Goal: Task Accomplishment & Management: Manage account settings

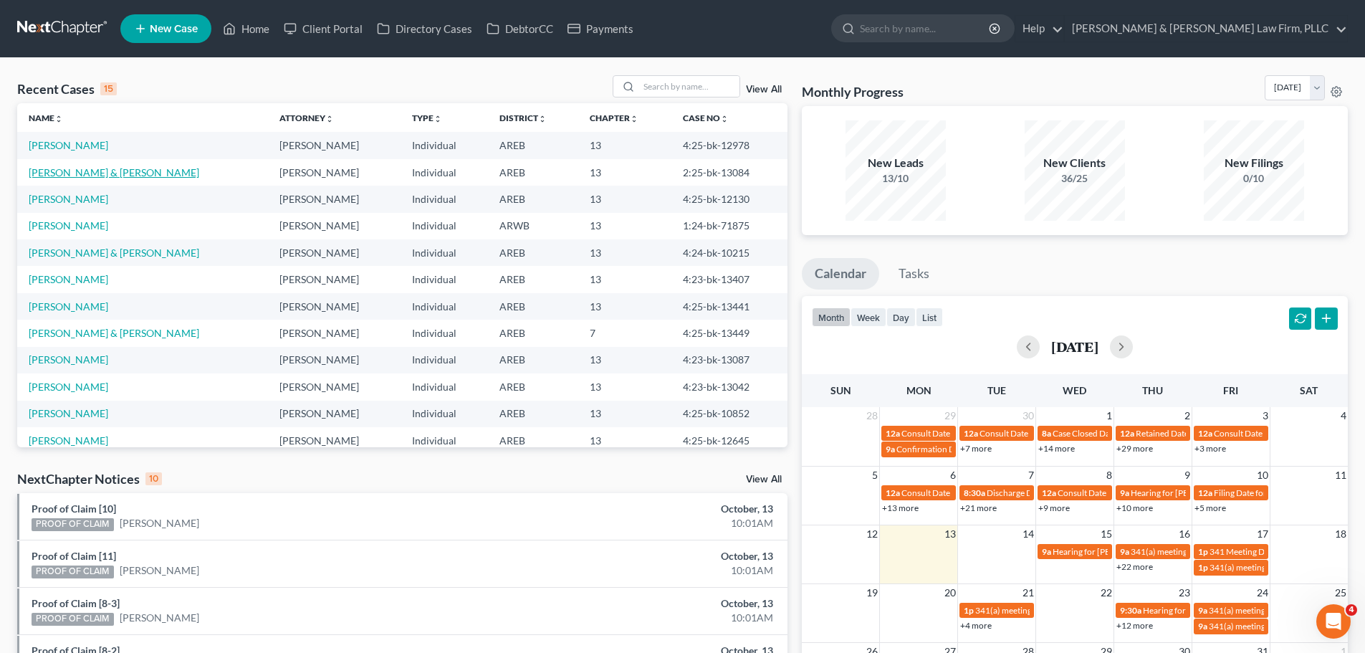
click at [67, 173] on link "[PERSON_NAME] & [PERSON_NAME]" at bounding box center [114, 172] width 170 height 12
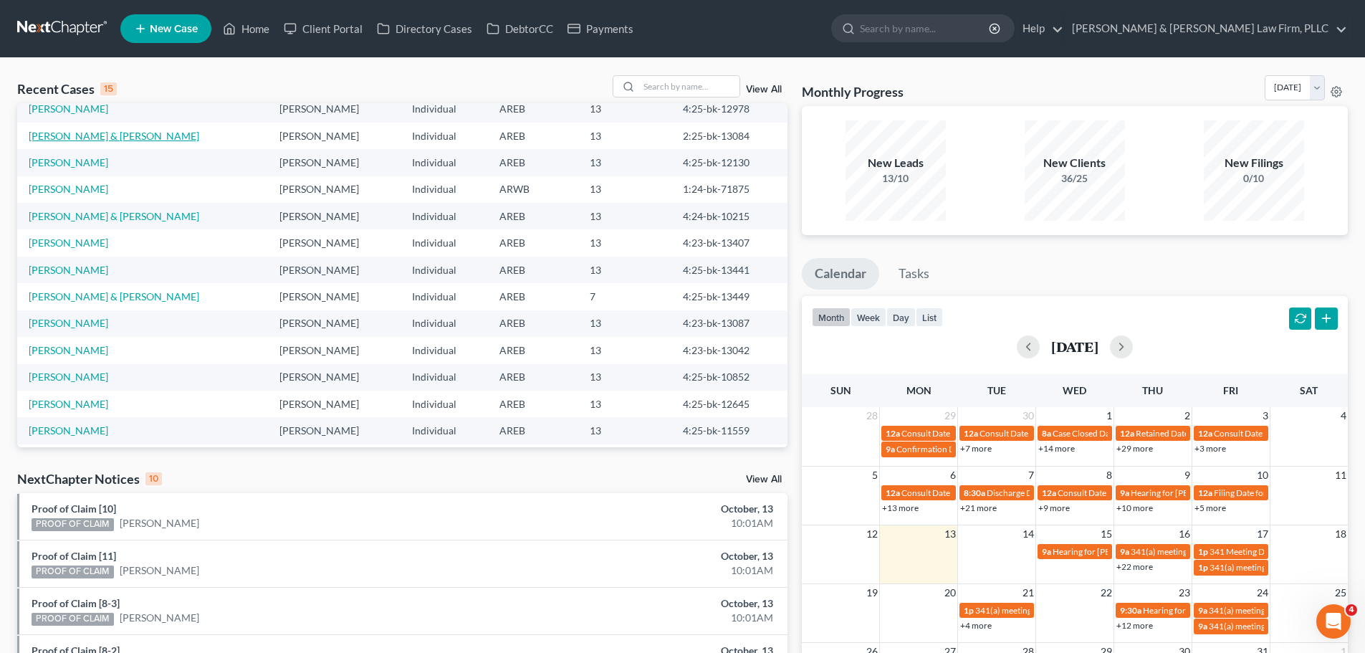
scroll to position [72, 0]
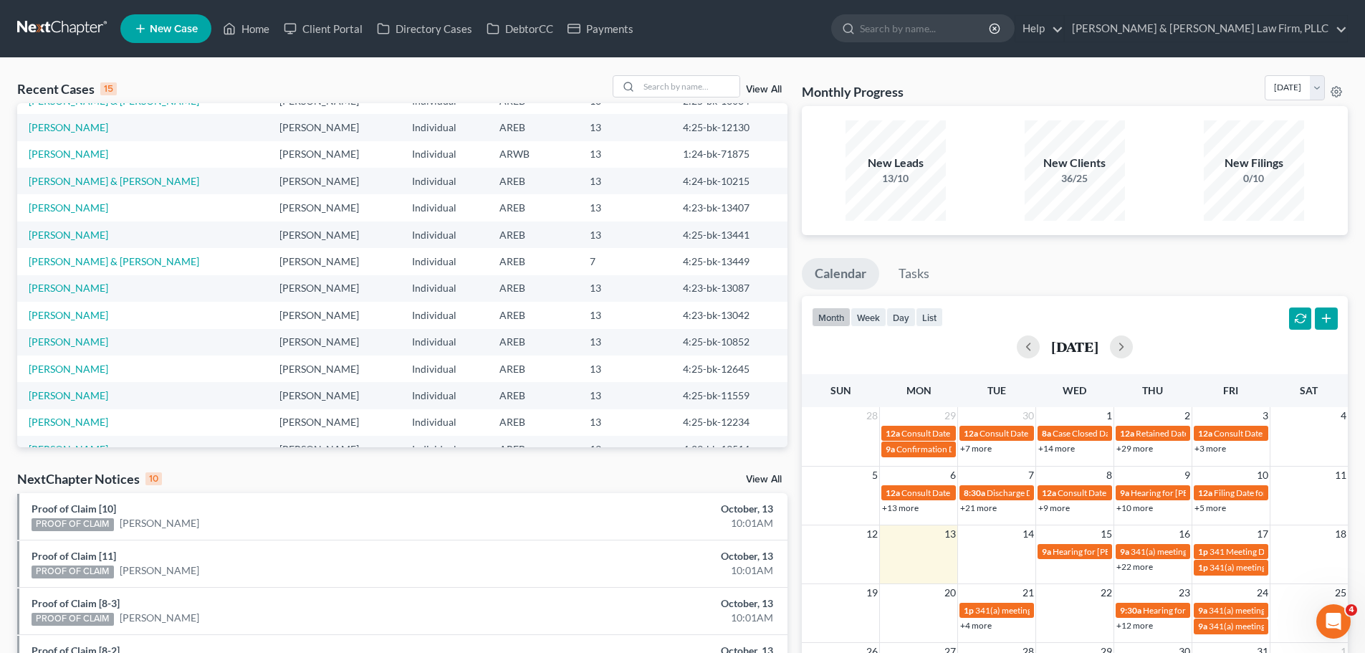
select select "0"
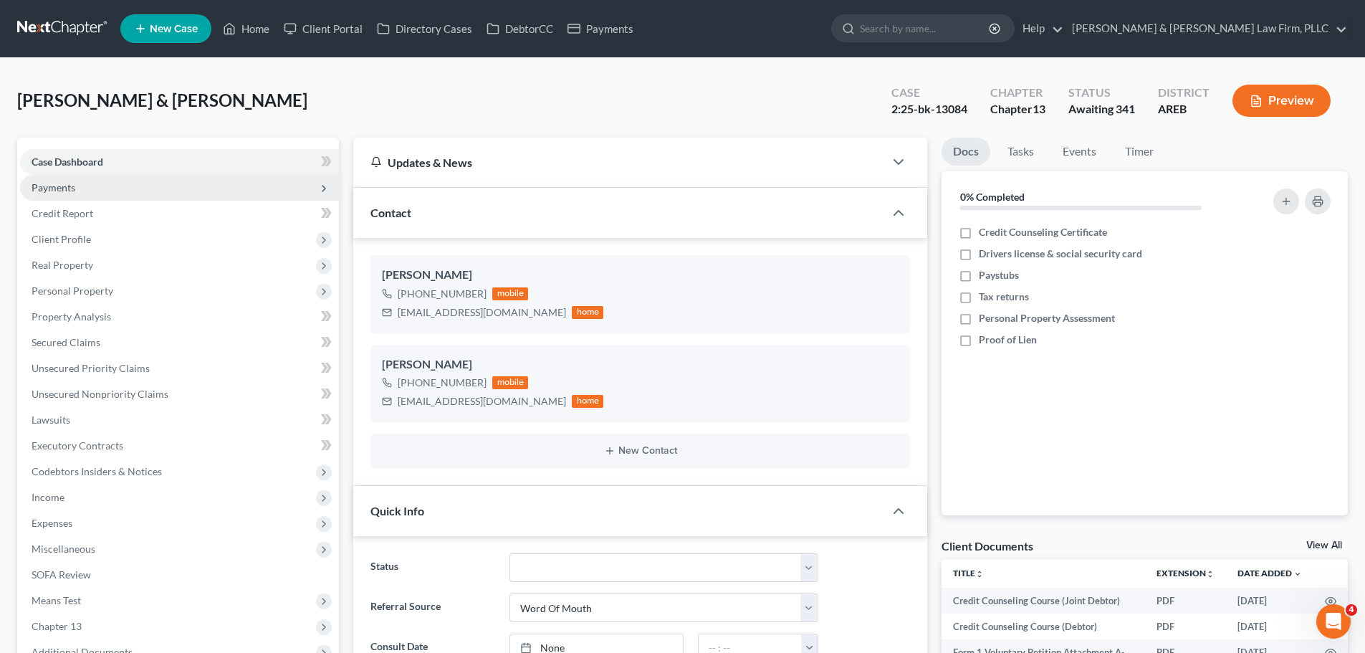
click at [163, 186] on span "Payments" at bounding box center [179, 188] width 319 height 26
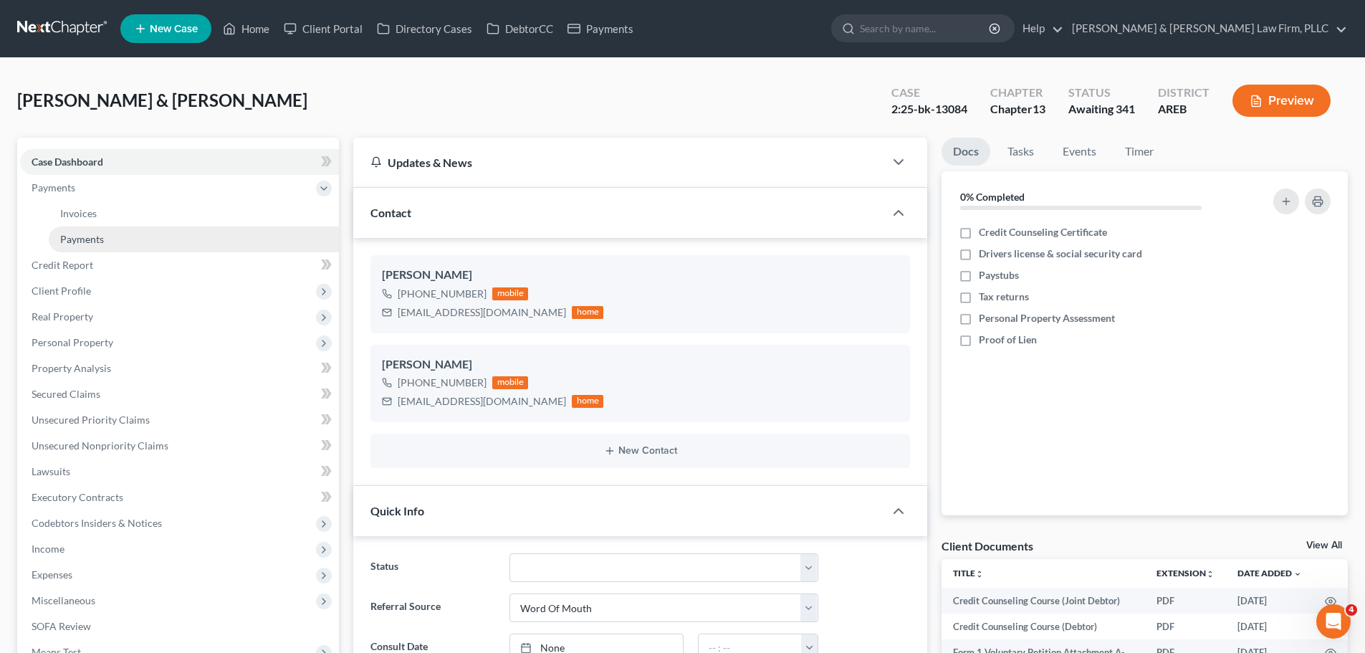
click at [160, 239] on link "Payments" at bounding box center [194, 239] width 290 height 26
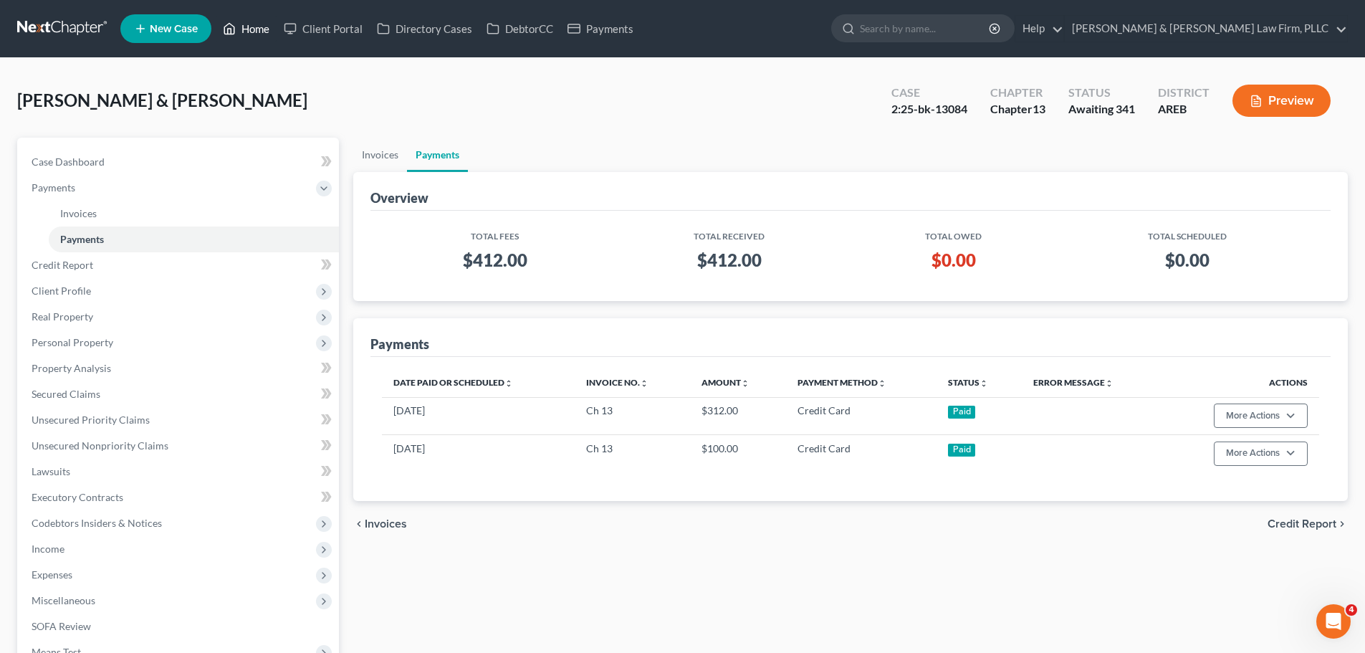
click at [246, 35] on link "Home" at bounding box center [246, 29] width 61 height 26
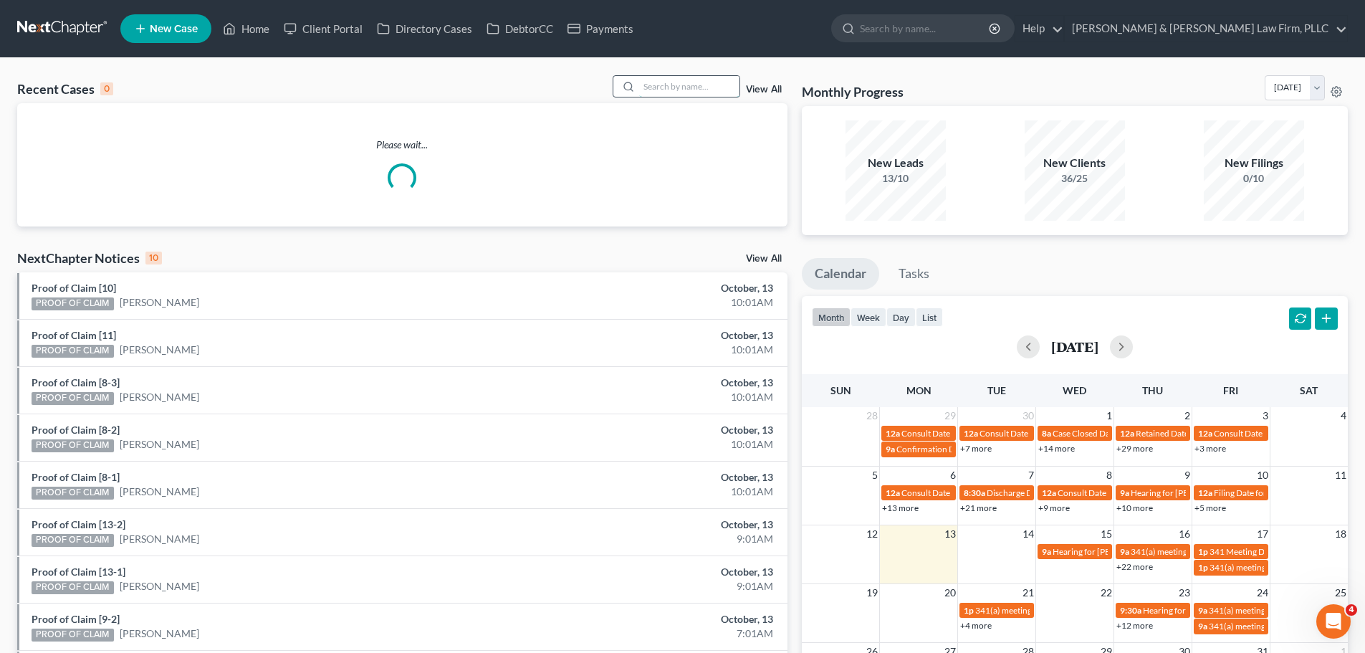
click at [710, 82] on input "search" at bounding box center [689, 86] width 100 height 21
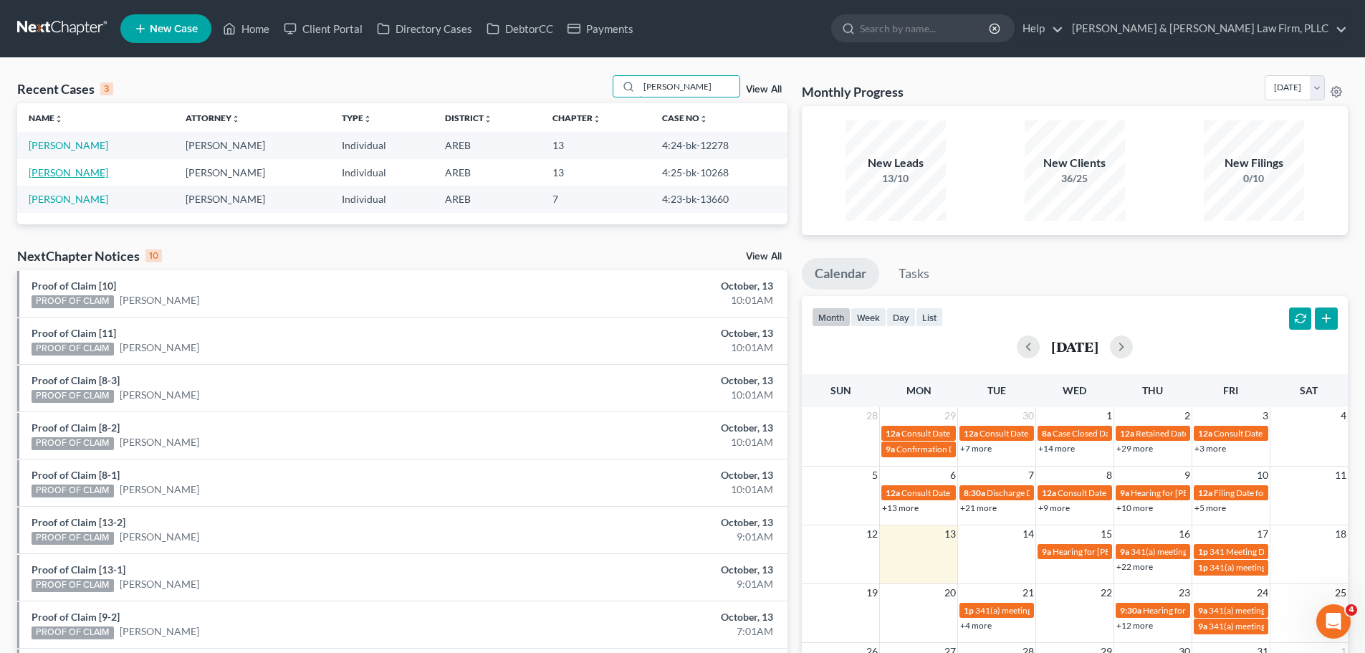
type input "[PERSON_NAME]"
click at [67, 175] on link "[PERSON_NAME]" at bounding box center [69, 172] width 80 height 12
select select "6"
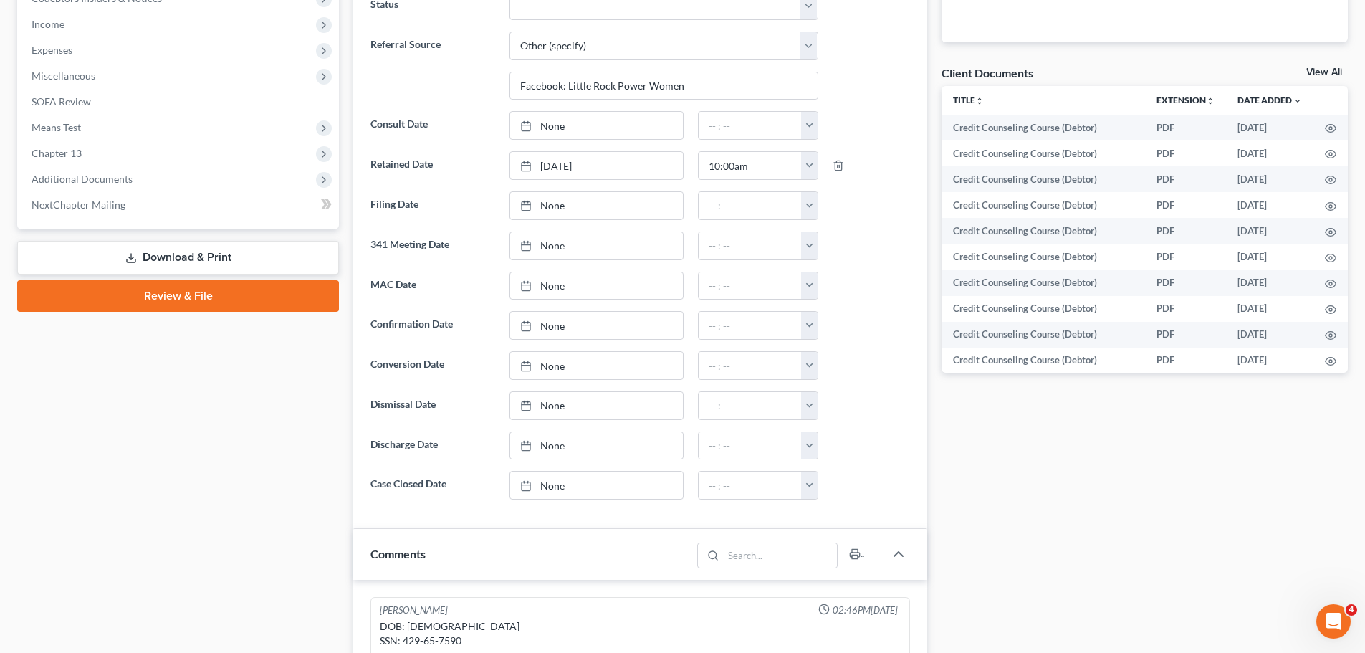
scroll to position [573, 0]
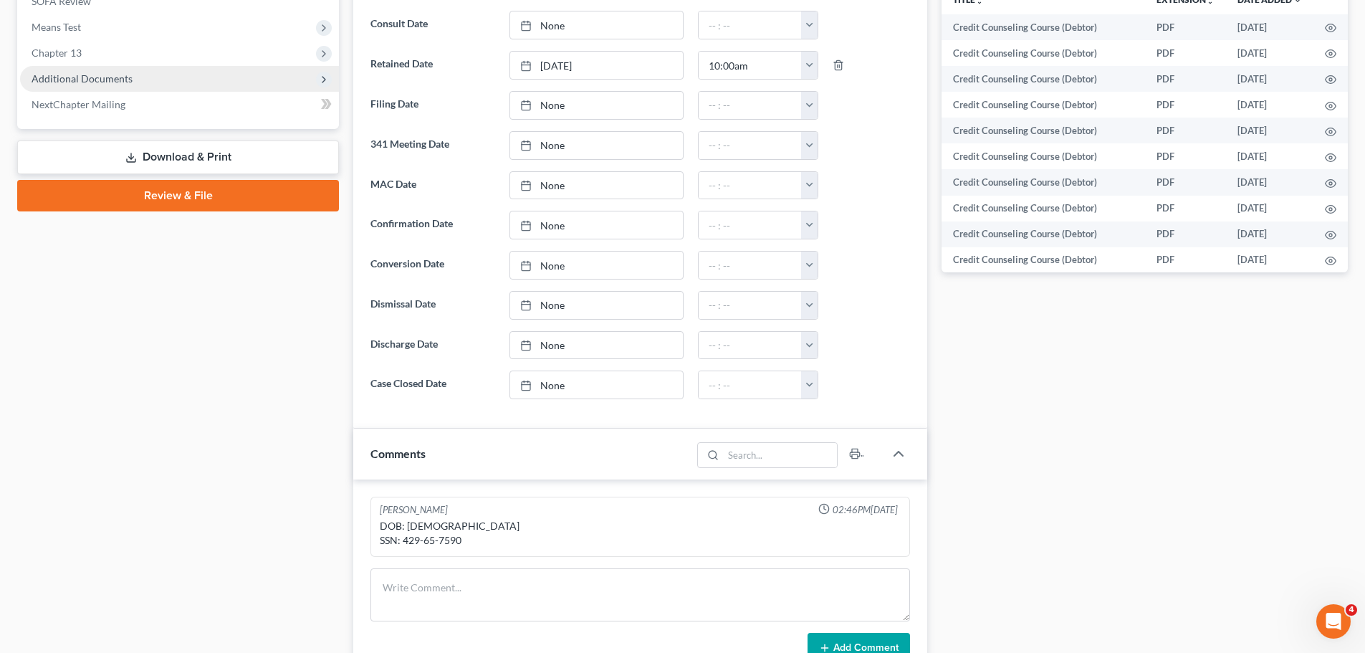
click at [106, 72] on span "Additional Documents" at bounding box center [82, 78] width 101 height 12
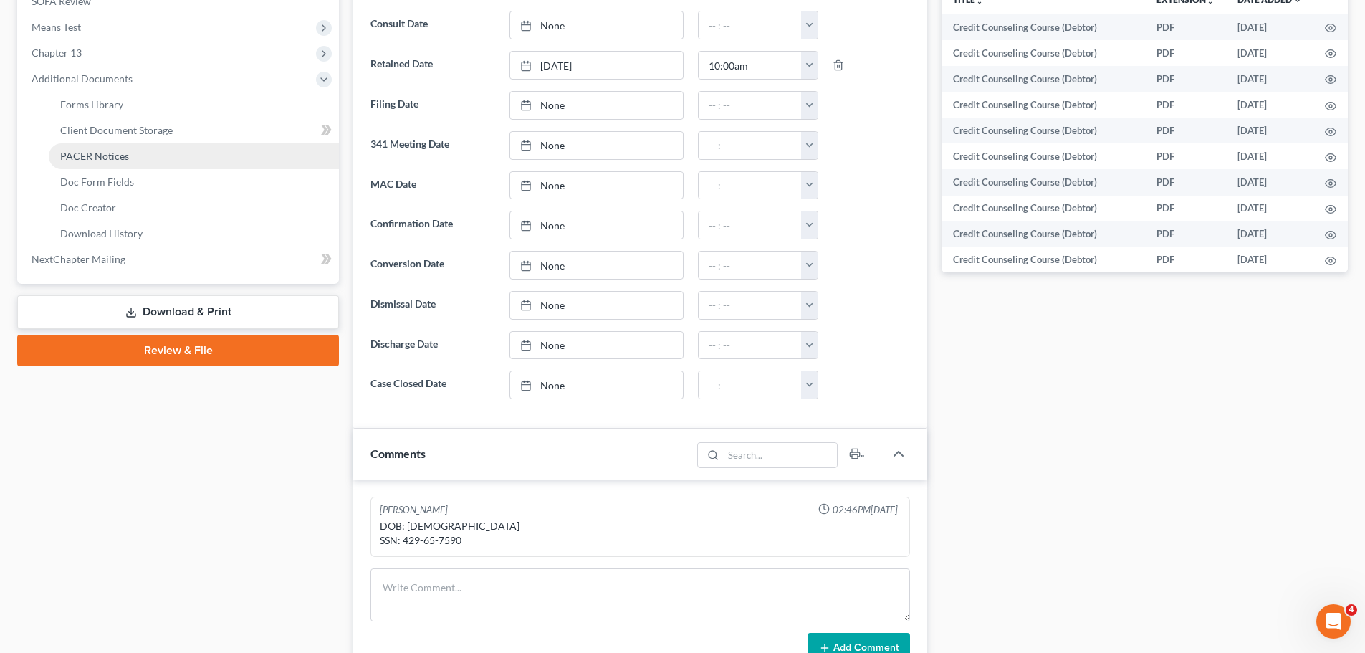
click at [146, 155] on link "PACER Notices" at bounding box center [194, 156] width 290 height 26
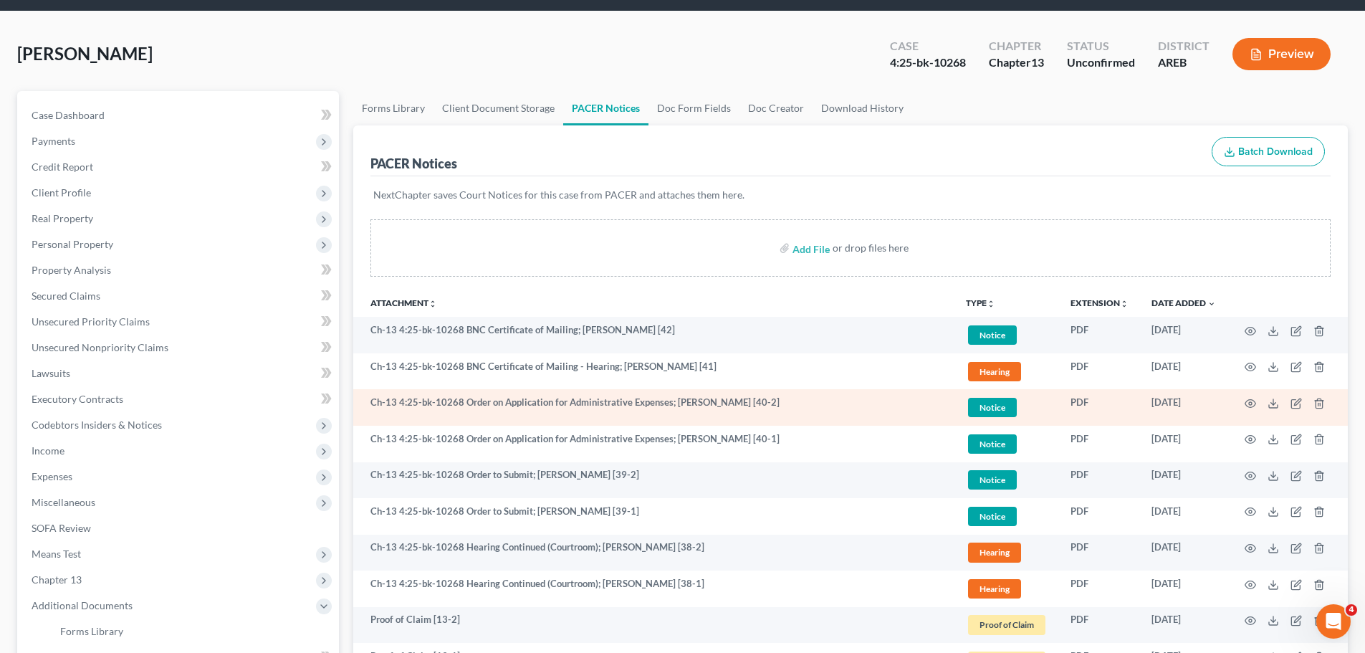
scroll to position [72, 0]
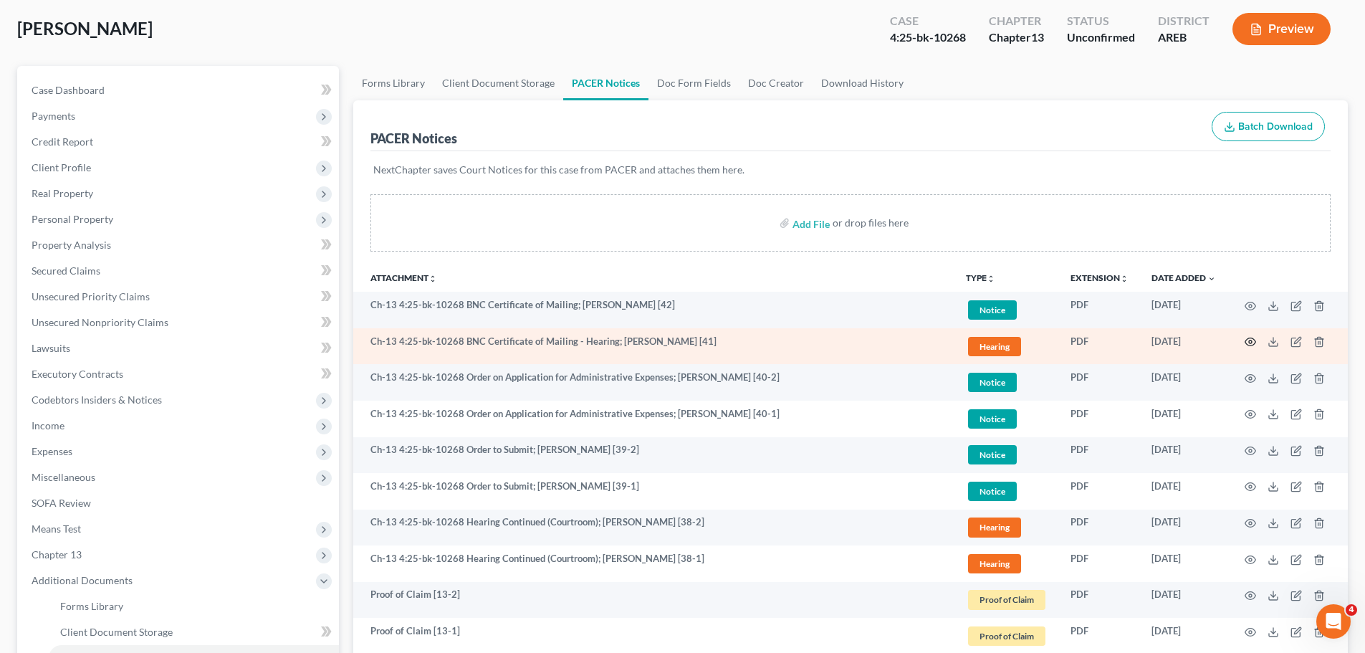
click at [1251, 341] on circle "button" at bounding box center [1250, 341] width 3 height 3
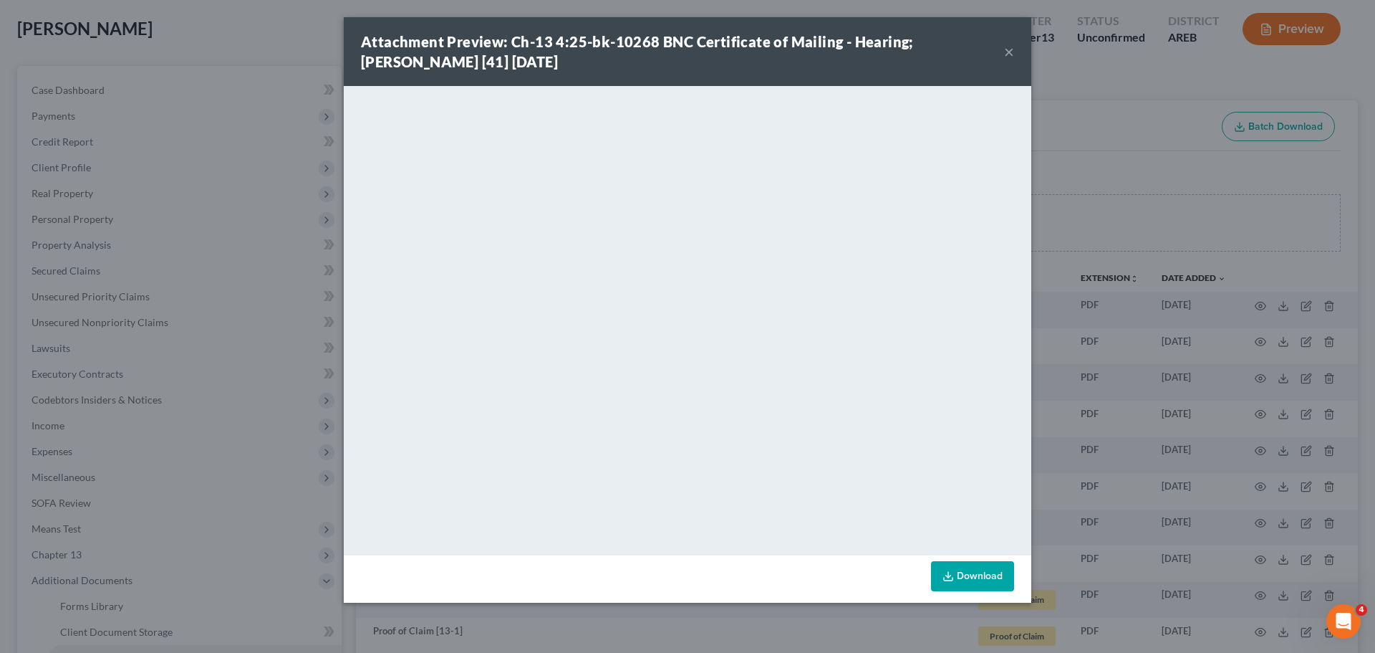
click at [1011, 51] on button "×" at bounding box center [1009, 51] width 10 height 17
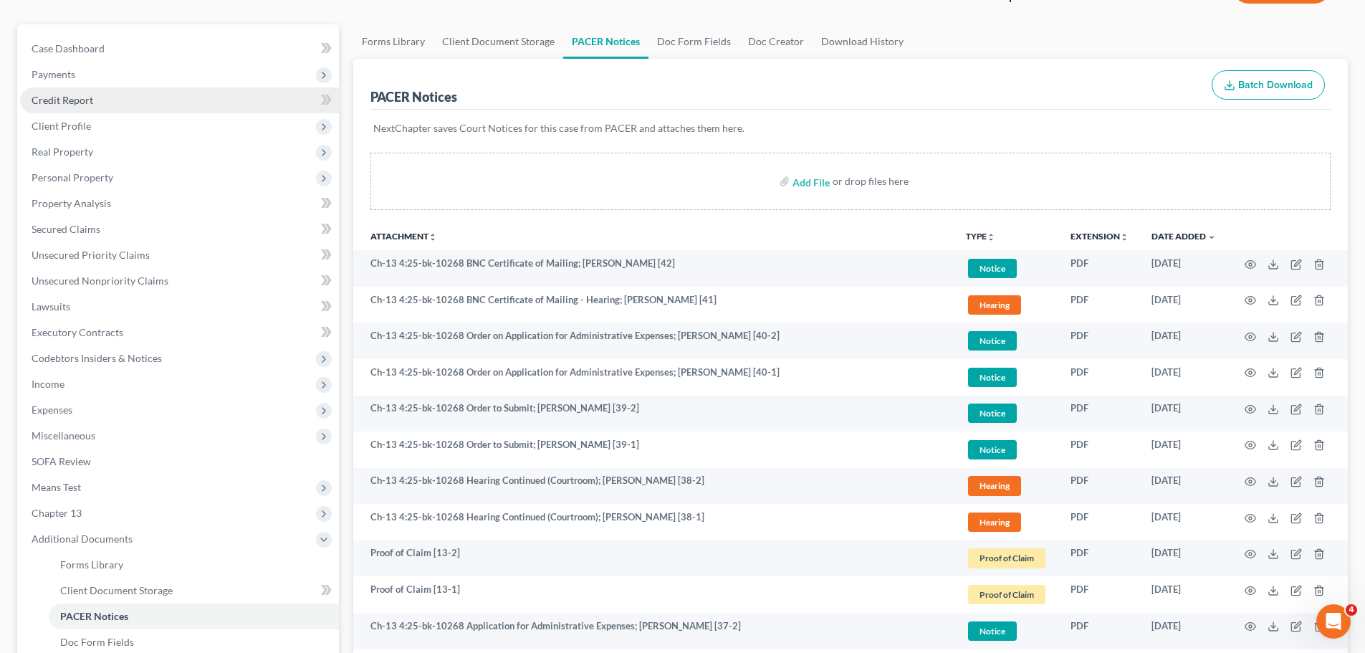
scroll to position [0, 0]
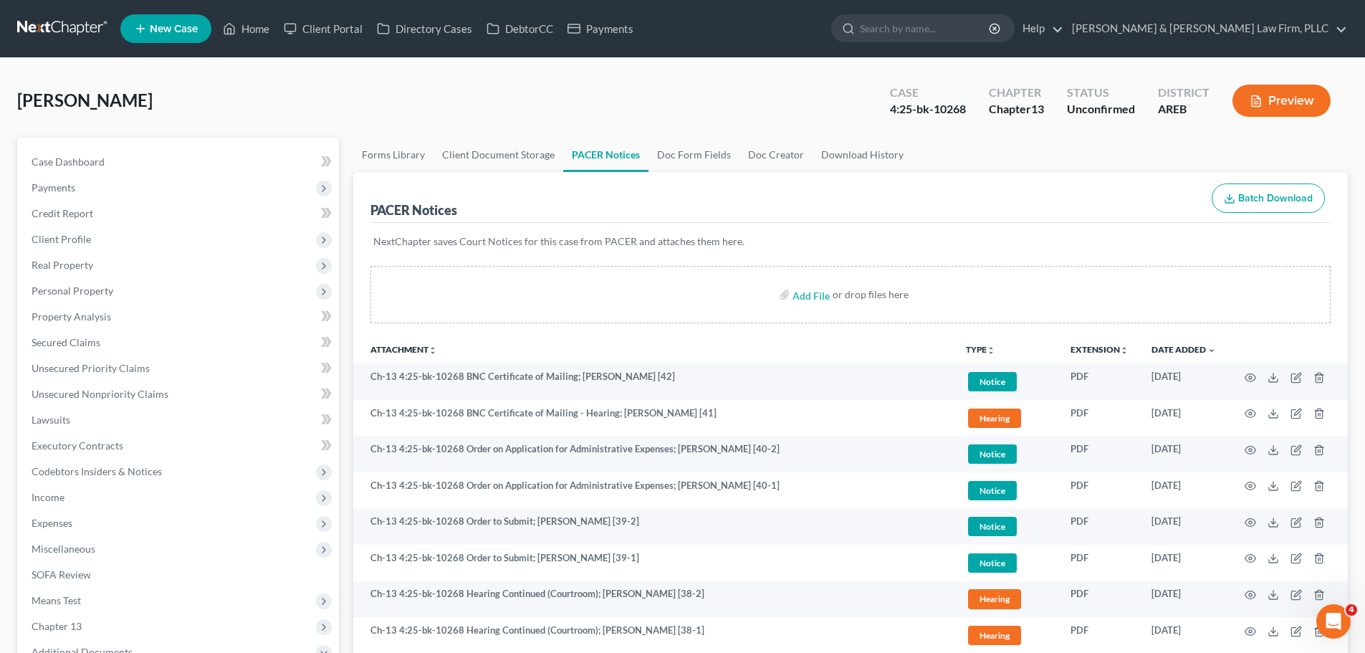
click at [228, 4] on nav "Home New Case Client Portal Directory Cases DebtorCC Payments [PERSON_NAME] & […" at bounding box center [682, 28] width 1365 height 57
click at [228, 20] on icon at bounding box center [229, 28] width 13 height 17
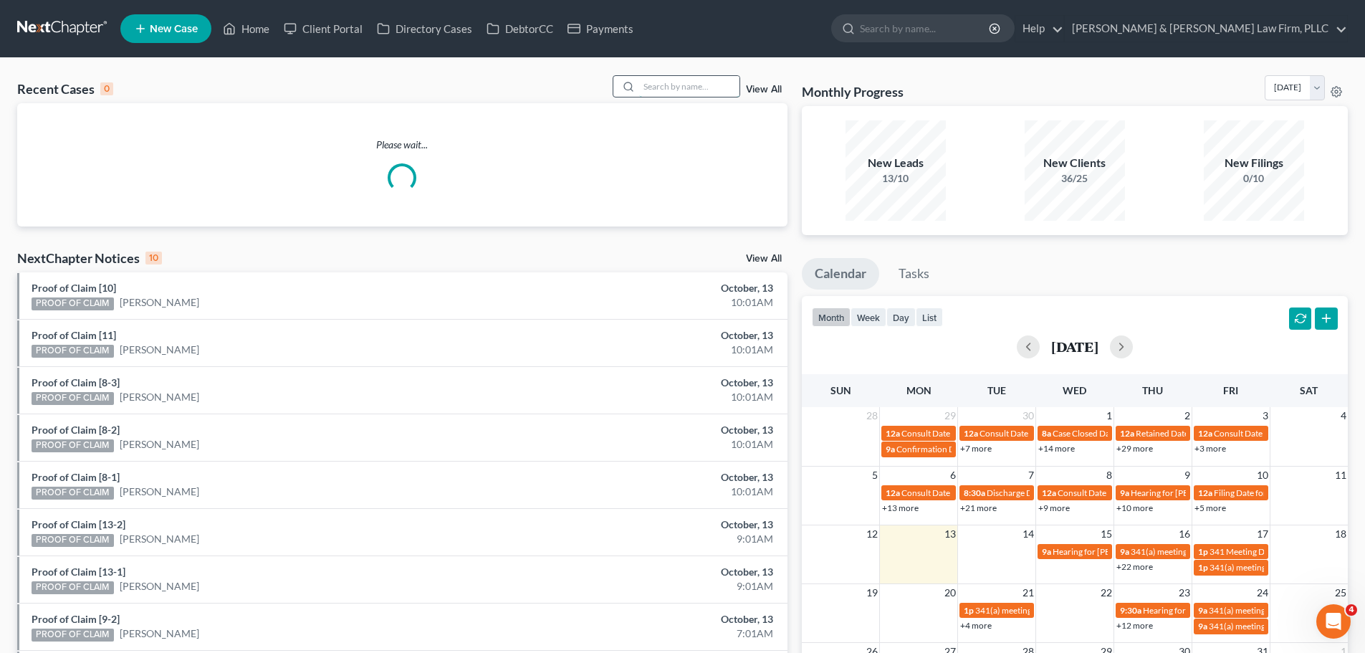
click at [660, 86] on input "search" at bounding box center [689, 86] width 100 height 21
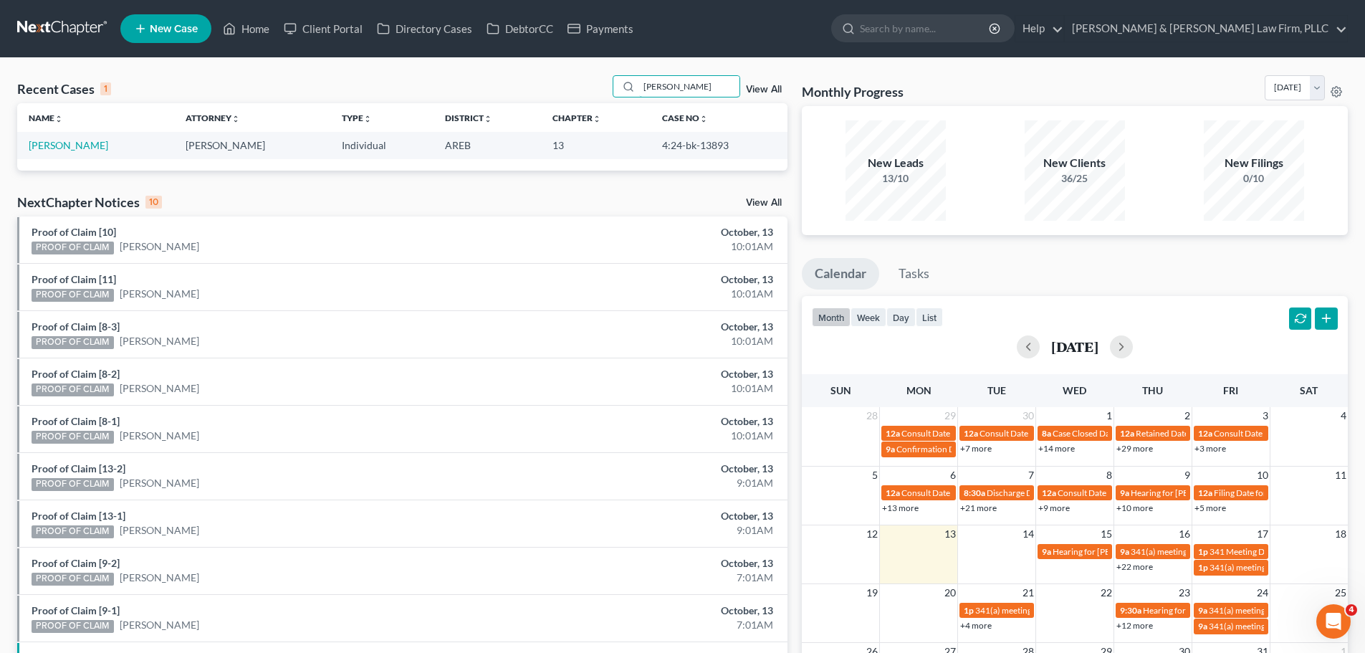
type input "[PERSON_NAME]"
click at [36, 152] on td "[PERSON_NAME]" at bounding box center [95, 145] width 157 height 27
click at [39, 150] on link "[PERSON_NAME]" at bounding box center [69, 145] width 80 height 12
select select "6"
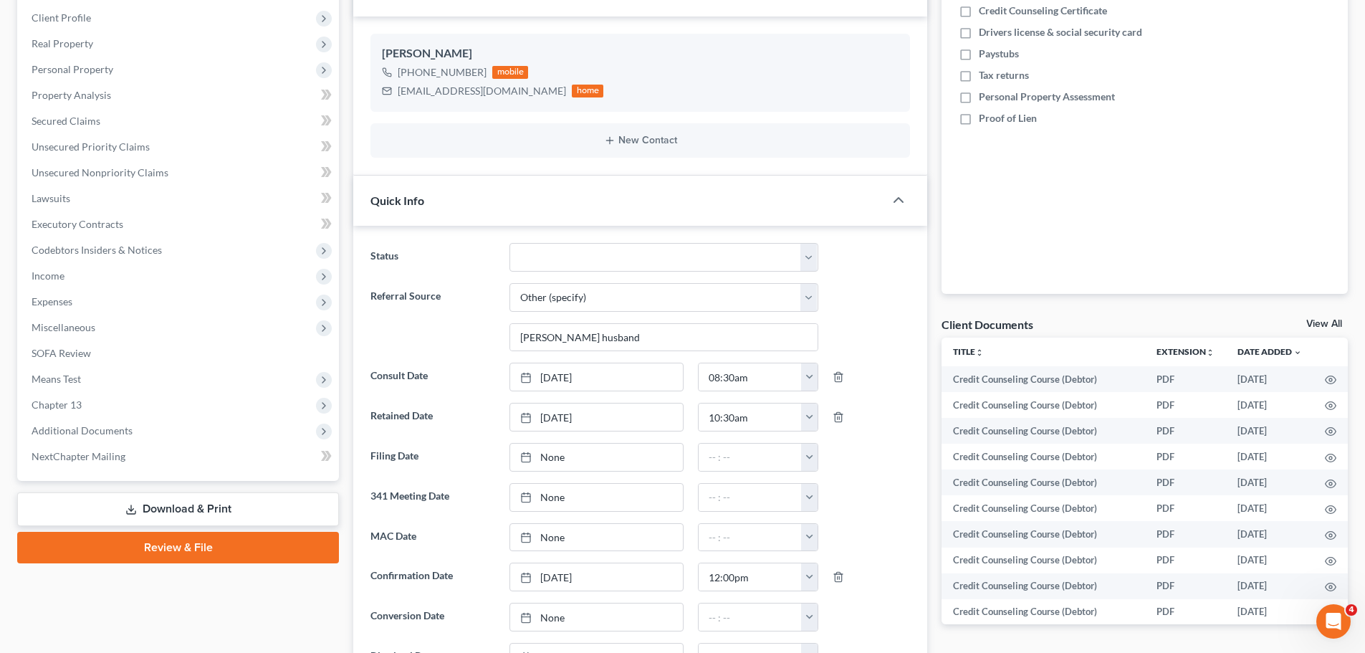
scroll to position [501, 0]
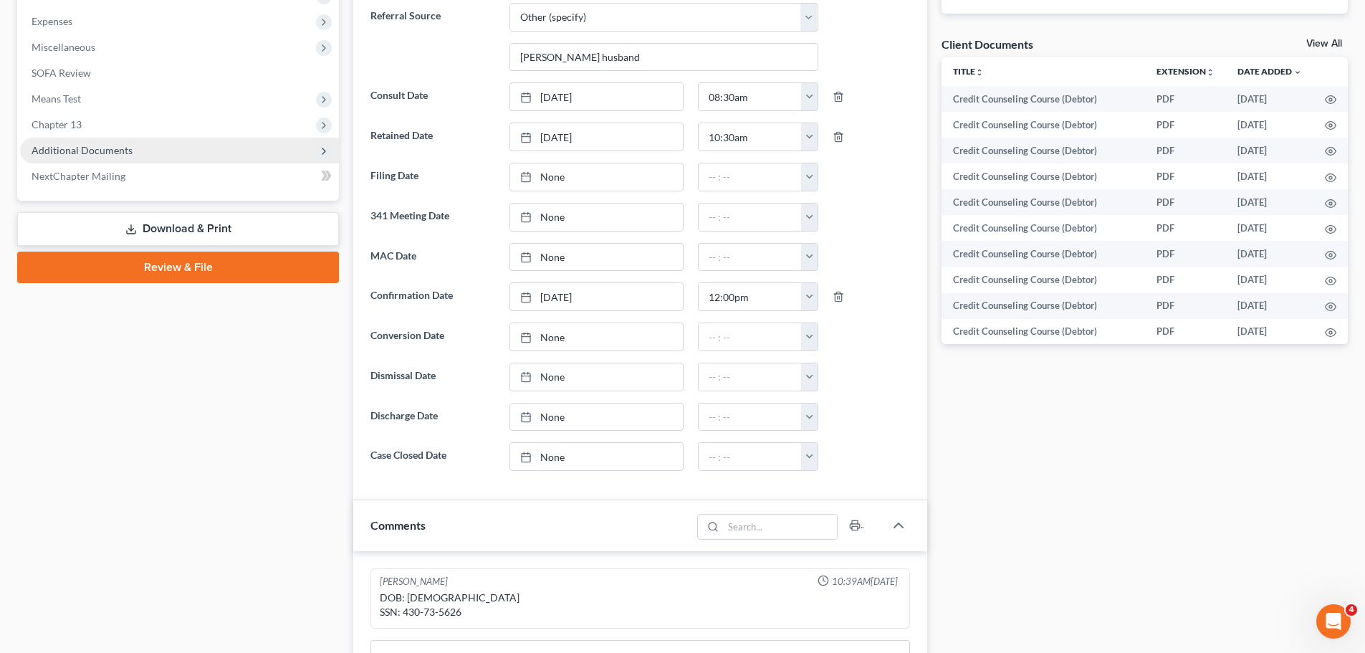
click at [159, 152] on span "Additional Documents" at bounding box center [179, 151] width 319 height 26
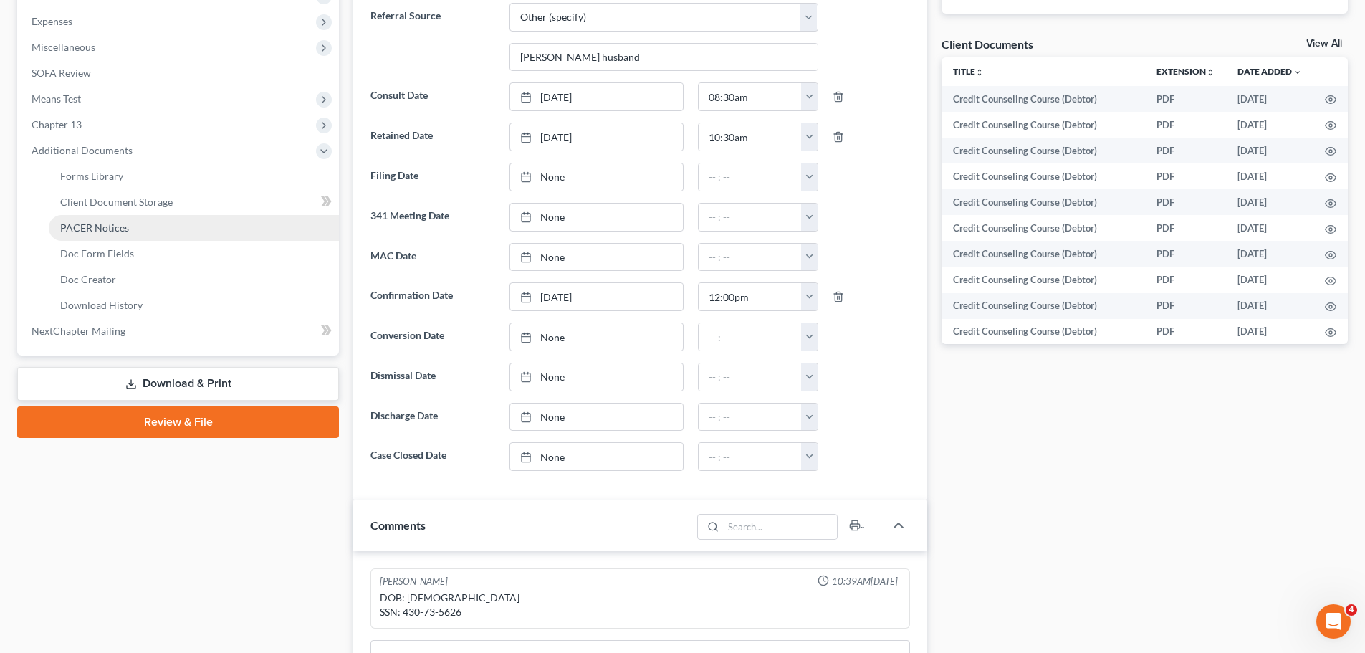
click at [128, 219] on link "PACER Notices" at bounding box center [194, 228] width 290 height 26
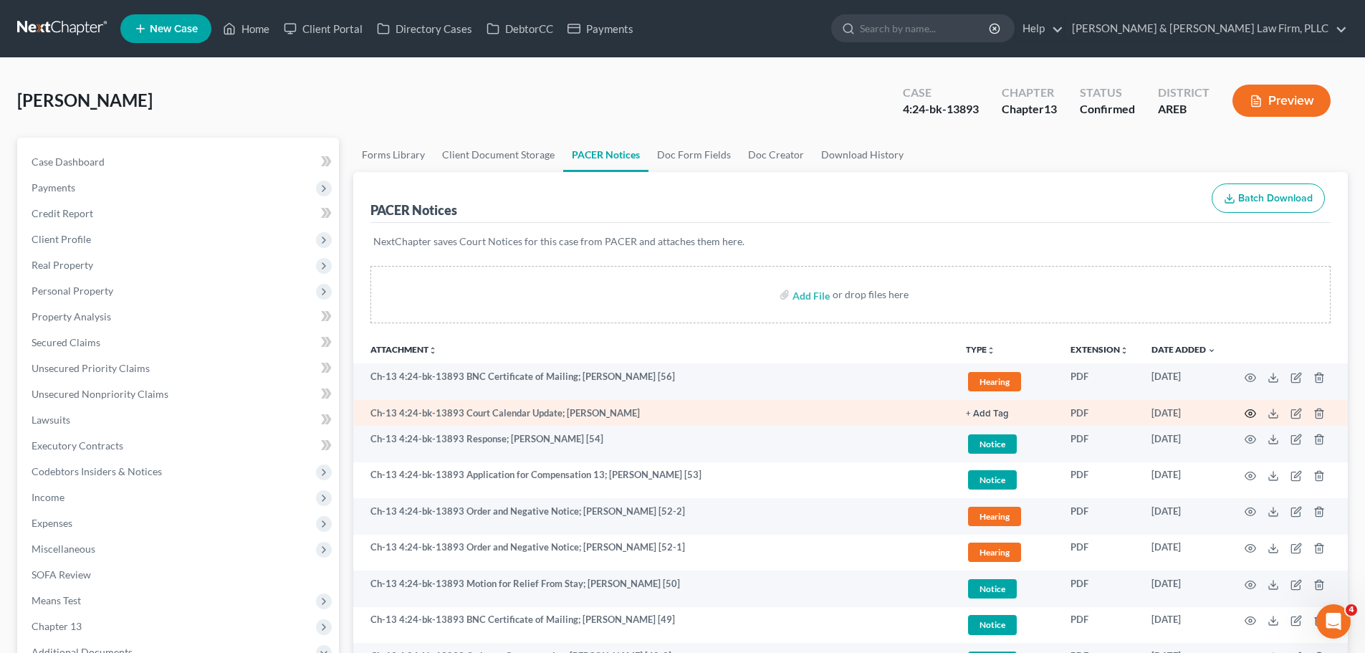
click at [1250, 414] on icon "button" at bounding box center [1249, 413] width 11 height 11
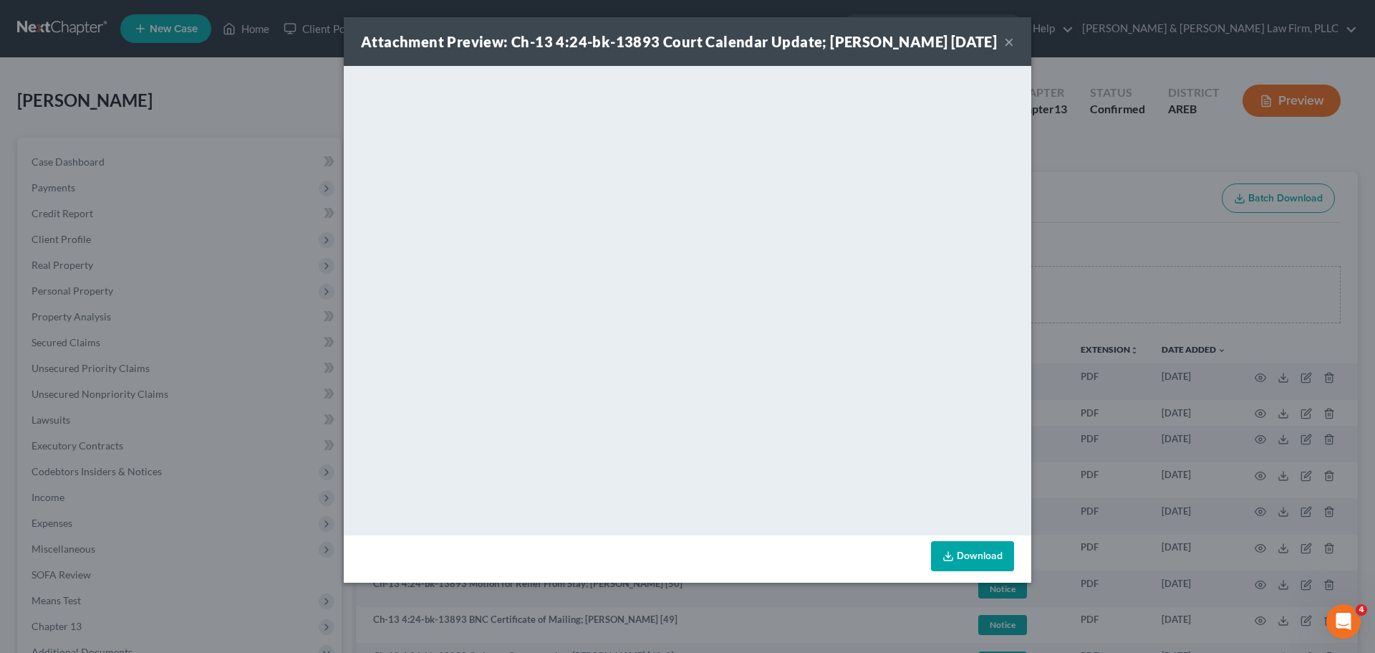
click at [1011, 39] on button "×" at bounding box center [1009, 41] width 10 height 17
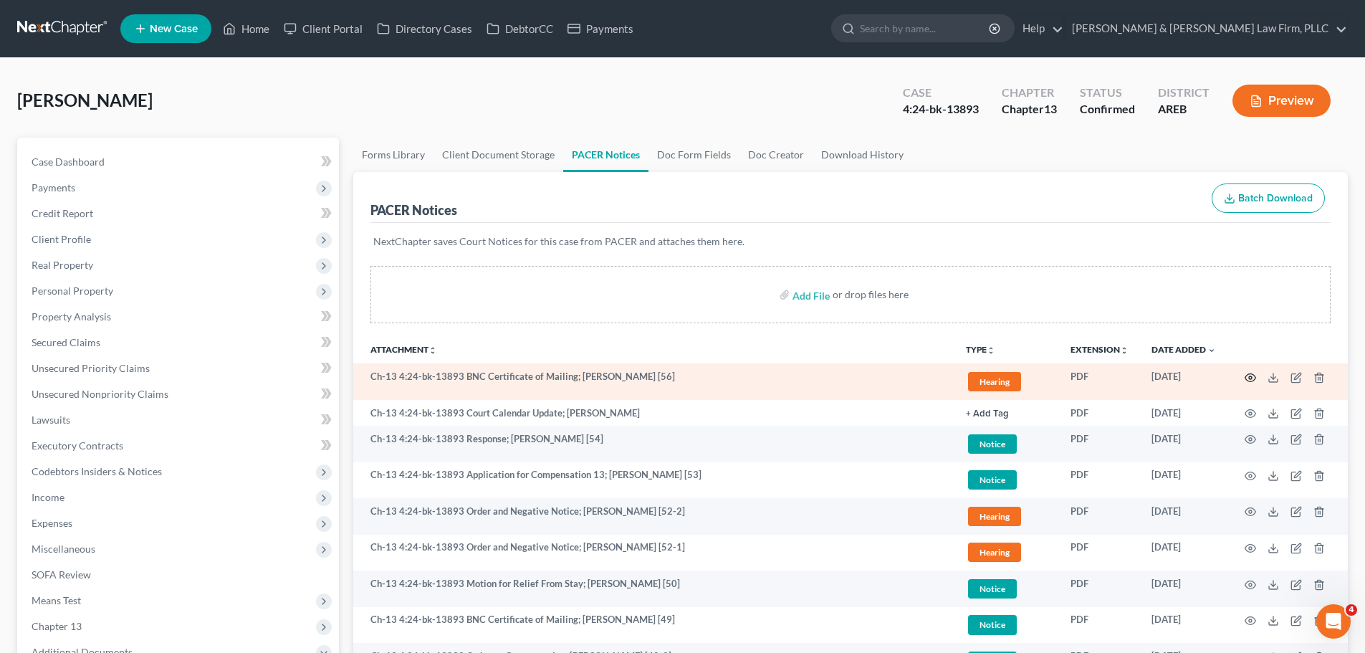
click at [1244, 376] on icon "button" at bounding box center [1249, 377] width 11 height 11
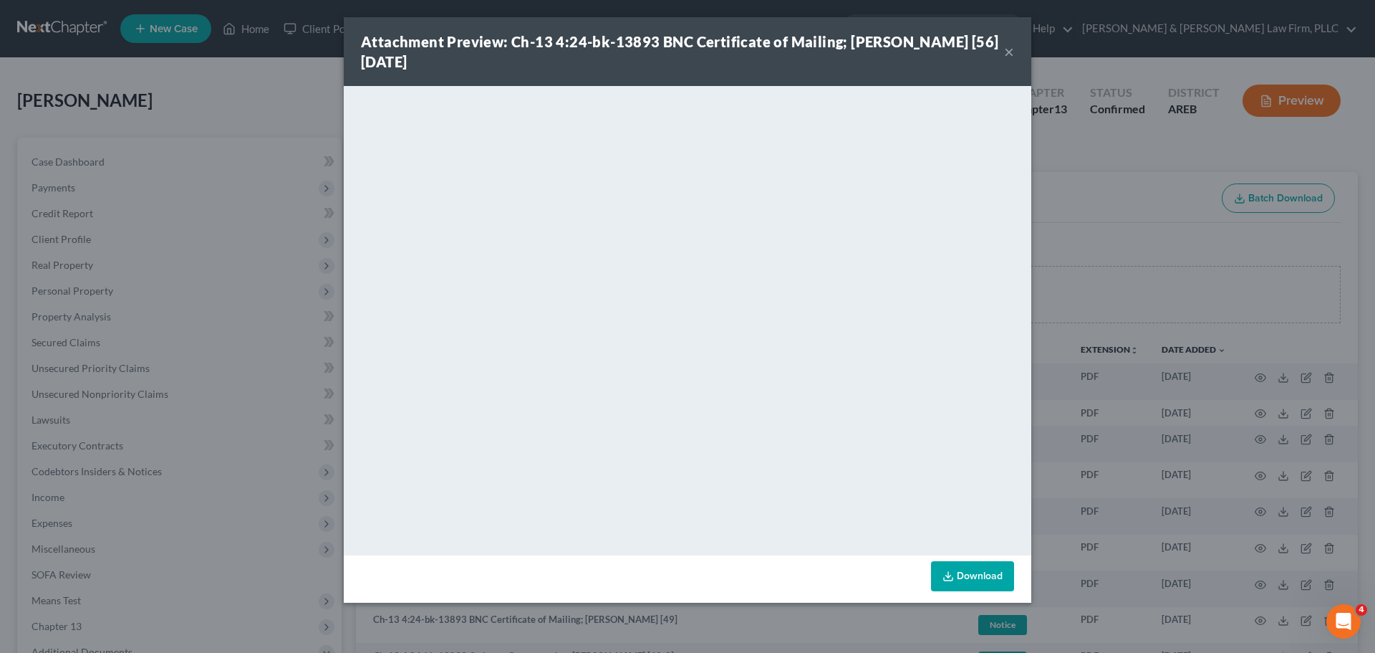
click at [1008, 52] on button "×" at bounding box center [1009, 51] width 10 height 17
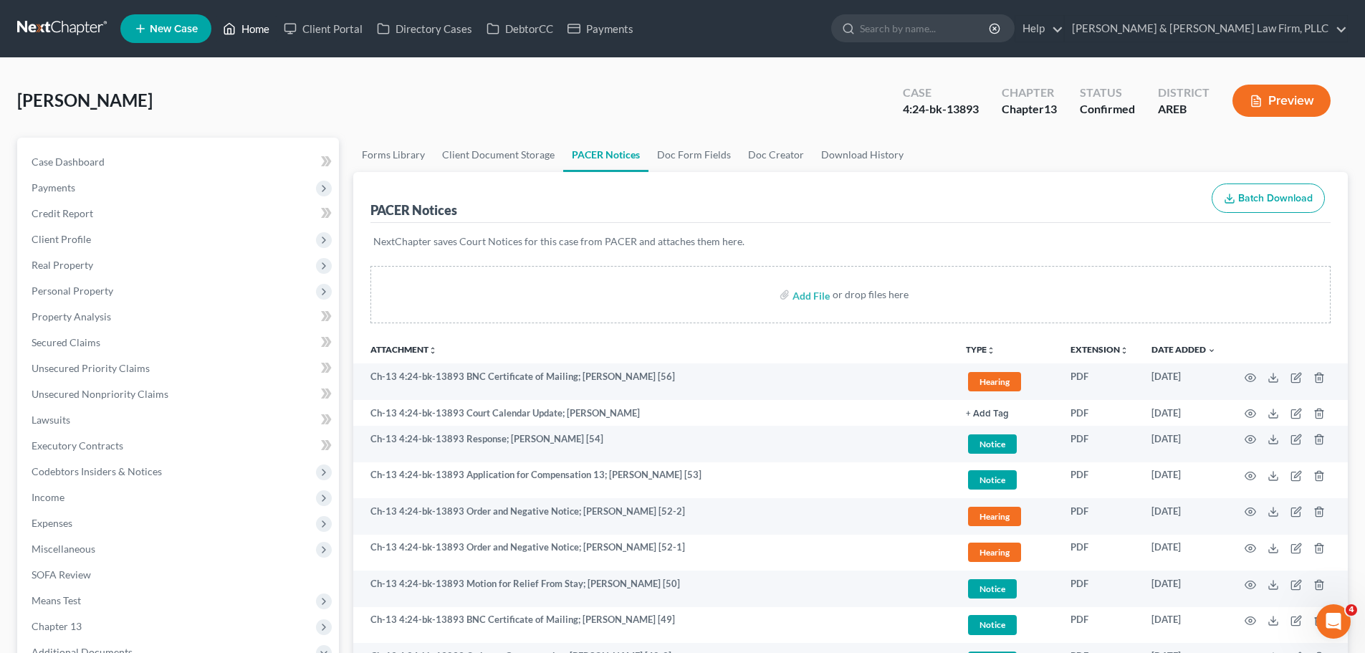
click at [231, 31] on polyline at bounding box center [230, 32] width 4 height 6
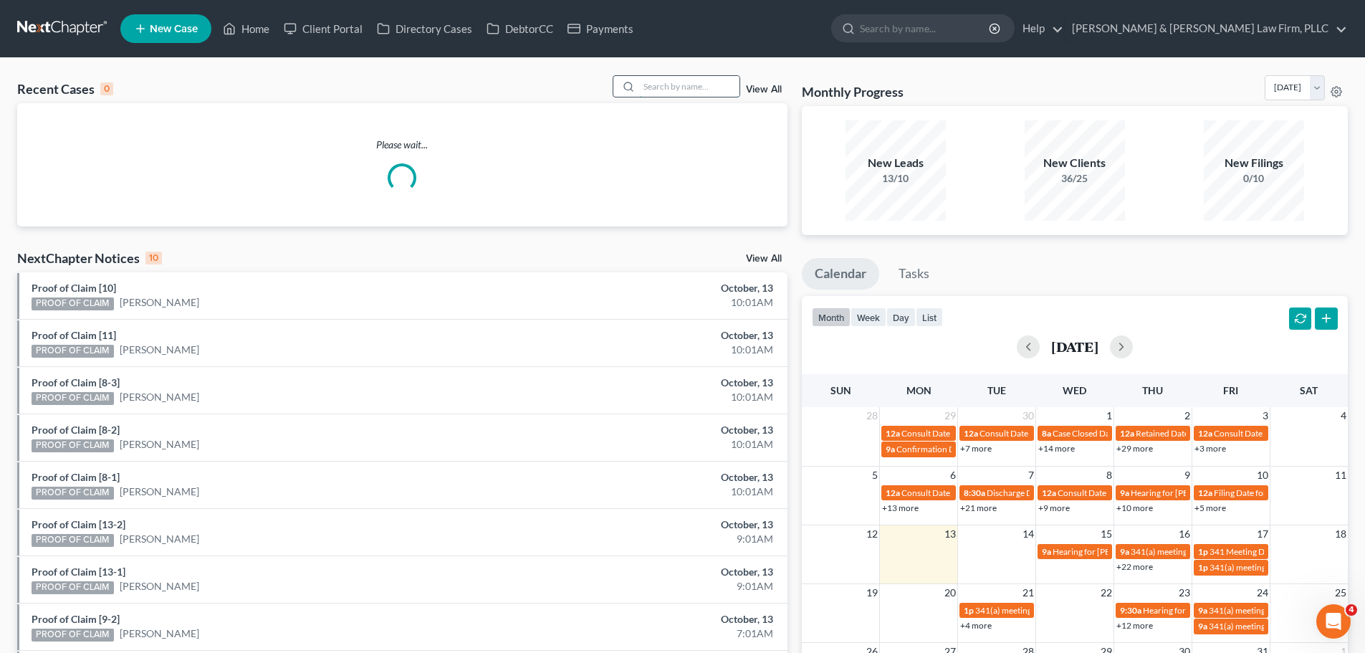
click at [668, 85] on input "search" at bounding box center [689, 86] width 100 height 21
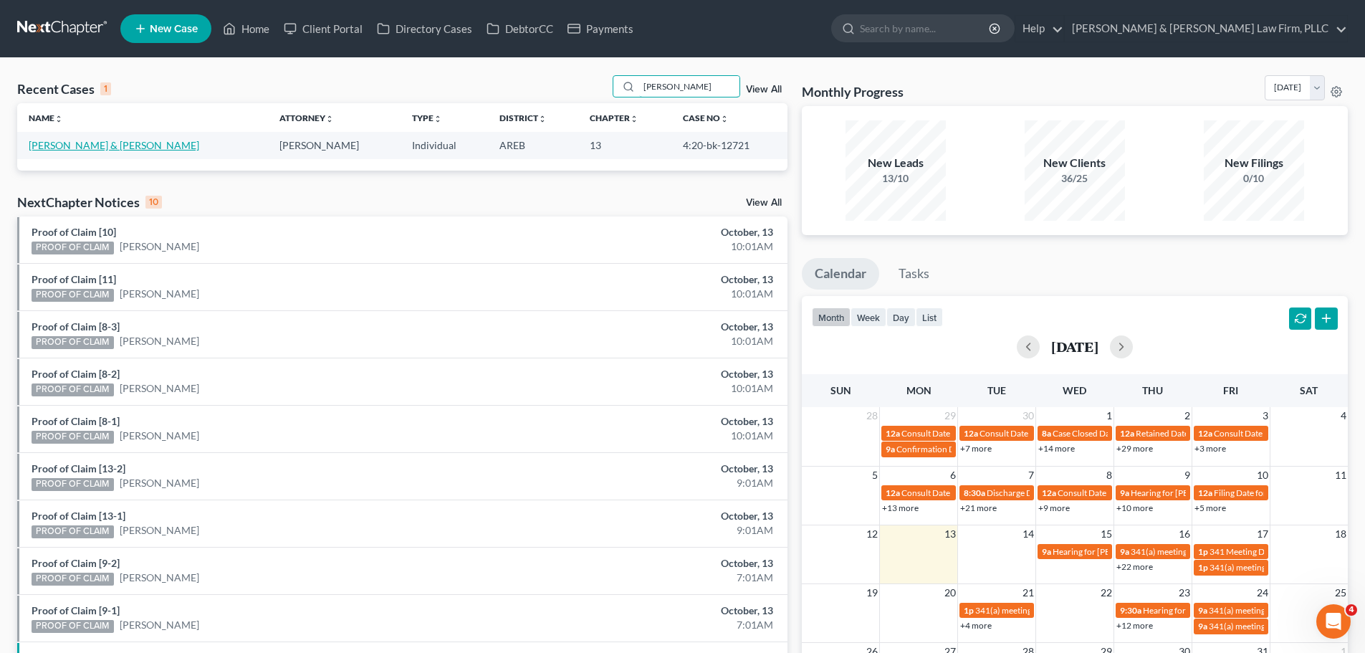
type input "[PERSON_NAME]"
click at [72, 148] on link "[PERSON_NAME] & [PERSON_NAME]" at bounding box center [114, 145] width 170 height 12
click at [100, 145] on link "[PERSON_NAME] & [PERSON_NAME]" at bounding box center [114, 145] width 170 height 12
select select "6"
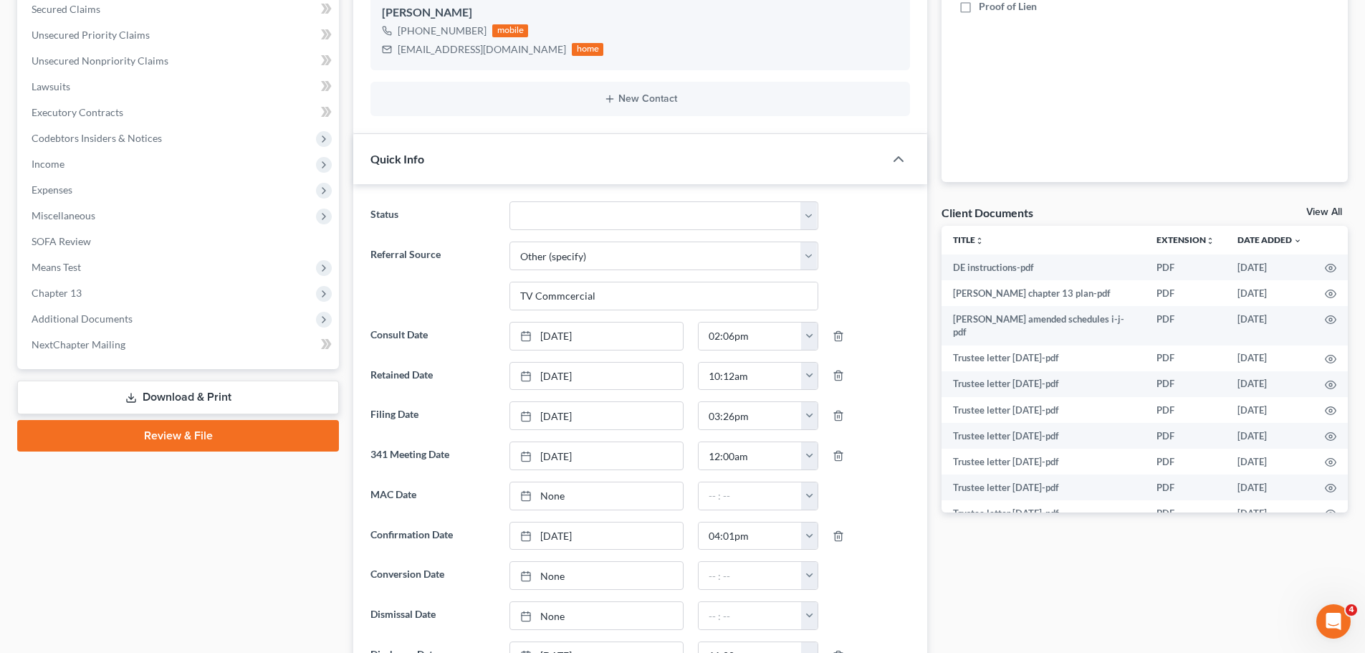
scroll to position [358, 0]
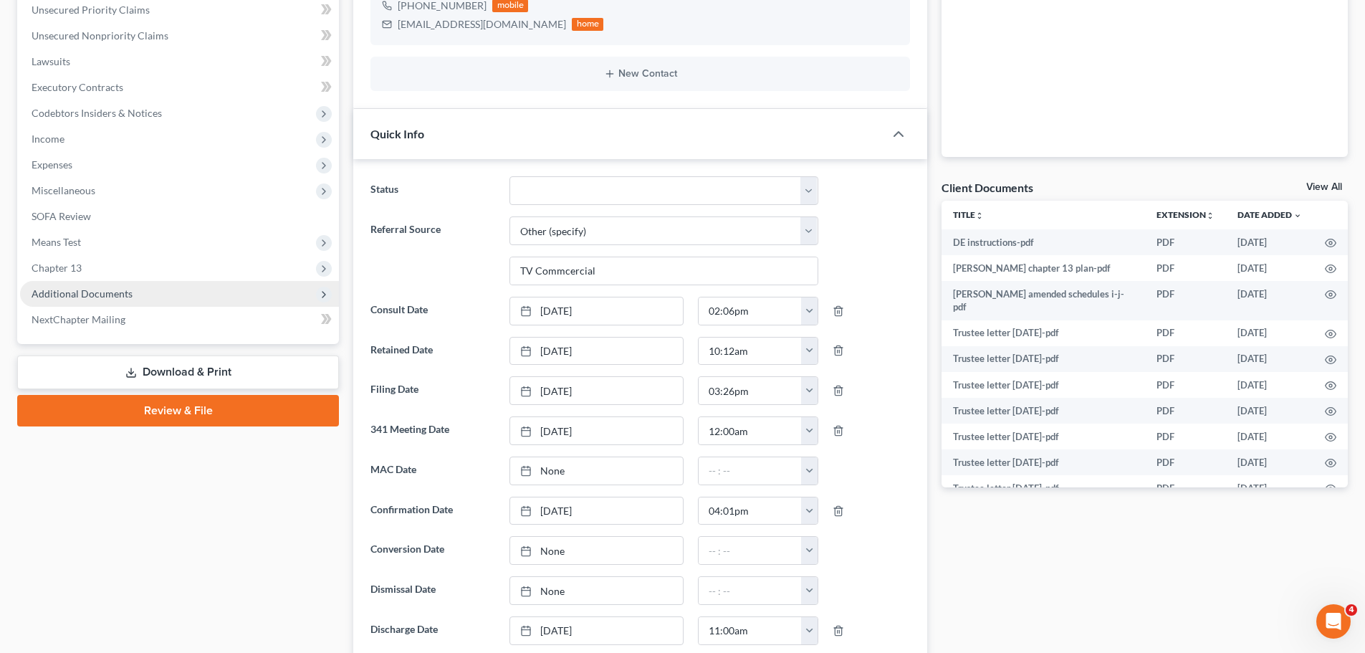
click at [130, 295] on span "Additional Documents" at bounding box center [82, 293] width 101 height 12
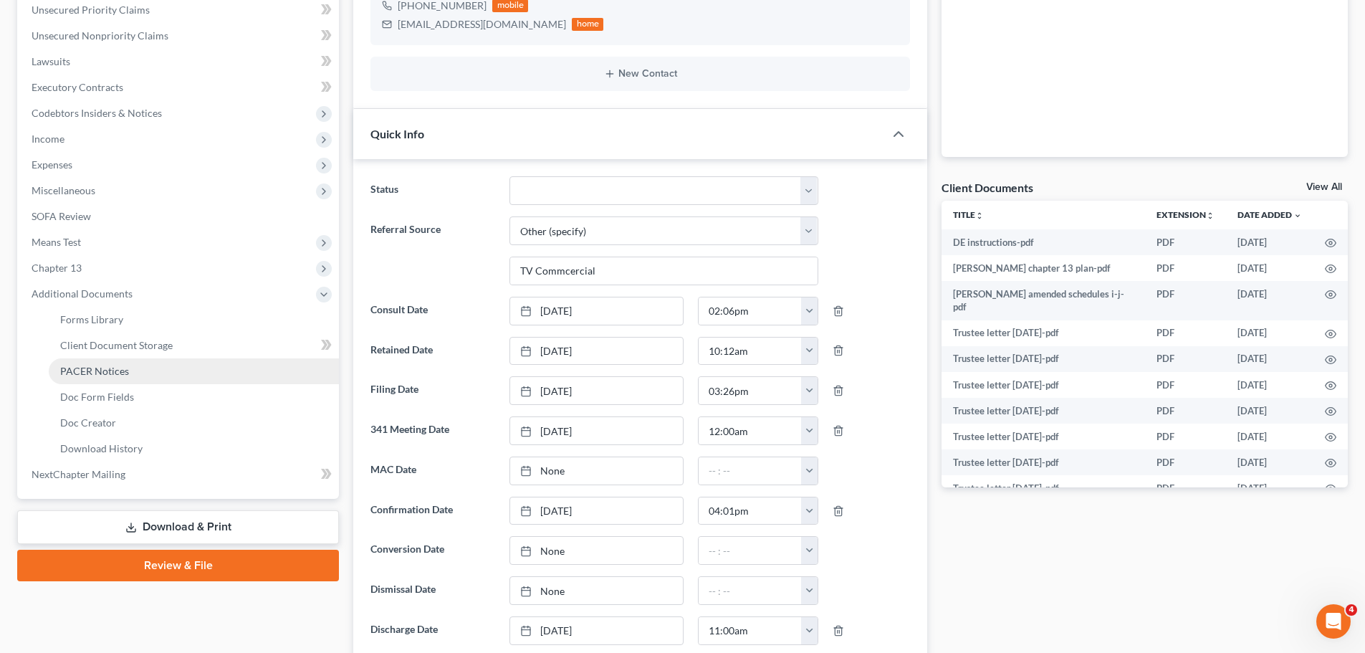
click at [142, 370] on link "PACER Notices" at bounding box center [194, 371] width 290 height 26
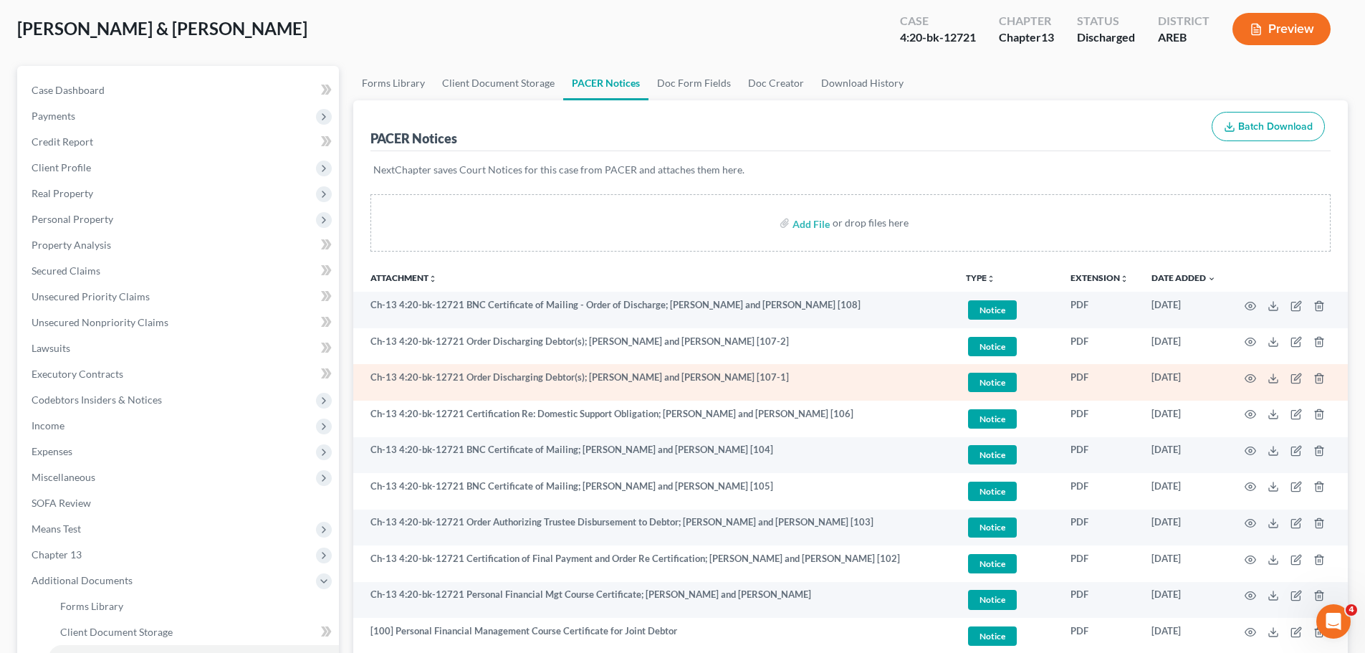
scroll to position [143, 0]
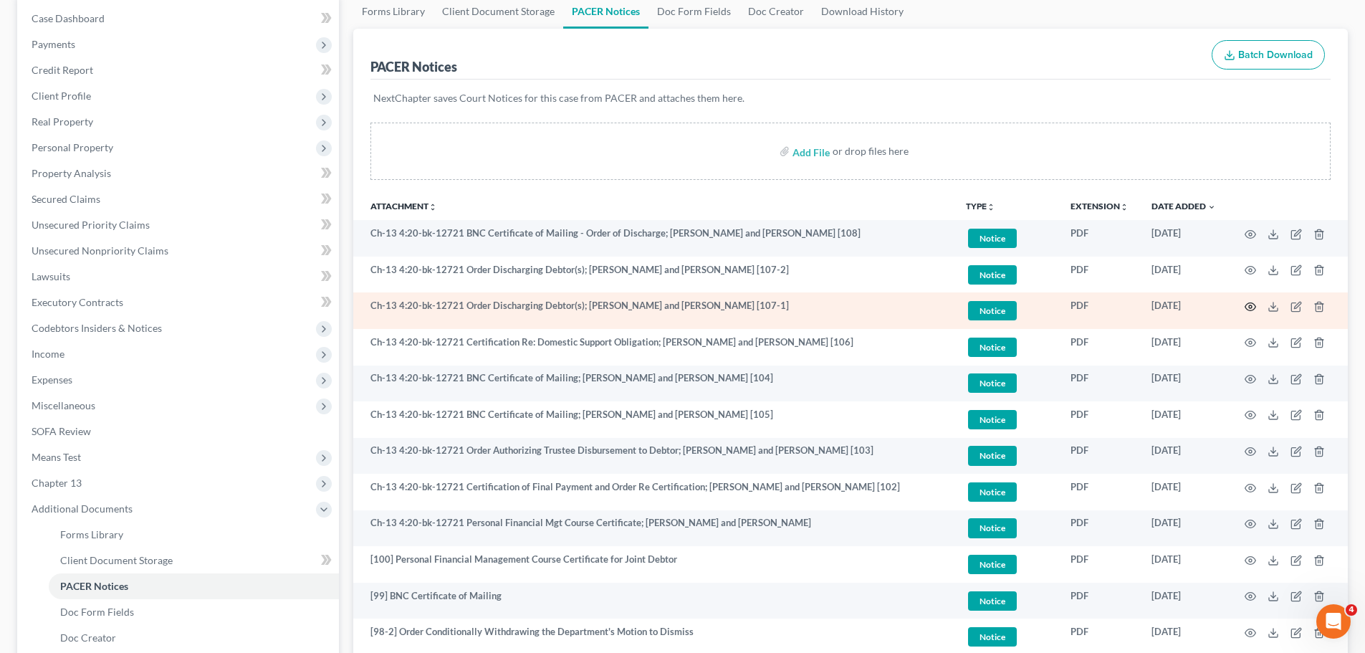
click at [1251, 304] on icon "button" at bounding box center [1249, 306] width 11 height 11
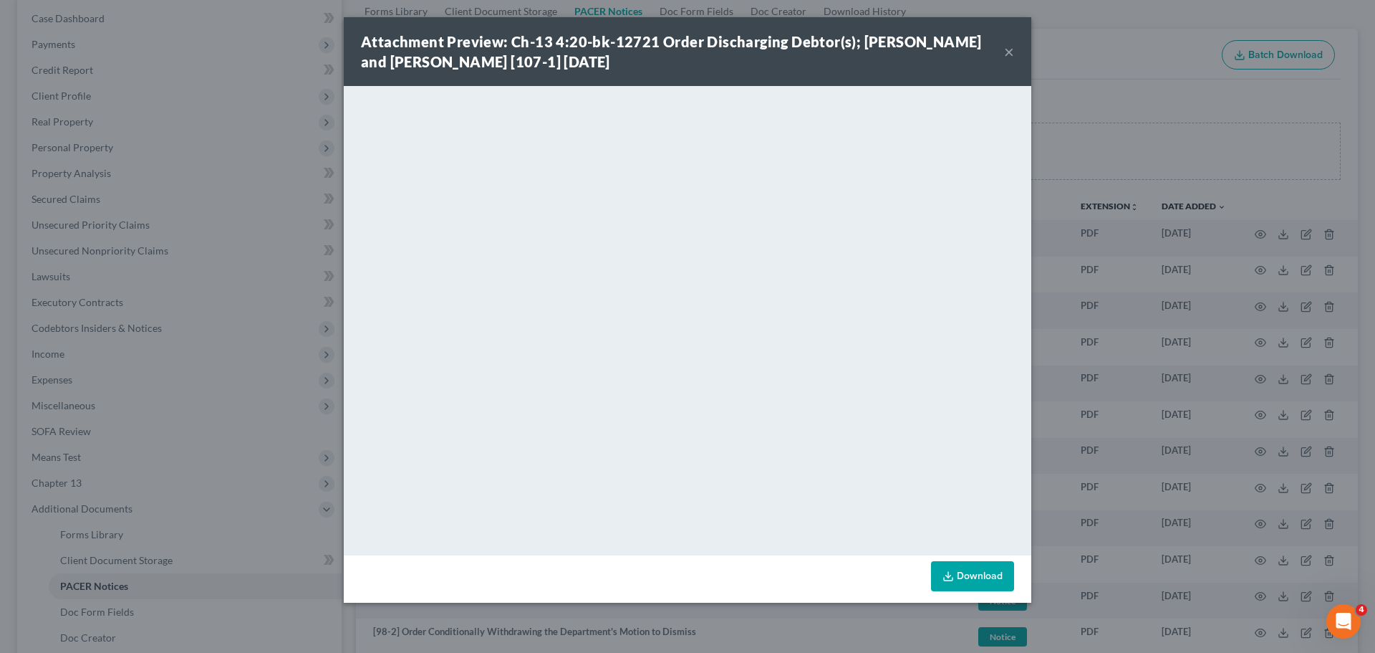
click at [1010, 49] on button "×" at bounding box center [1009, 51] width 10 height 17
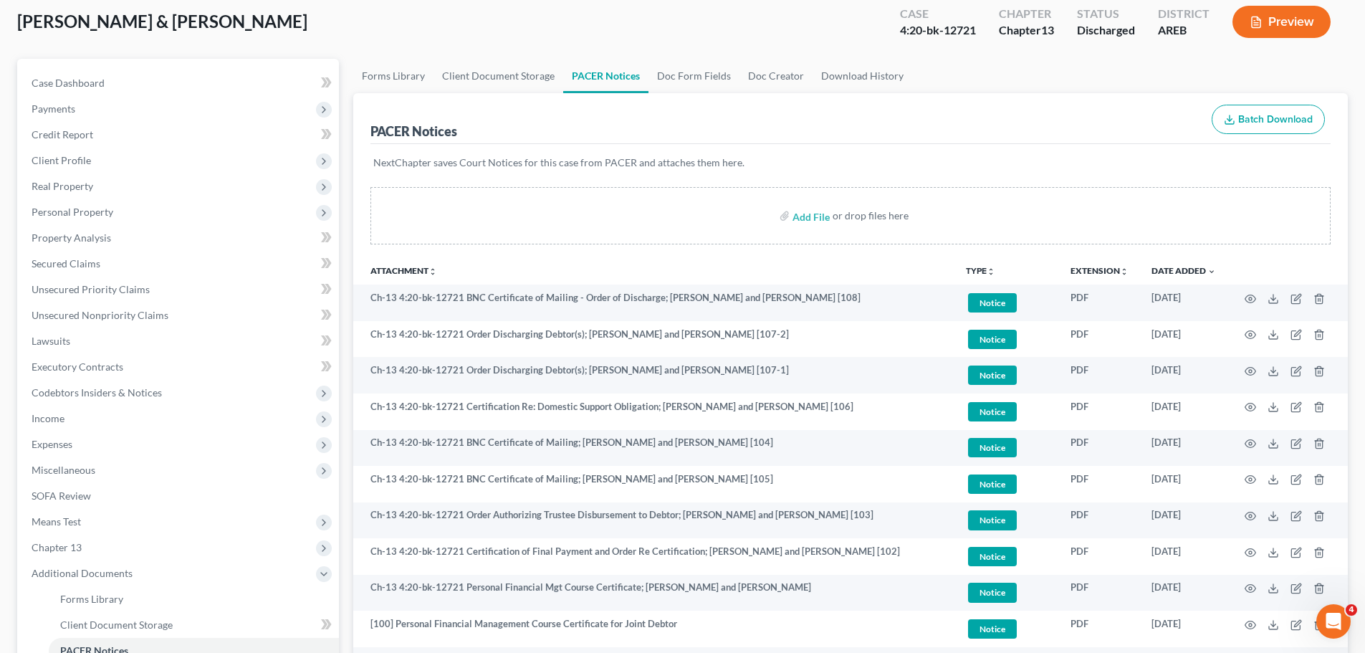
scroll to position [0, 0]
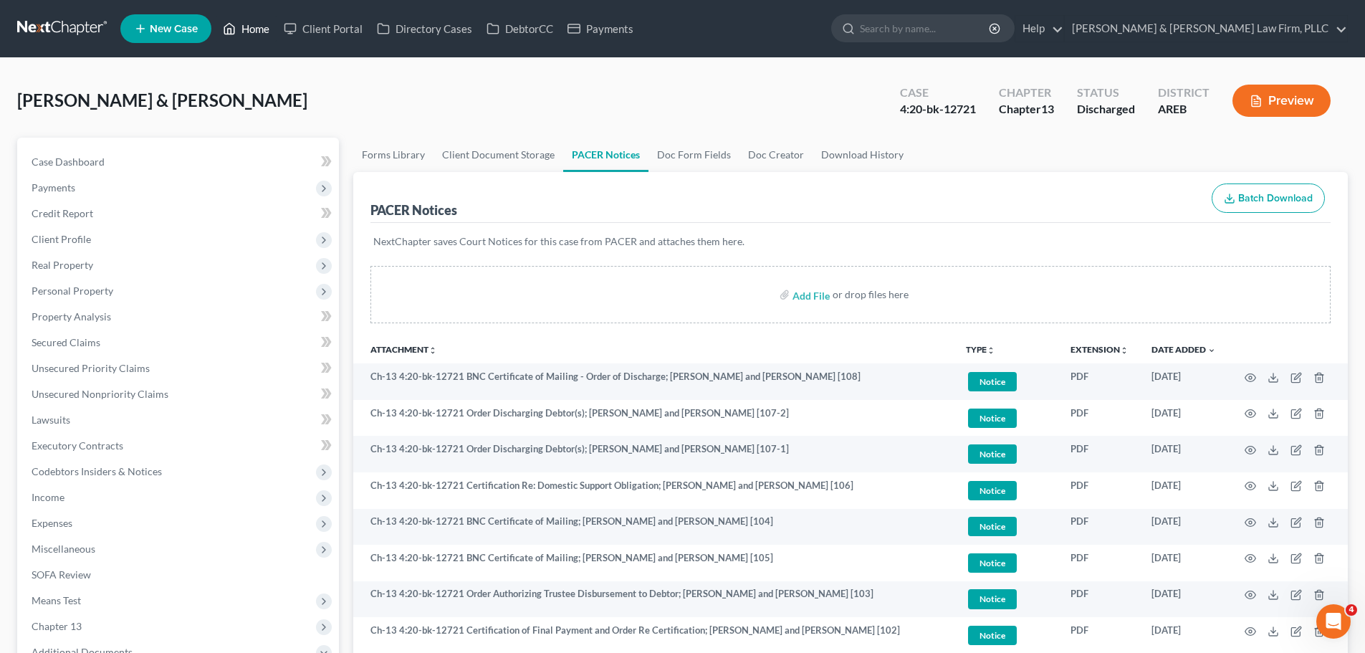
click at [251, 25] on link "Home" at bounding box center [246, 29] width 61 height 26
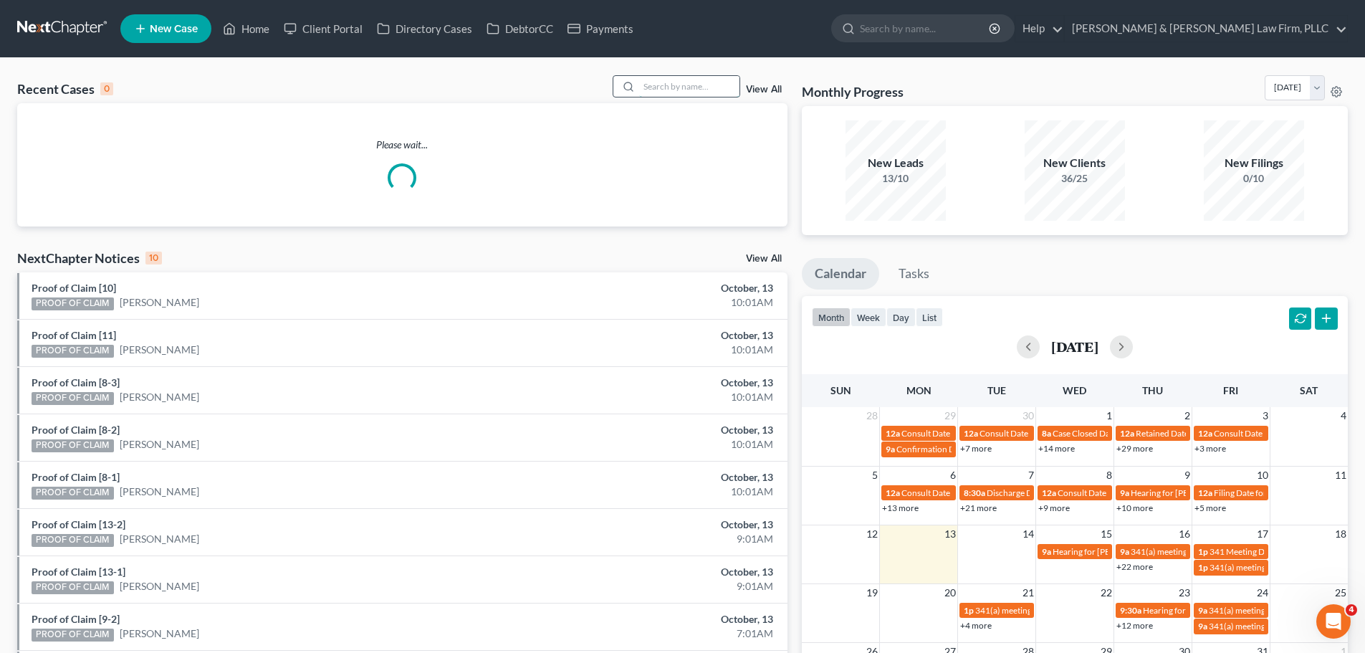
click at [659, 91] on input "search" at bounding box center [689, 86] width 100 height 21
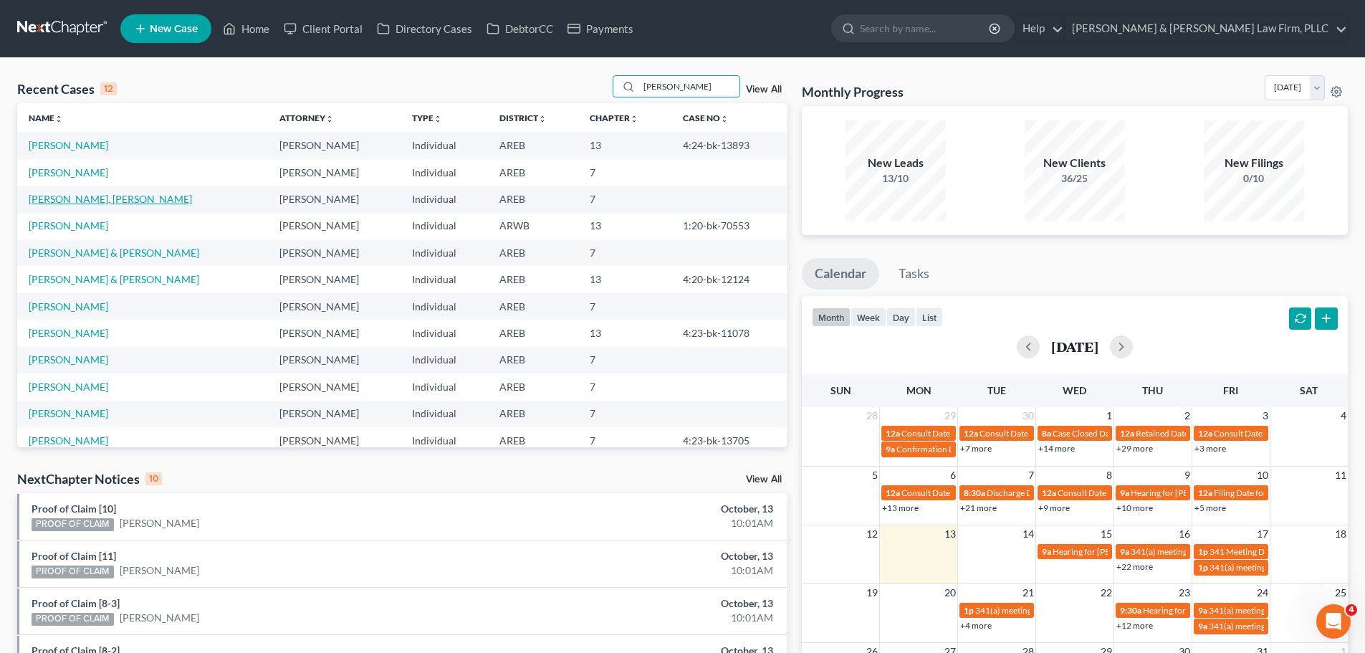
type input "[PERSON_NAME]"
click at [57, 201] on link "[PERSON_NAME], [PERSON_NAME]" at bounding box center [110, 199] width 163 height 12
select select "4"
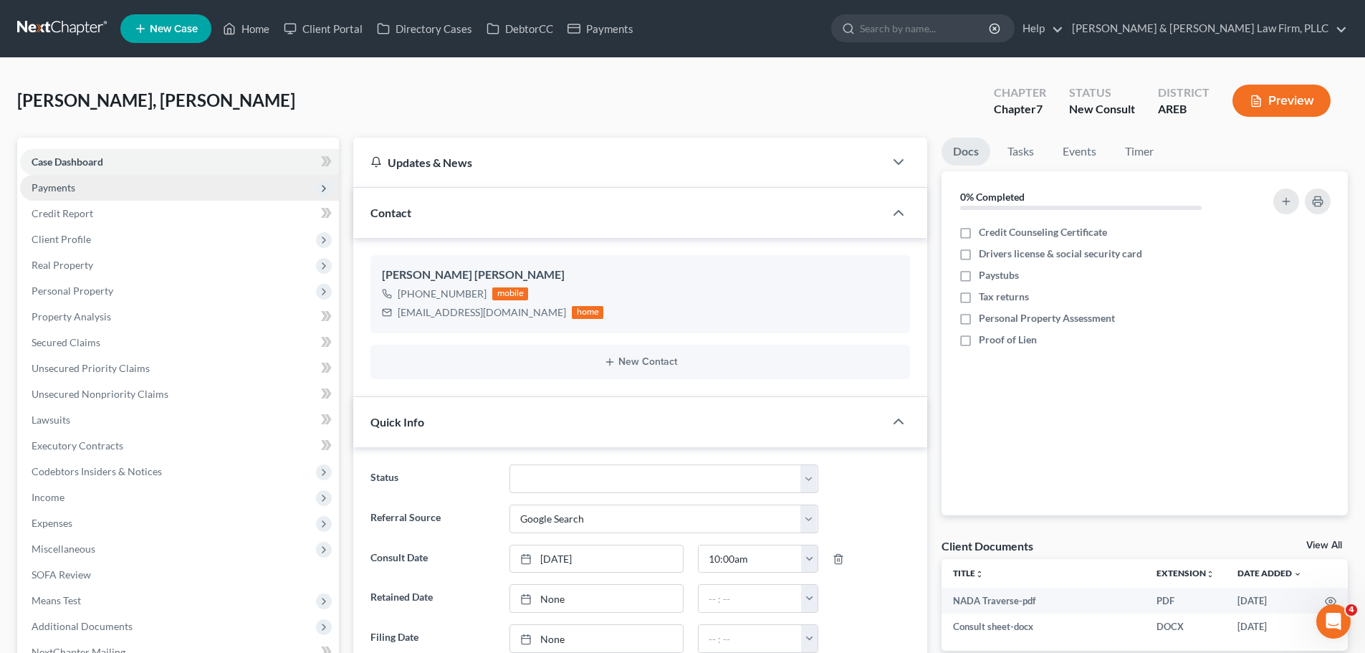
click at [74, 192] on span "Payments" at bounding box center [54, 187] width 44 height 12
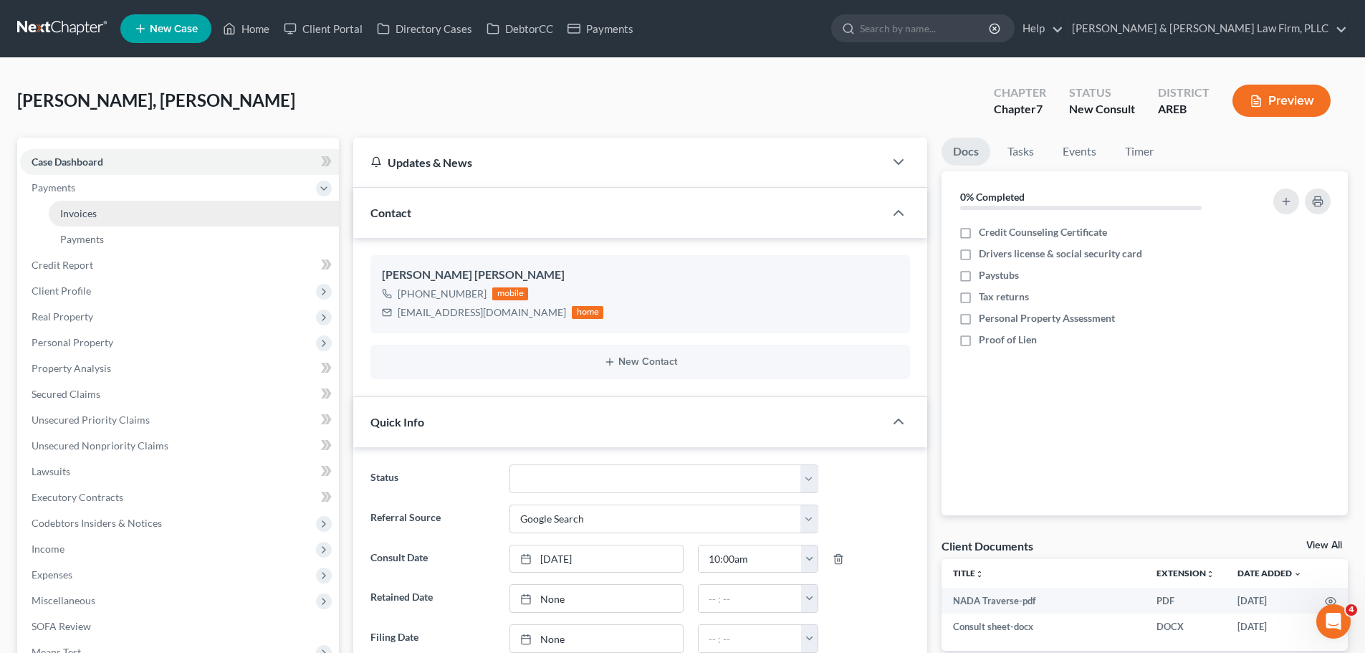
click at [103, 214] on link "Invoices" at bounding box center [194, 214] width 290 height 26
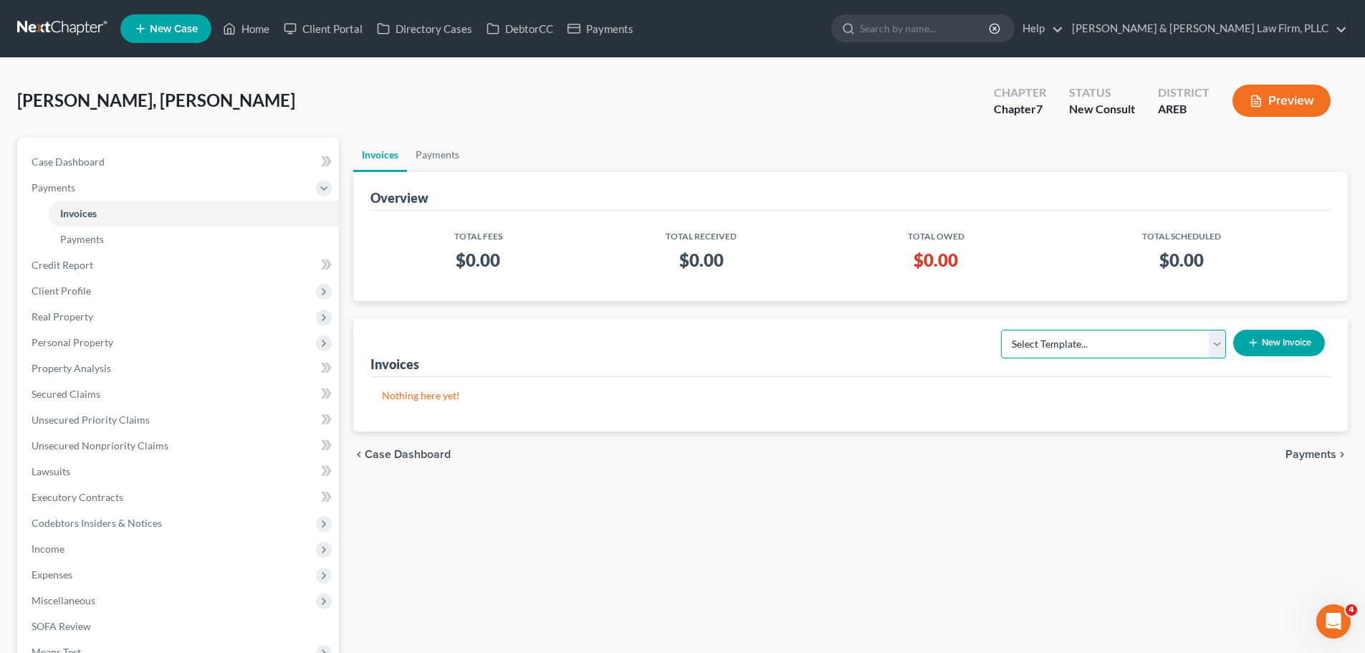
click at [1144, 351] on select "Select Template... Chapter 13 Bankruptcy - Individual Chapter 13 Bankruptcy - J…" at bounding box center [1113, 344] width 225 height 29
click at [88, 167] on span "Case Dashboard" at bounding box center [68, 161] width 73 height 12
select select "4"
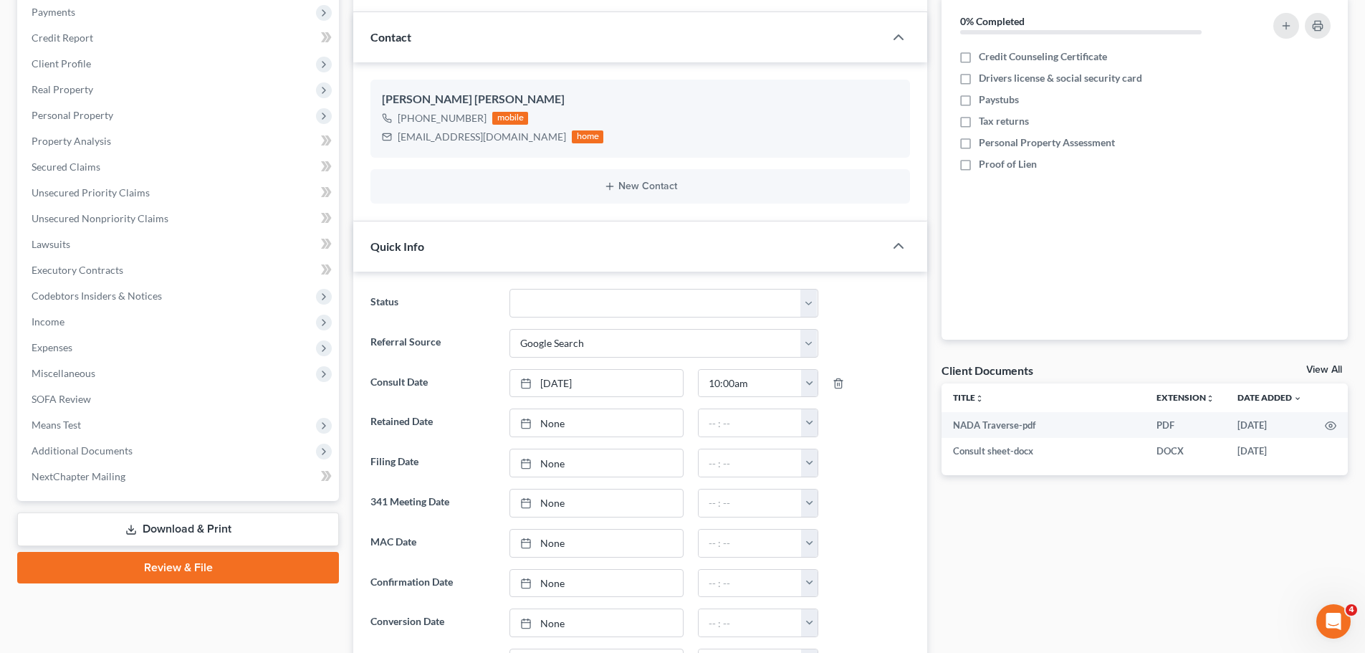
scroll to position [358, 0]
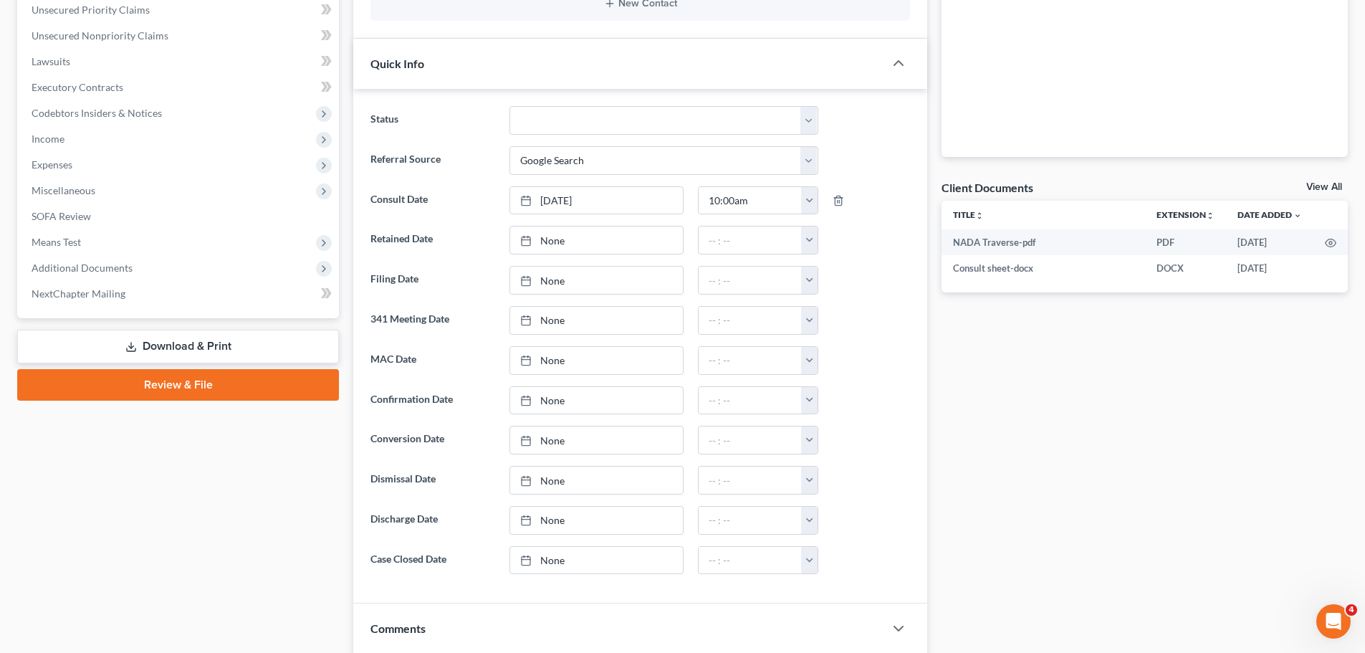
click at [1318, 191] on link "View All" at bounding box center [1324, 187] width 36 height 10
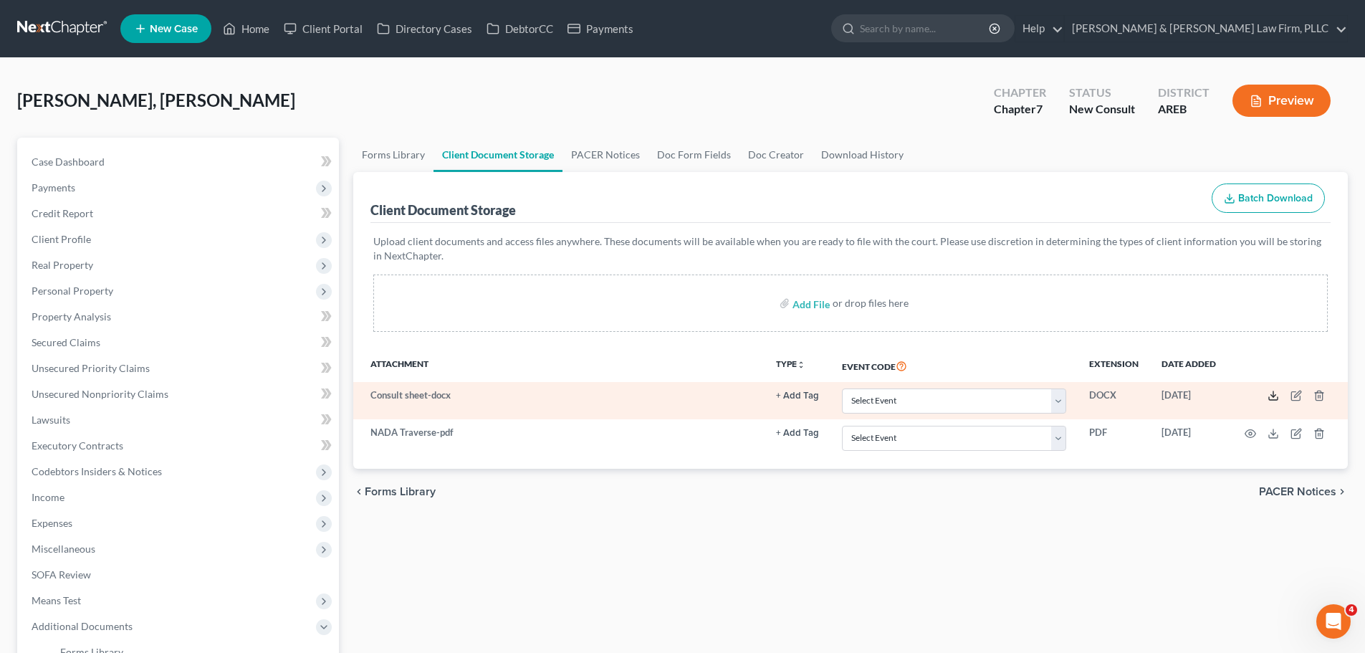
click at [1271, 396] on icon at bounding box center [1272, 395] width 11 height 11
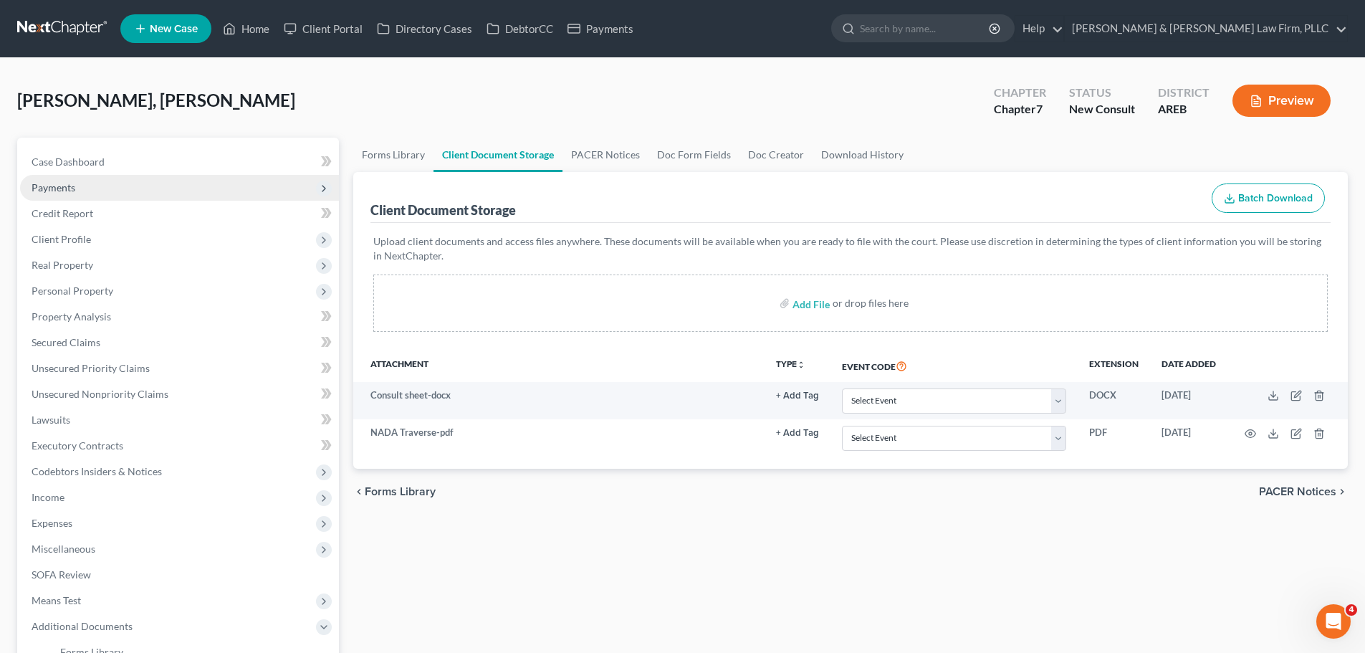
click at [84, 184] on span "Payments" at bounding box center [179, 188] width 319 height 26
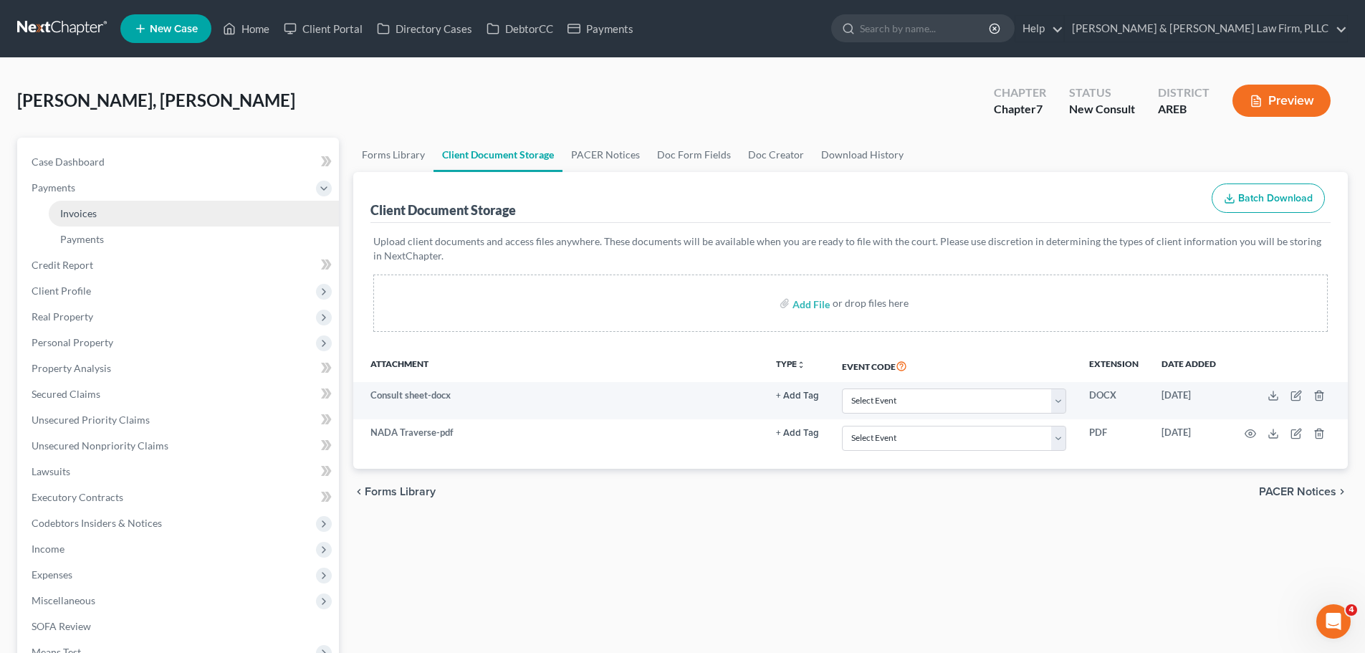
click at [98, 224] on link "Invoices" at bounding box center [194, 214] width 290 height 26
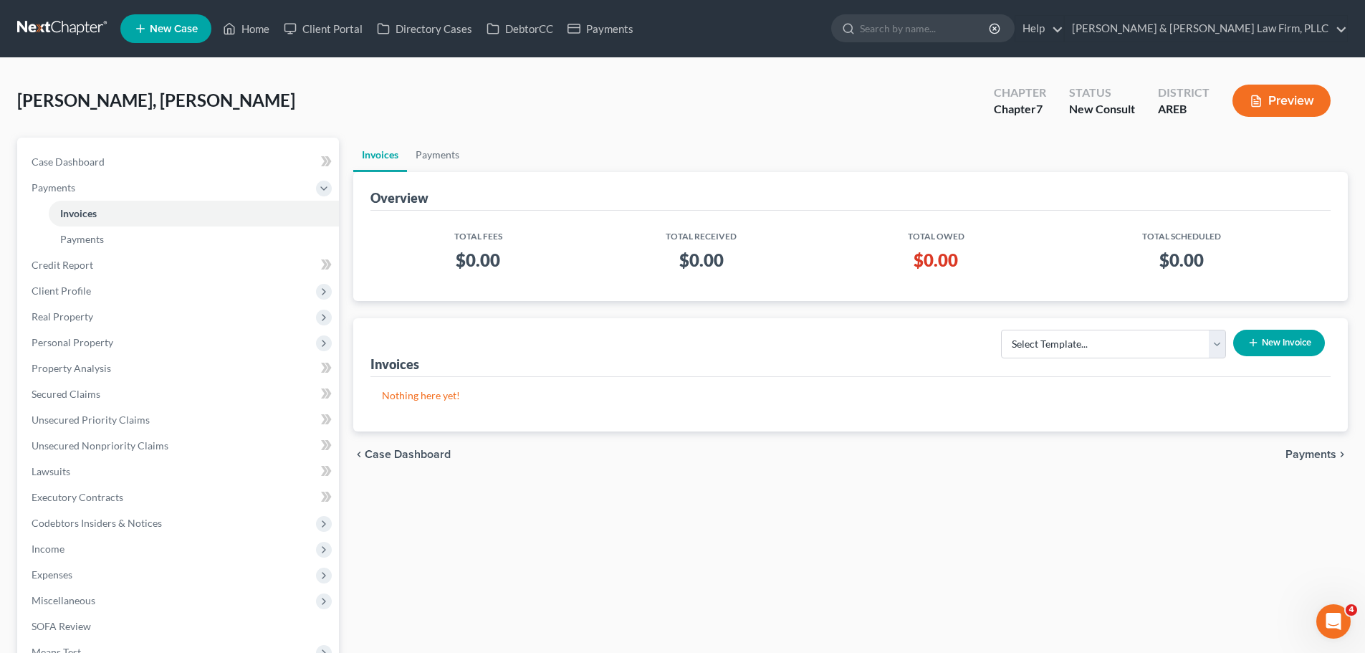
click at [1251, 344] on icon "button" at bounding box center [1252, 342] width 11 height 11
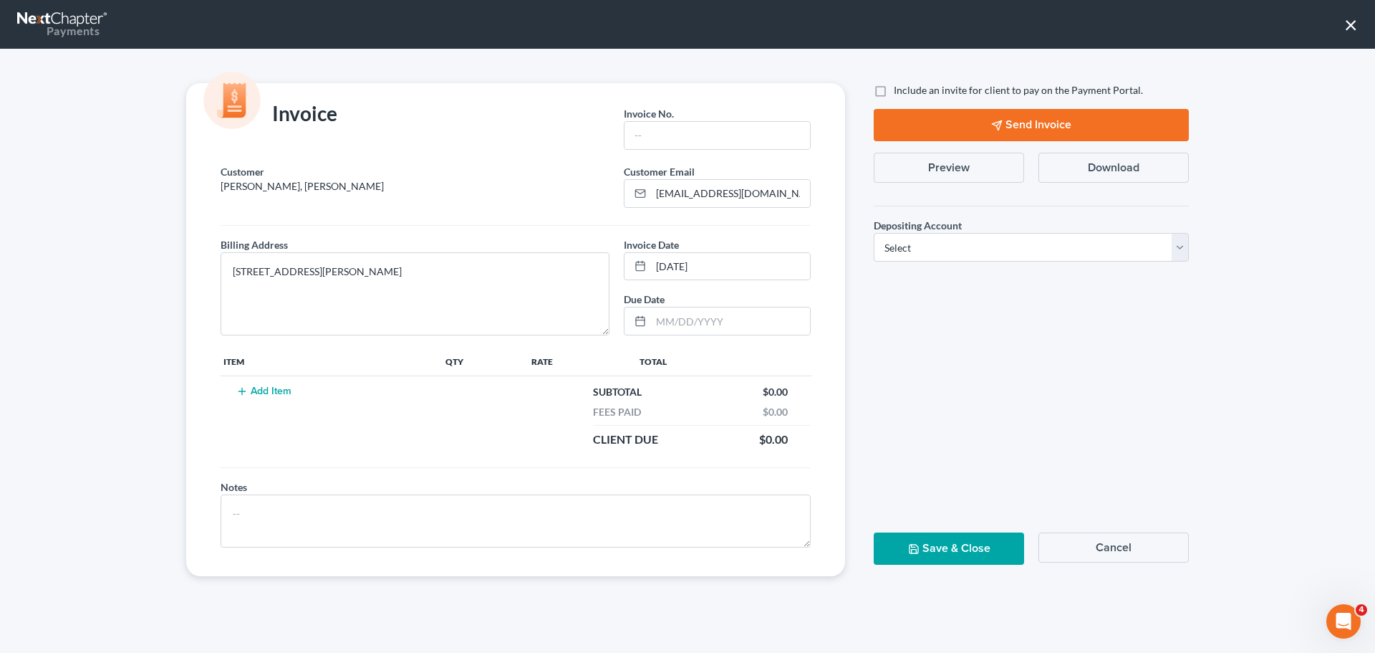
click at [1095, 543] on button "Cancel" at bounding box center [1114, 547] width 150 height 30
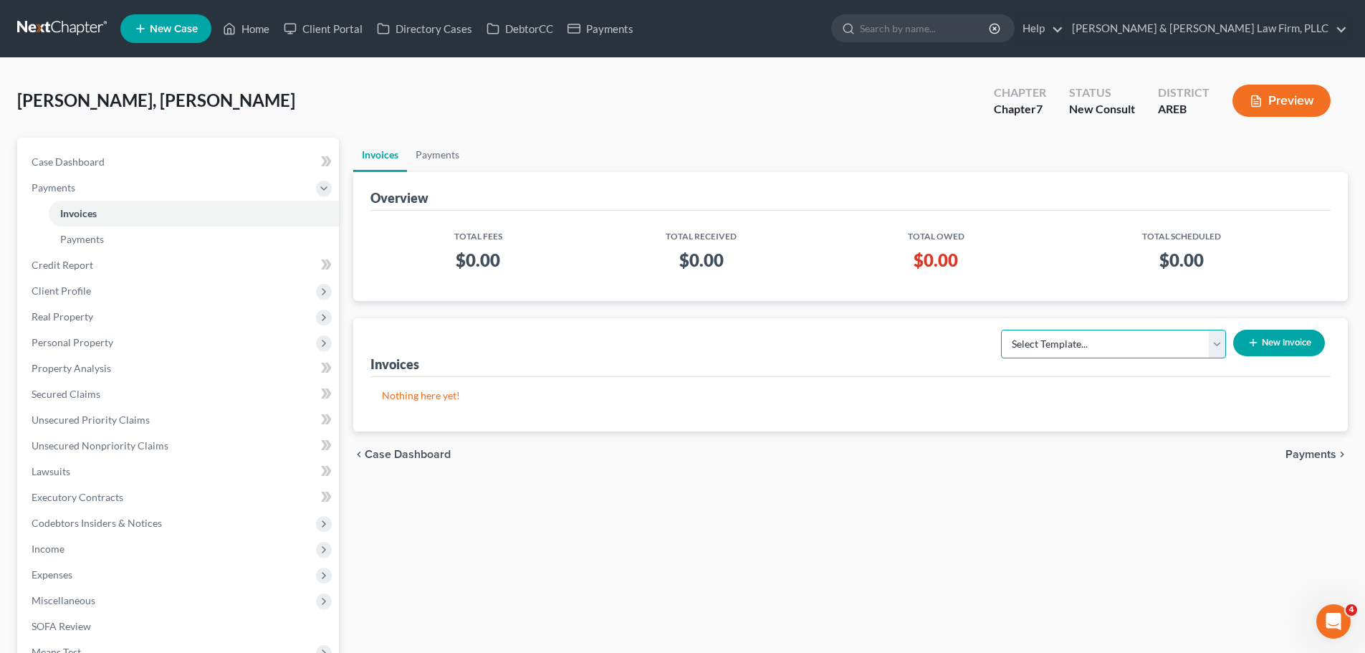
click at [1155, 335] on select "Select Template... Chapter 13 Bankruptcy - Individual Chapter 13 Bankruptcy - J…" at bounding box center [1113, 344] width 225 height 29
click at [1001, 330] on select "Select Template... Chapter 13 Bankruptcy - Individual Chapter 13 Bankruptcy - J…" at bounding box center [1113, 344] width 225 height 29
click at [1259, 338] on button "New Invoice" at bounding box center [1279, 343] width 92 height 27
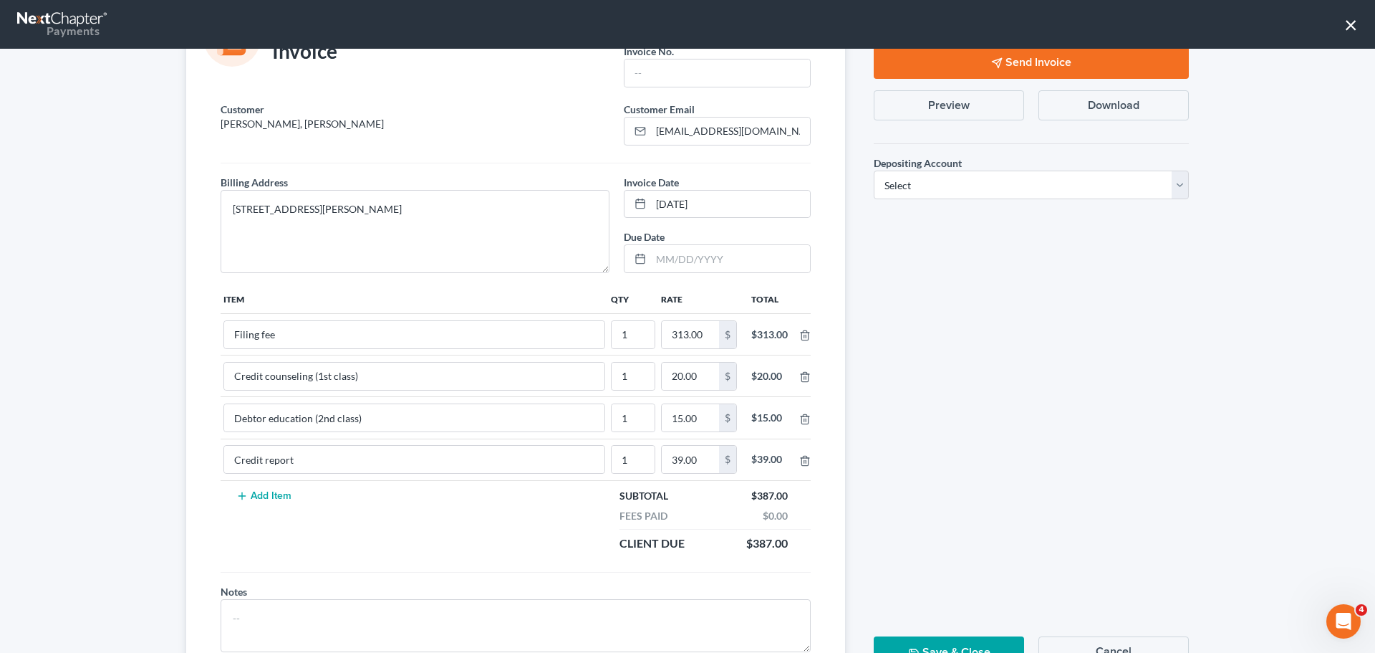
scroll to position [125, 0]
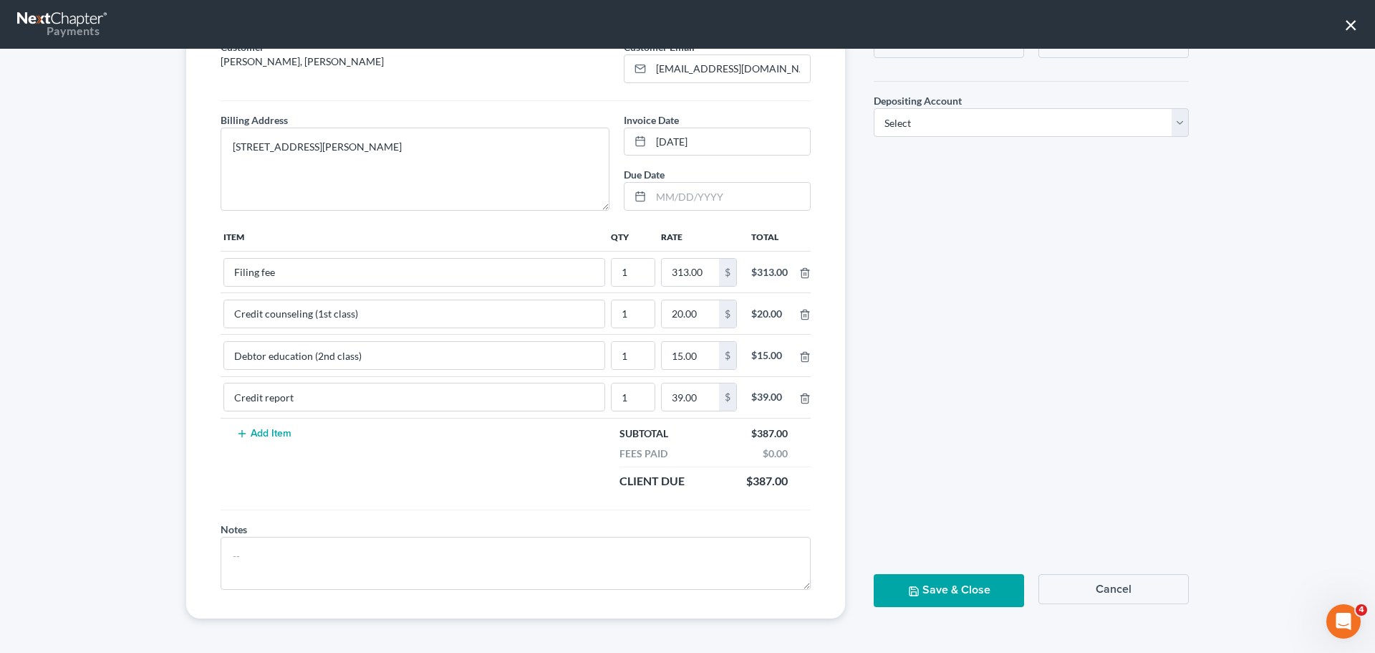
drag, startPoint x: 1102, startPoint y: 591, endPoint x: 998, endPoint y: 549, distance: 111.9
click at [1102, 591] on button "Cancel" at bounding box center [1114, 589] width 150 height 30
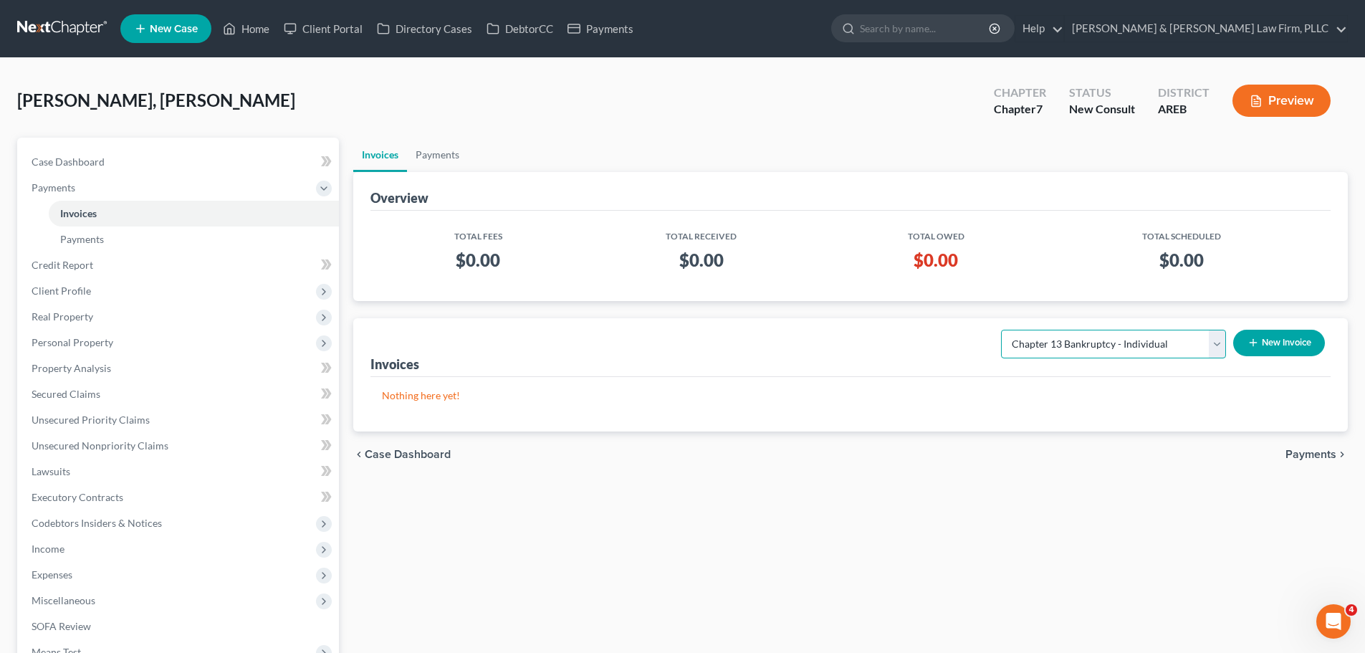
click at [1057, 337] on select "Select Template... Chapter 13 Bankruptcy - Individual Chapter 13 Bankruptcy - J…" at bounding box center [1113, 344] width 225 height 29
click at [1001, 330] on select "Select Template... Chapter 13 Bankruptcy - Individual Chapter 13 Bankruptcy - J…" at bounding box center [1113, 344] width 225 height 29
click at [1280, 340] on button "New Invoice" at bounding box center [1279, 343] width 92 height 27
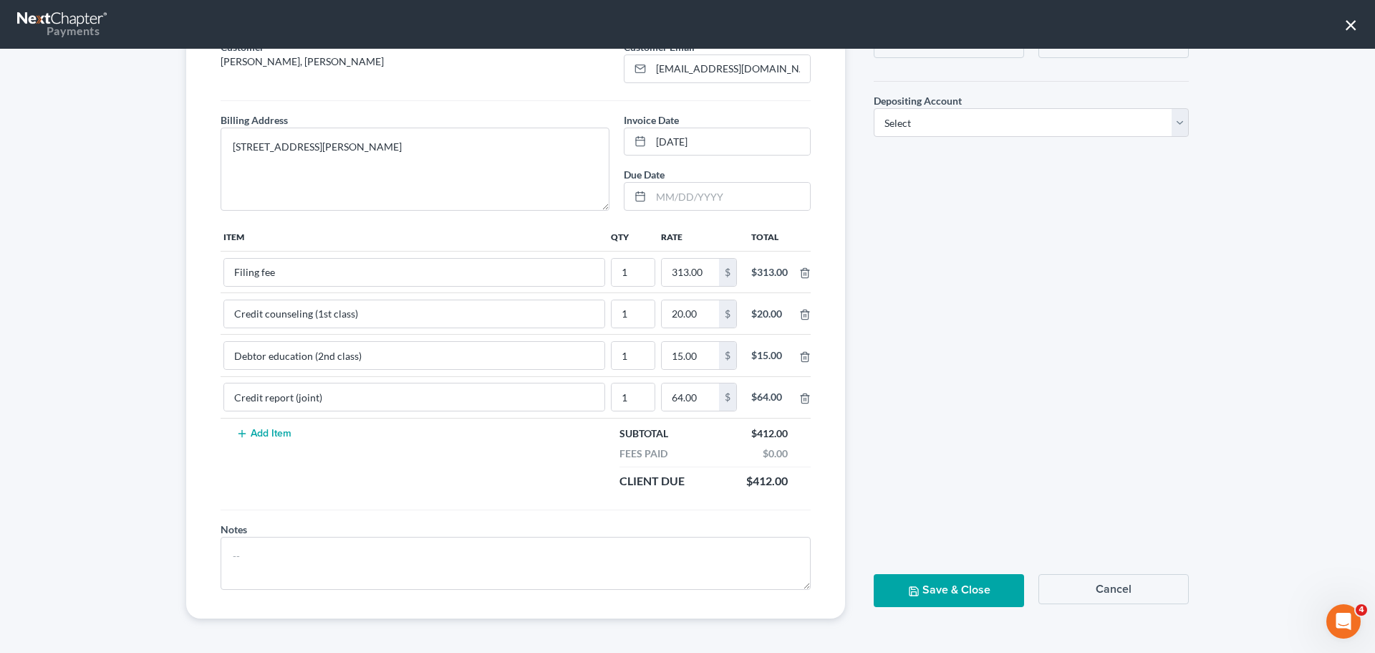
drag, startPoint x: 1148, startPoint y: 592, endPoint x: 1127, endPoint y: 575, distance: 27.4
click at [1148, 592] on button "Cancel" at bounding box center [1114, 589] width 150 height 30
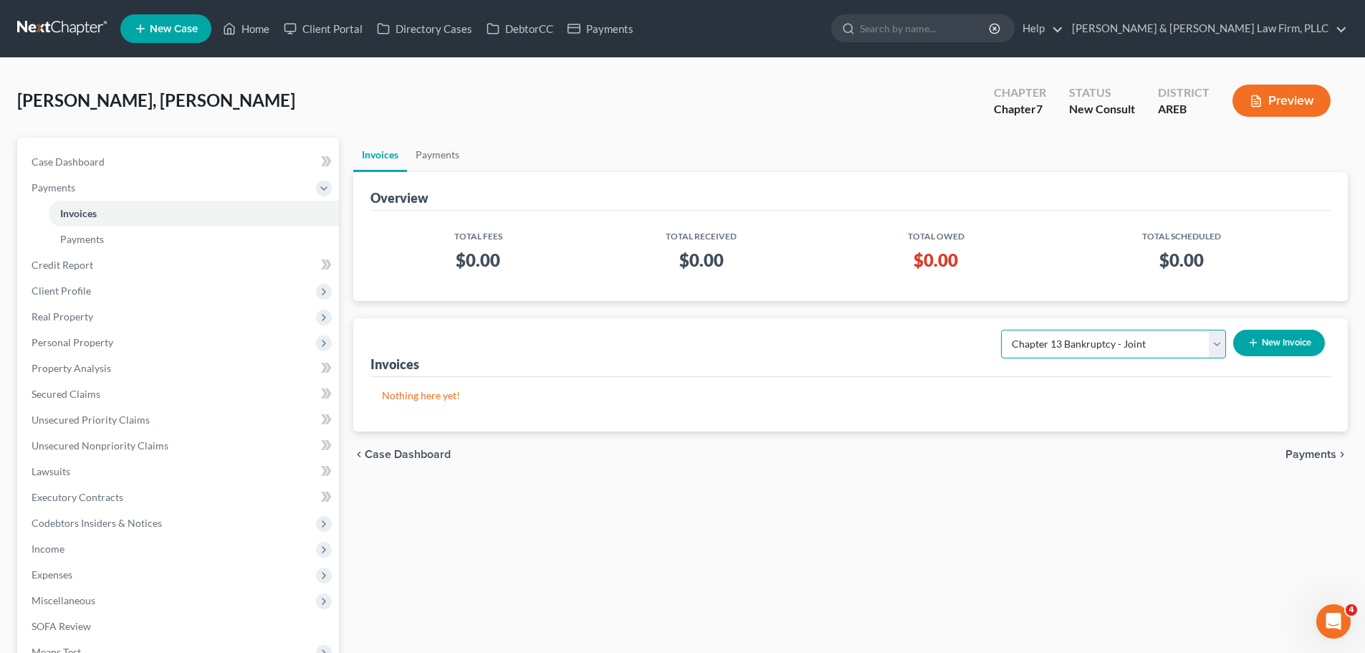
click at [1138, 346] on select "Select Template... Chapter 13 Bankruptcy - Individual Chapter 13 Bankruptcy - J…" at bounding box center [1113, 344] width 225 height 29
click at [1001, 330] on select "Select Template... Chapter 13 Bankruptcy - Individual Chapter 13 Bankruptcy - J…" at bounding box center [1113, 344] width 225 height 29
click at [1295, 340] on button "New Invoice" at bounding box center [1279, 343] width 92 height 27
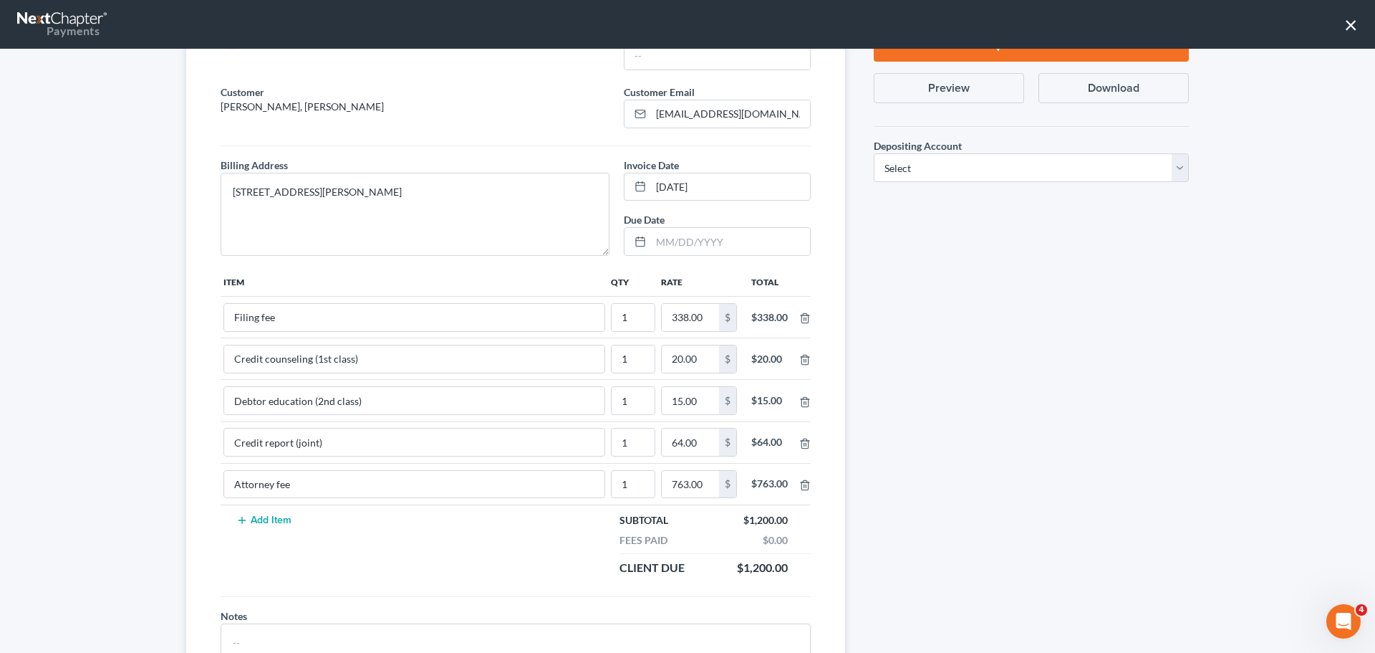
scroll to position [166, 0]
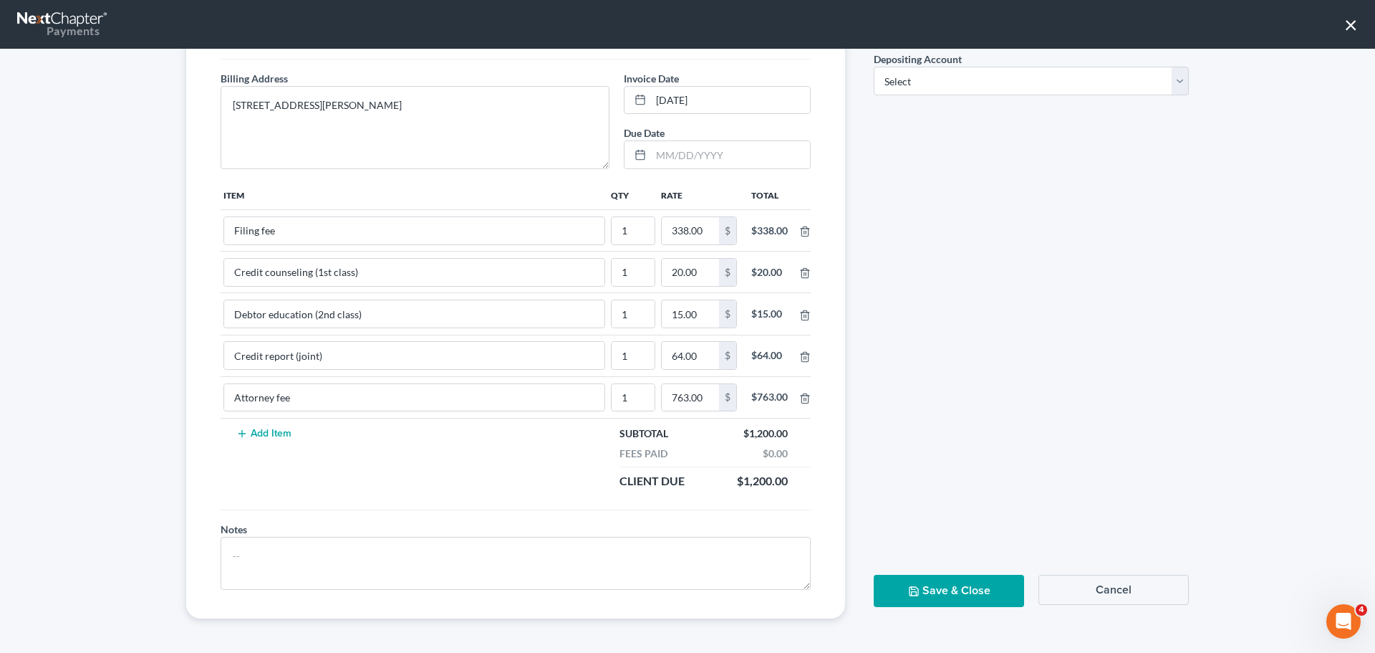
drag, startPoint x: 1081, startPoint y: 590, endPoint x: 1076, endPoint y: 574, distance: 17.2
click at [1081, 590] on button "Cancel" at bounding box center [1114, 590] width 150 height 30
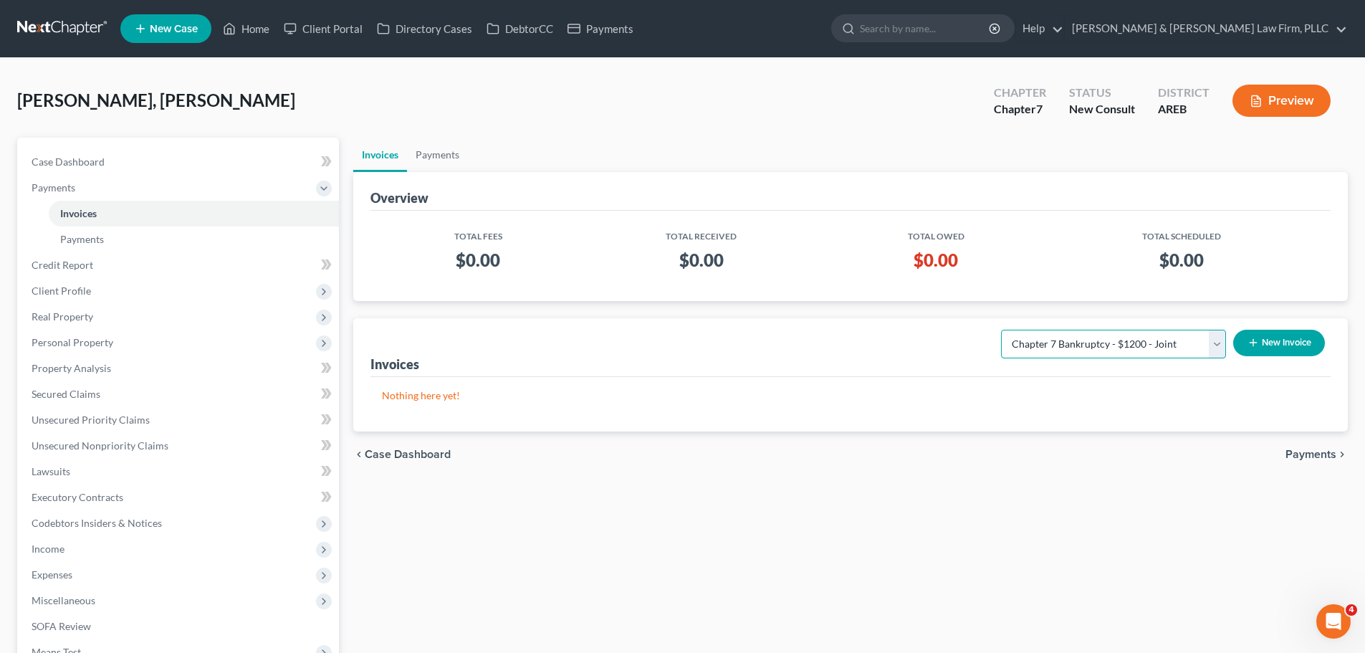
click at [1143, 341] on select "Select Template... Chapter 13 Bankruptcy - Individual Chapter 13 Bankruptcy - J…" at bounding box center [1113, 344] width 225 height 29
click at [1140, 345] on select "Select Template... Chapter 13 Bankruptcy - Individual Chapter 13 Bankruptcy - J…" at bounding box center [1113, 344] width 225 height 29
click at [1054, 347] on select "Select Template... Chapter 13 Bankruptcy - Individual Chapter 13 Bankruptcy - J…" at bounding box center [1113, 344] width 225 height 29
drag, startPoint x: 845, startPoint y: 396, endPoint x: 831, endPoint y: 399, distance: 14.6
click at [845, 396] on p "Nothing here yet!" at bounding box center [850, 395] width 937 height 14
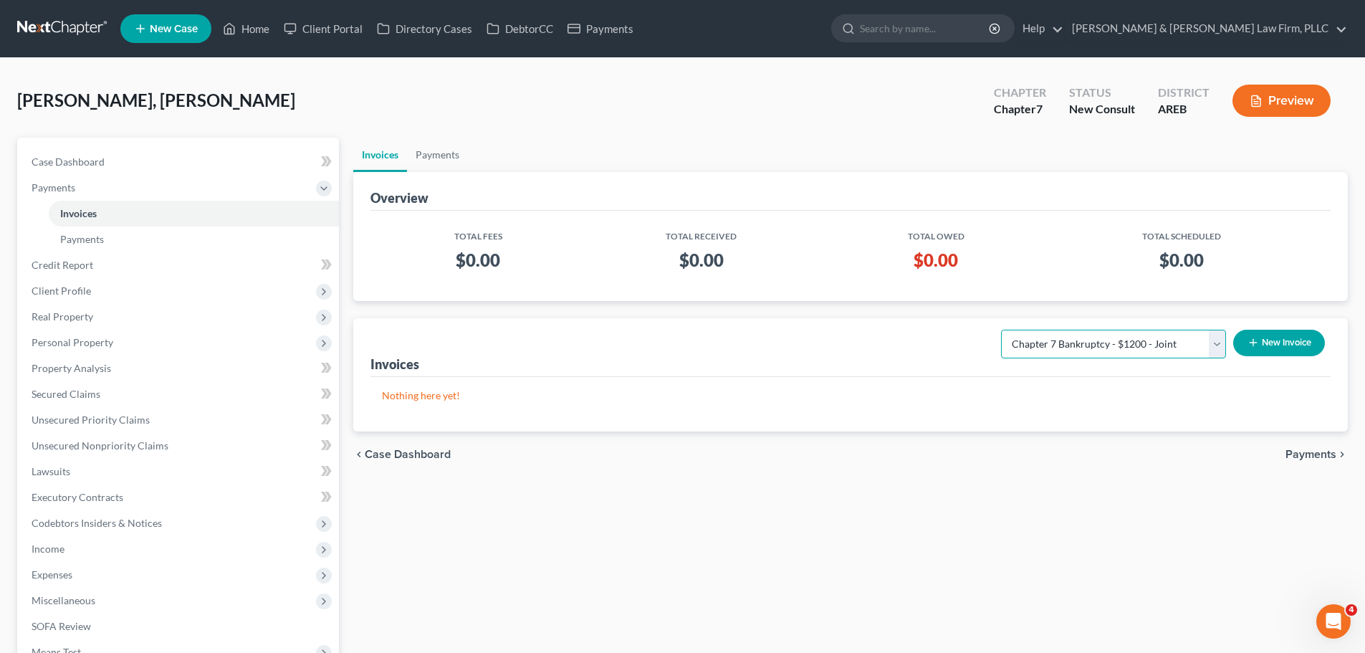
click at [1026, 337] on select "Select Template... Chapter 13 Bankruptcy - Individual Chapter 13 Bankruptcy - J…" at bounding box center [1113, 344] width 225 height 29
click at [822, 371] on div "Invoices Select Template... Chapter 13 Bankruptcy - Individual Chapter 13 Bankr…" at bounding box center [850, 347] width 960 height 59
click at [1127, 335] on select "Select Template... Chapter 13 Bankruptcy - Individual Chapter 13 Bankruptcy - J…" at bounding box center [1113, 344] width 225 height 29
click at [1001, 330] on select "Select Template... Chapter 13 Bankruptcy - Individual Chapter 13 Bankruptcy - J…" at bounding box center [1113, 344] width 225 height 29
click at [1304, 343] on button "New Invoice" at bounding box center [1279, 343] width 92 height 27
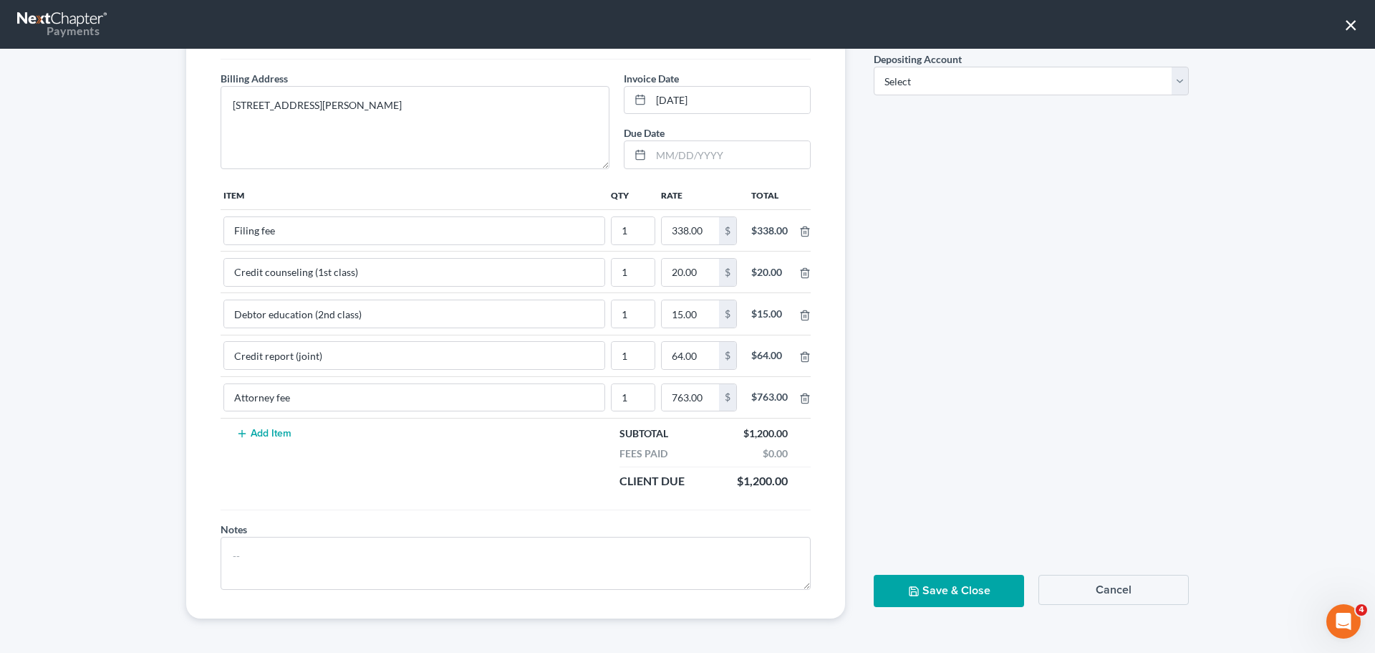
drag, startPoint x: 1135, startPoint y: 587, endPoint x: 1095, endPoint y: 514, distance: 82.7
click at [1135, 586] on button "Cancel" at bounding box center [1114, 590] width 150 height 30
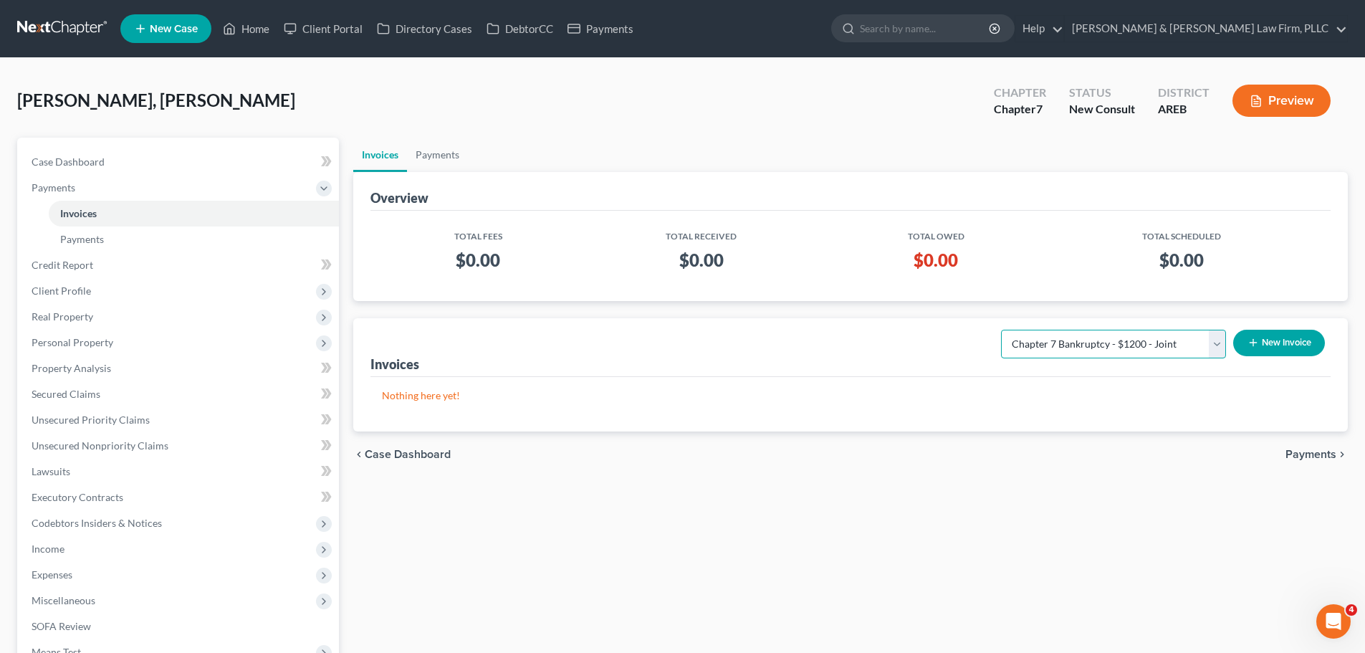
click at [1109, 347] on select "Select Template... Chapter 13 Bankruptcy - Individual Chapter 13 Bankruptcy - J…" at bounding box center [1113, 344] width 225 height 29
click at [1001, 330] on select "Select Template... Chapter 13 Bankruptcy - Individual Chapter 13 Bankruptcy - J…" at bounding box center [1113, 344] width 225 height 29
click at [1299, 345] on button "New Invoice" at bounding box center [1279, 343] width 92 height 27
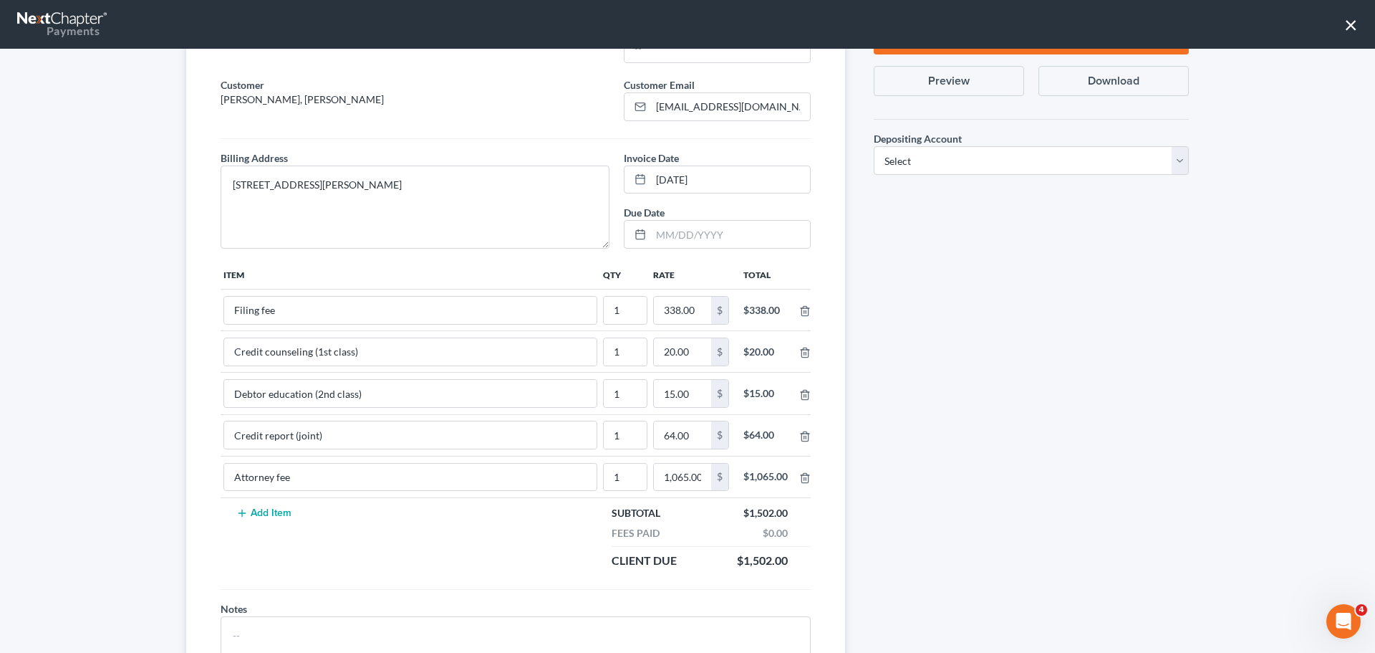
scroll to position [143, 0]
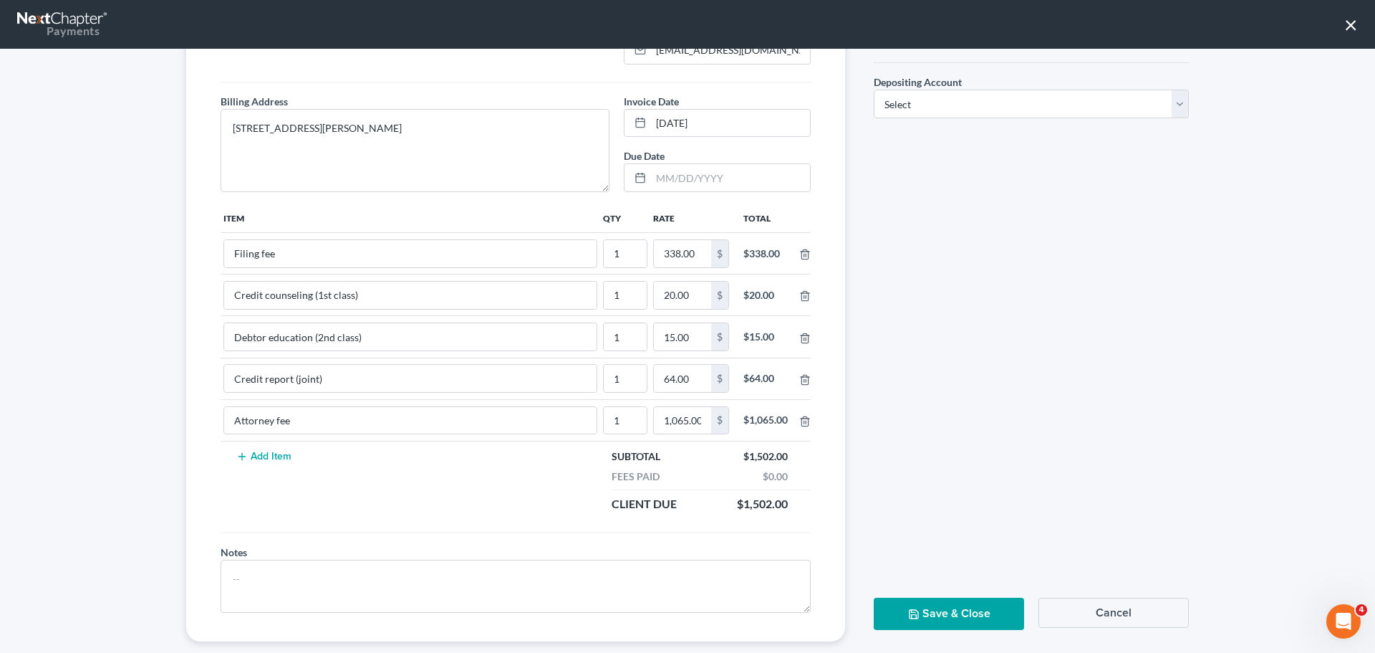
drag, startPoint x: 1090, startPoint y: 602, endPoint x: 1084, endPoint y: 580, distance: 23.6
click at [1090, 602] on button "Cancel" at bounding box center [1114, 612] width 150 height 30
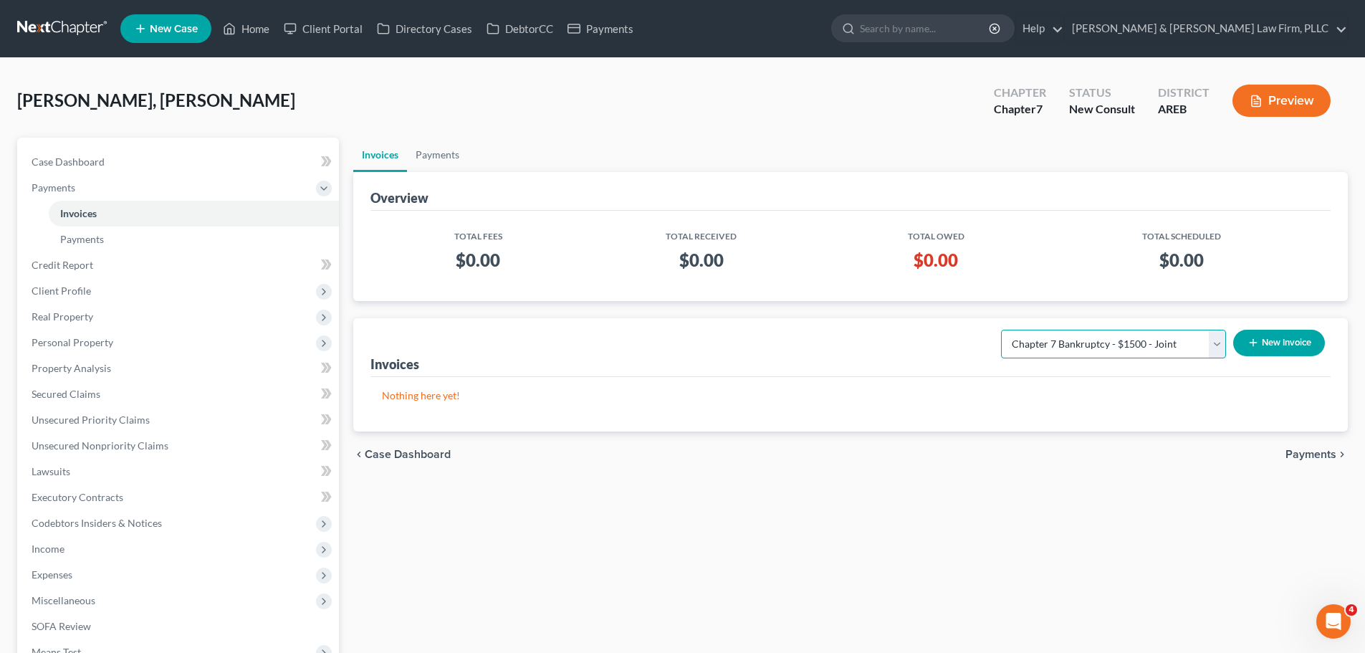
click at [1188, 344] on select "Select Template... Chapter 13 Bankruptcy - Individual Chapter 13 Bankruptcy - J…" at bounding box center [1113, 344] width 225 height 29
click at [1001, 330] on select "Select Template... Chapter 13 Bankruptcy - Individual Chapter 13 Bankruptcy - J…" at bounding box center [1113, 344] width 225 height 29
click at [1303, 341] on button "New Invoice" at bounding box center [1279, 343] width 92 height 27
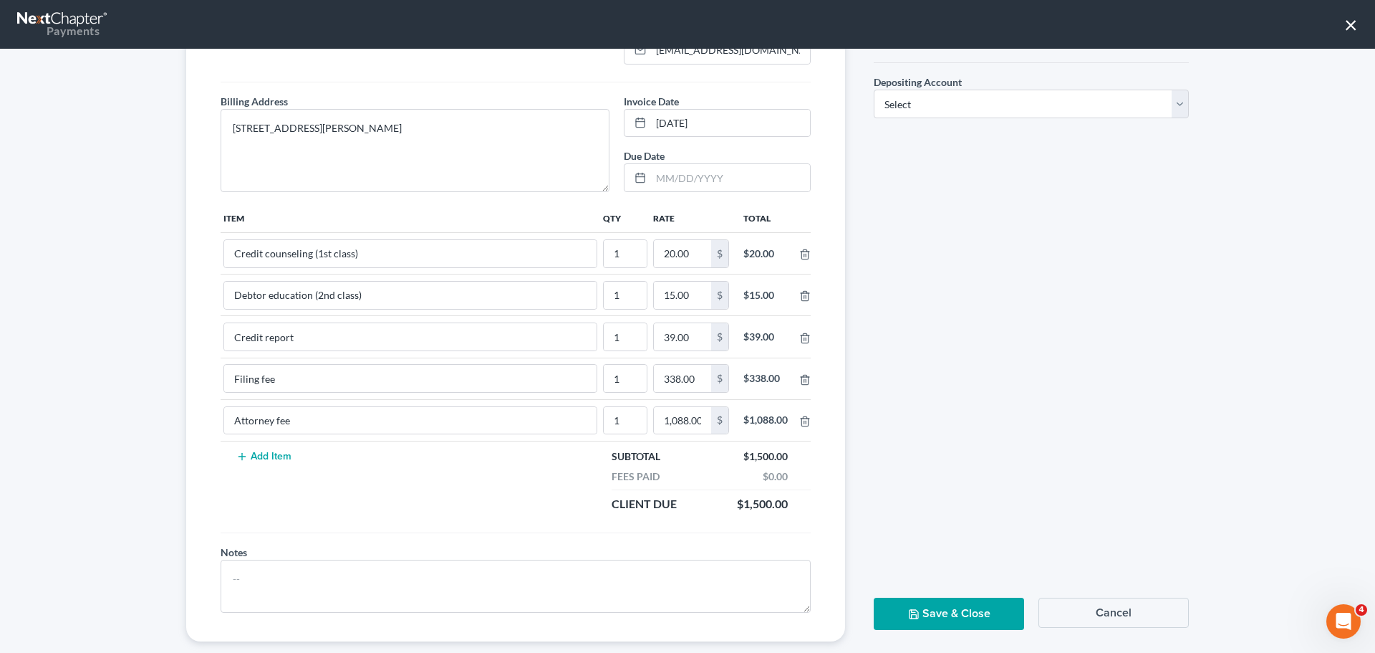
drag, startPoint x: 1120, startPoint y: 602, endPoint x: 1049, endPoint y: 579, distance: 74.8
click at [1120, 602] on button "Cancel" at bounding box center [1114, 612] width 150 height 30
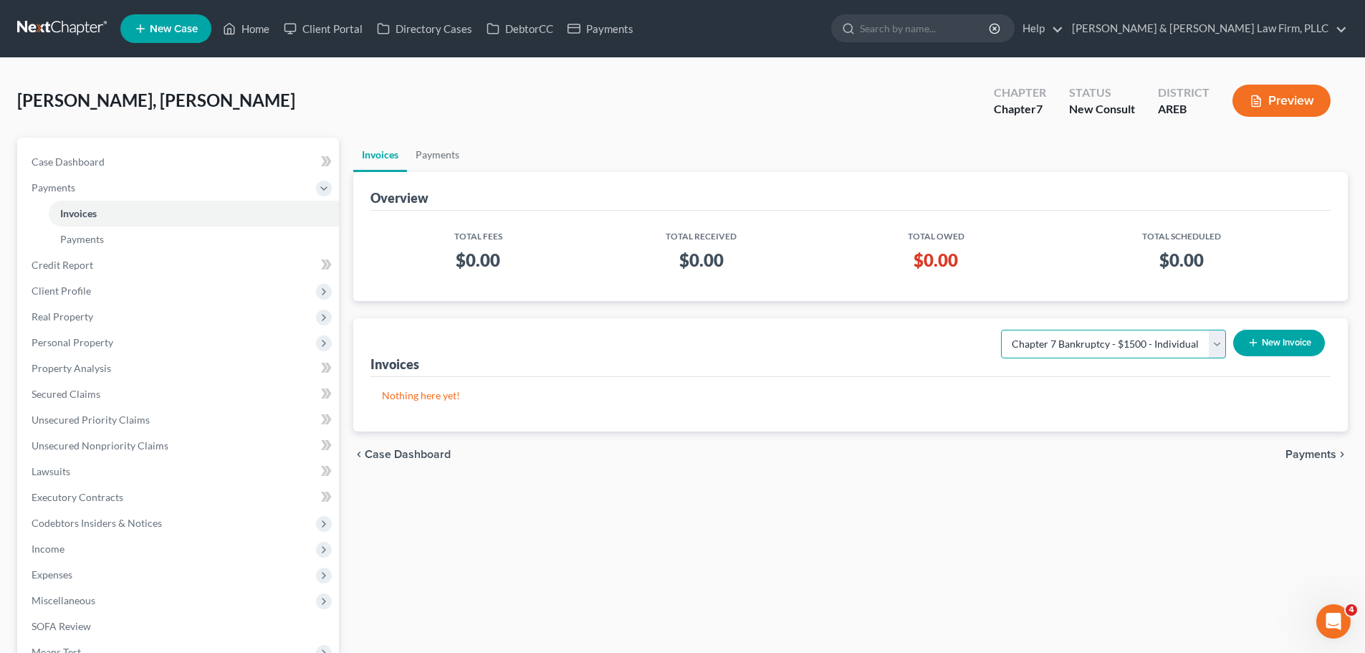
drag, startPoint x: 1174, startPoint y: 343, endPoint x: 1173, endPoint y: 356, distance: 13.0
click at [1174, 343] on select "Select Template... Chapter 13 Bankruptcy - Individual Chapter 13 Bankruptcy - J…" at bounding box center [1113, 344] width 225 height 29
click at [1001, 330] on select "Select Template... Chapter 13 Bankruptcy - Individual Chapter 13 Bankruptcy - J…" at bounding box center [1113, 344] width 225 height 29
click at [1251, 338] on icon "button" at bounding box center [1252, 342] width 11 height 11
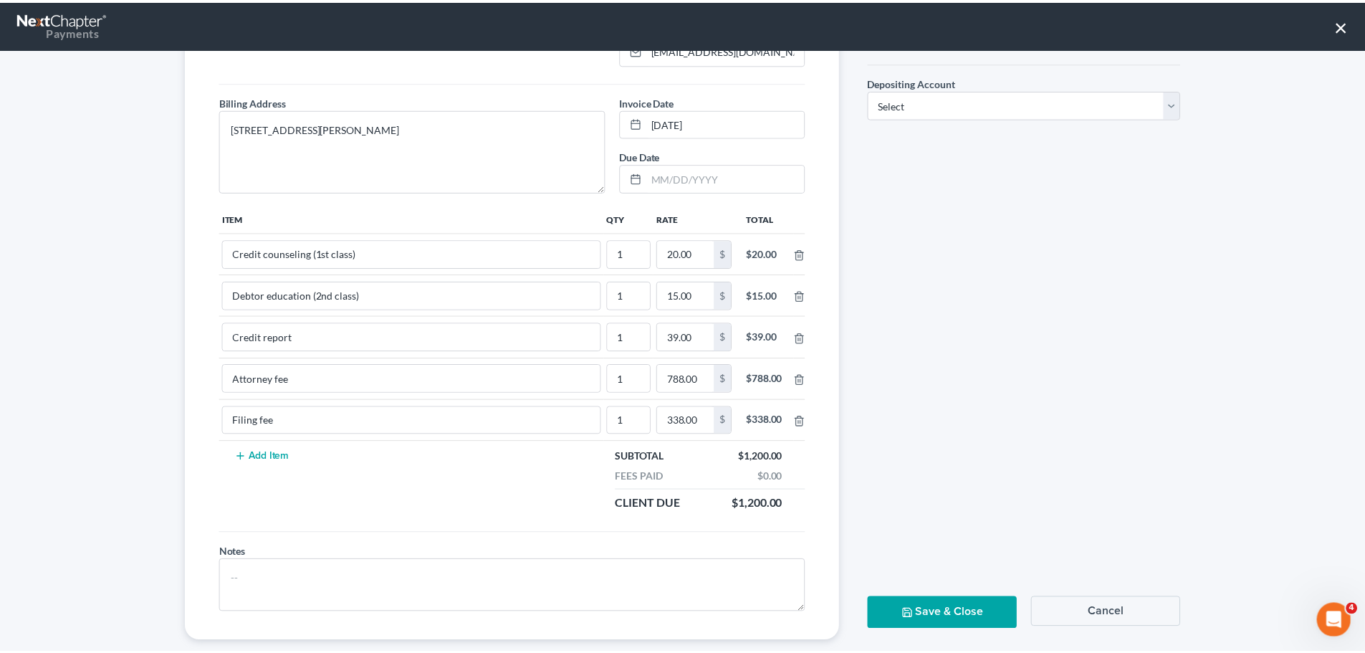
scroll to position [166, 0]
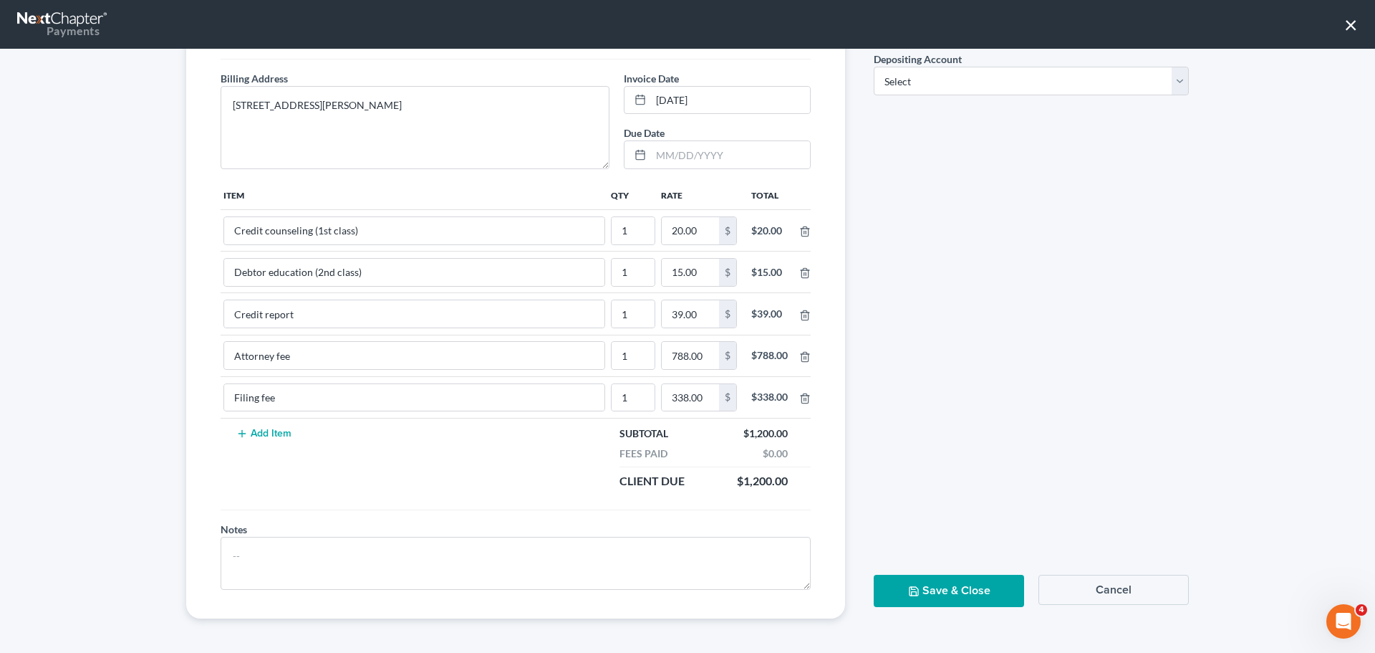
click at [1118, 587] on button "Cancel" at bounding box center [1114, 590] width 150 height 30
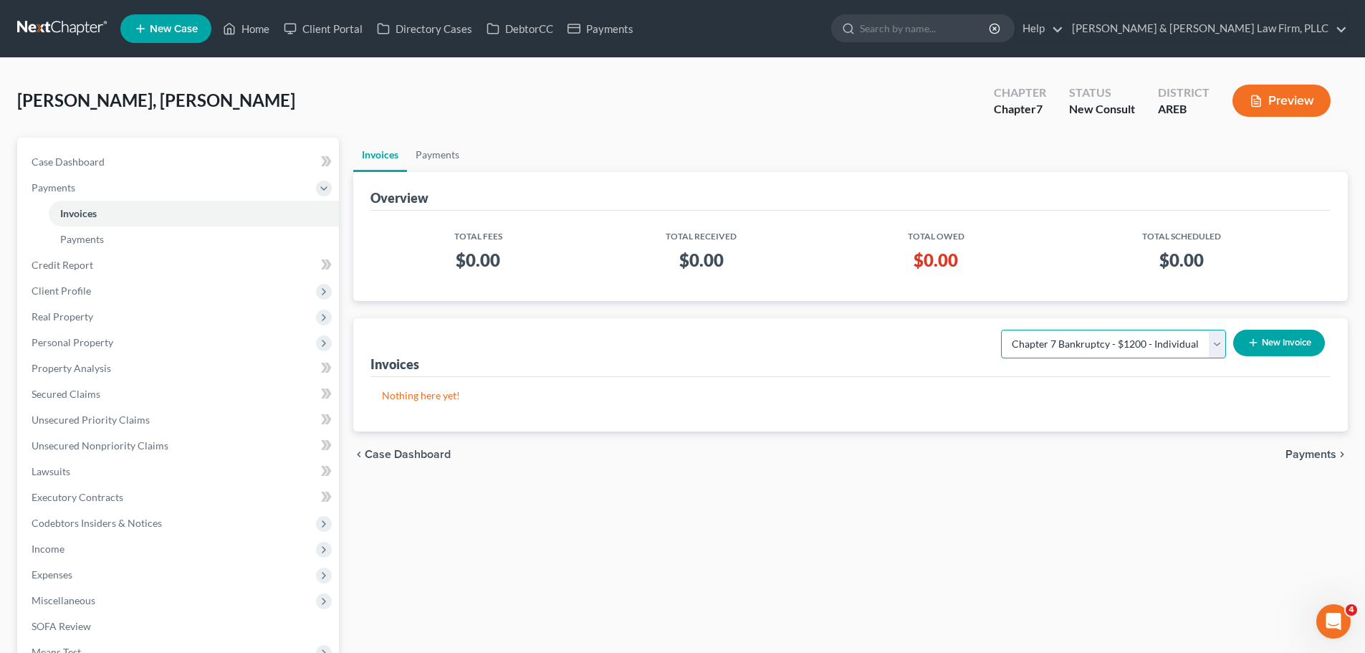
click at [1081, 357] on select "Select Template... Chapter 13 Bankruptcy - Individual Chapter 13 Bankruptcy - J…" at bounding box center [1113, 344] width 225 height 29
click at [1001, 330] on select "Select Template... Chapter 13 Bankruptcy - Individual Chapter 13 Bankruptcy - J…" at bounding box center [1113, 344] width 225 height 29
click at [1287, 341] on button "New Invoice" at bounding box center [1279, 343] width 92 height 27
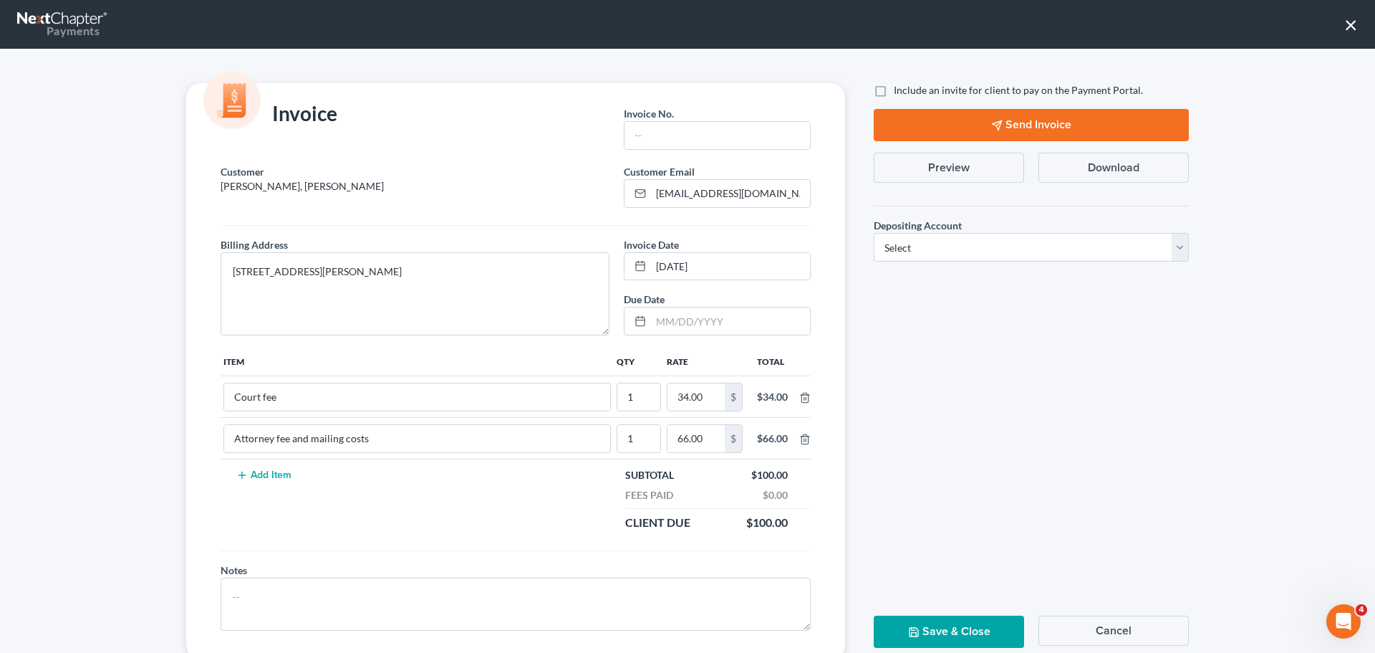
click at [1091, 617] on button "Cancel" at bounding box center [1114, 630] width 150 height 30
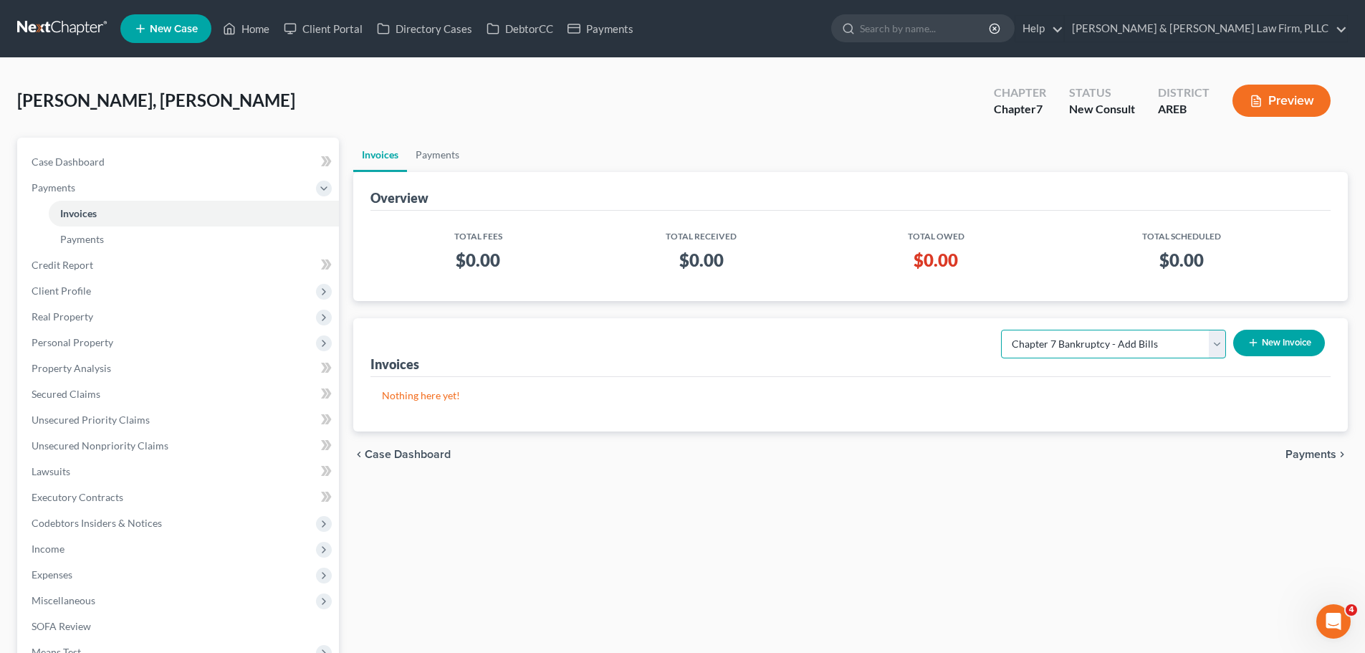
drag, startPoint x: 1158, startPoint y: 344, endPoint x: 1156, endPoint y: 352, distance: 8.2
click at [1157, 345] on select "Select Template... Chapter 13 Bankruptcy - Individual Chapter 13 Bankruptcy - J…" at bounding box center [1113, 344] width 225 height 29
select select "7"
click at [1001, 330] on select "Select Template... Chapter 13 Bankruptcy - Individual Chapter 13 Bankruptcy - J…" at bounding box center [1113, 344] width 225 height 29
click at [1282, 335] on button "New Invoice" at bounding box center [1279, 343] width 92 height 27
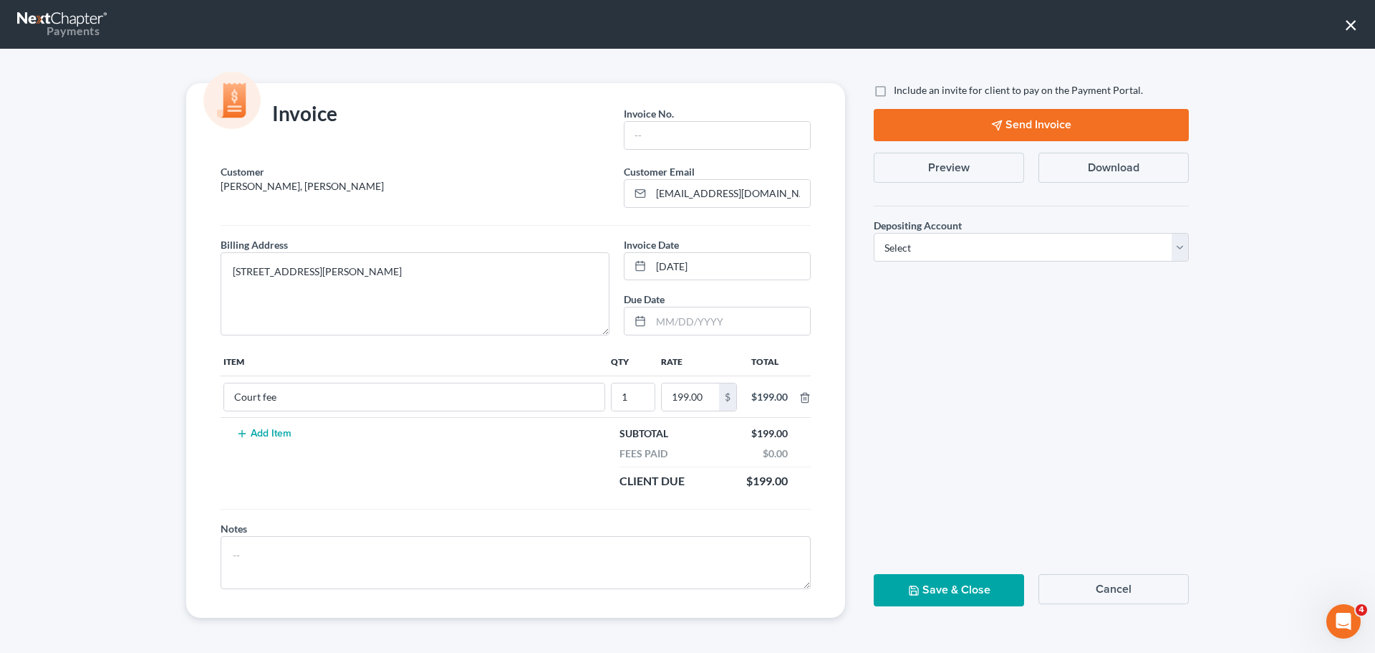
click at [1176, 582] on button "Cancel" at bounding box center [1114, 589] width 150 height 30
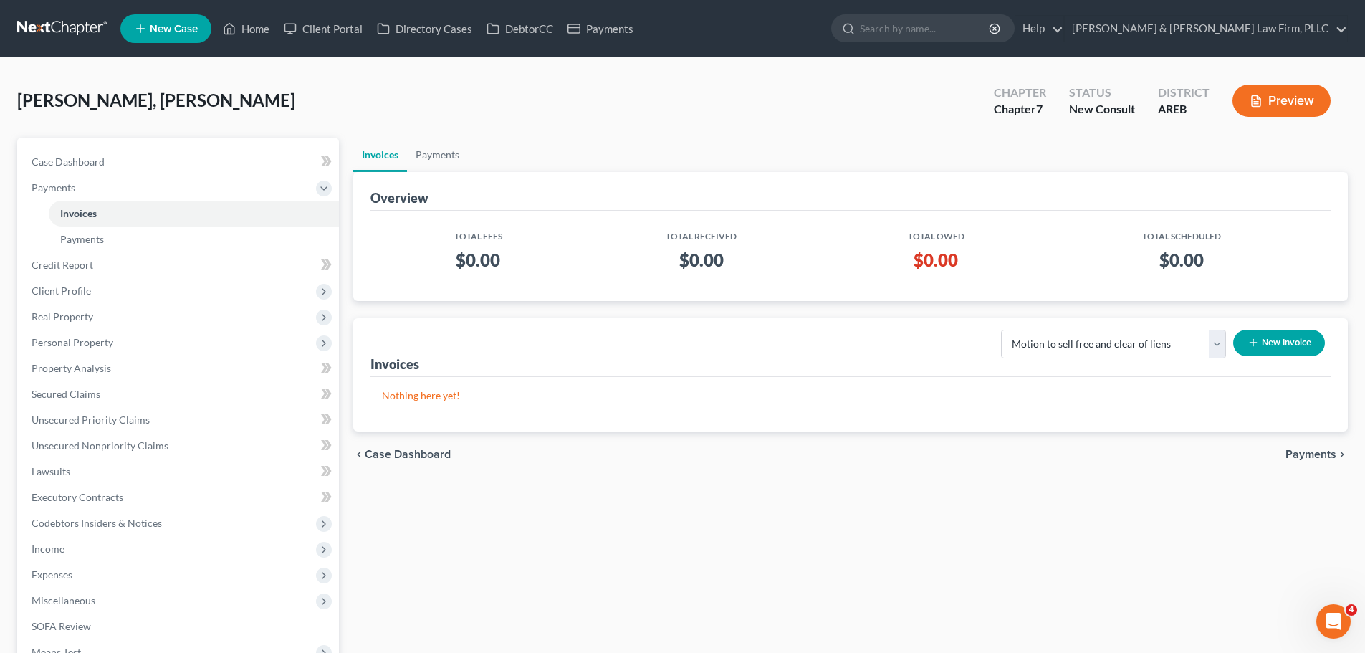
click at [1286, 338] on button "New Invoice" at bounding box center [1279, 343] width 92 height 27
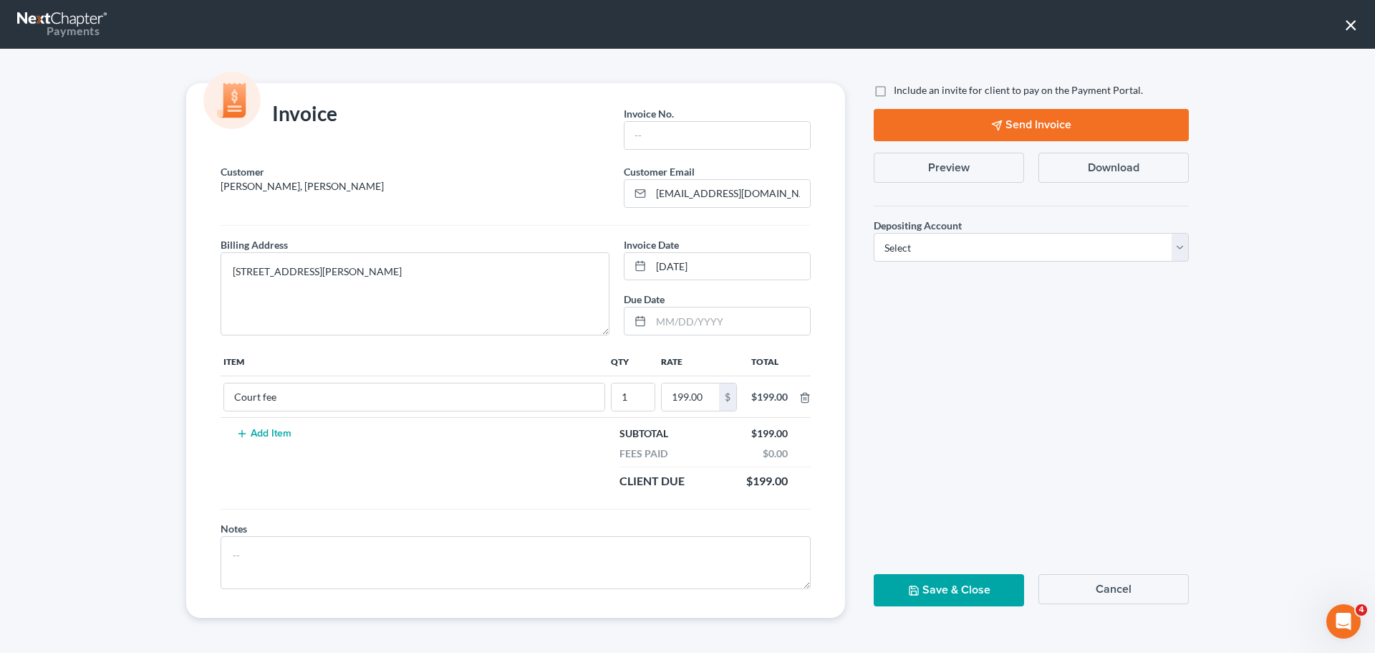
click at [1117, 586] on button "Cancel" at bounding box center [1114, 589] width 150 height 30
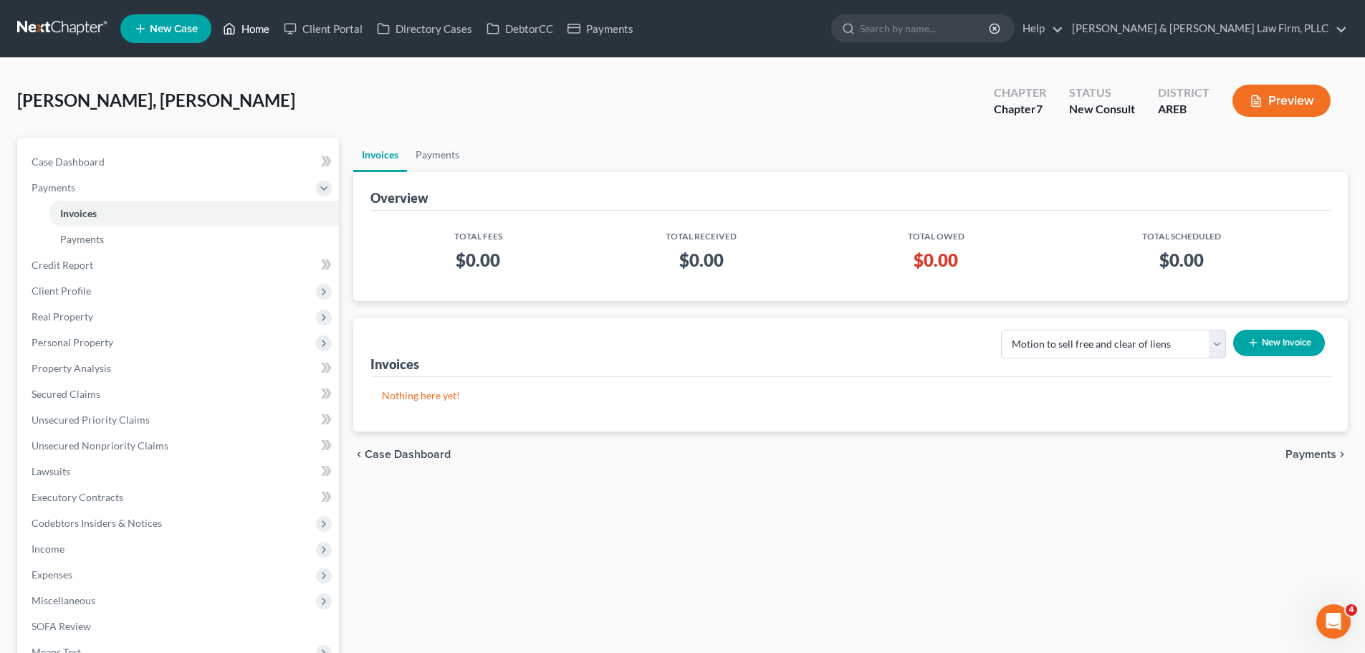
click at [256, 21] on link "Home" at bounding box center [246, 29] width 61 height 26
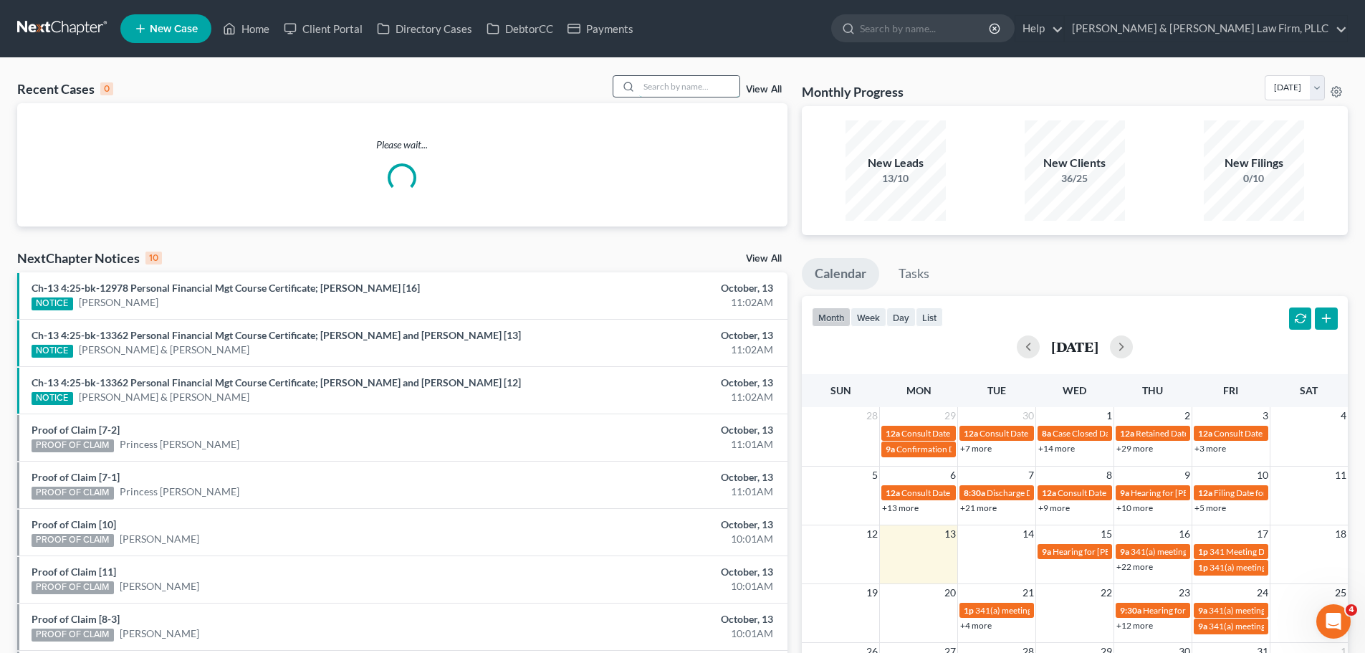
click at [697, 92] on input "search" at bounding box center [689, 86] width 100 height 21
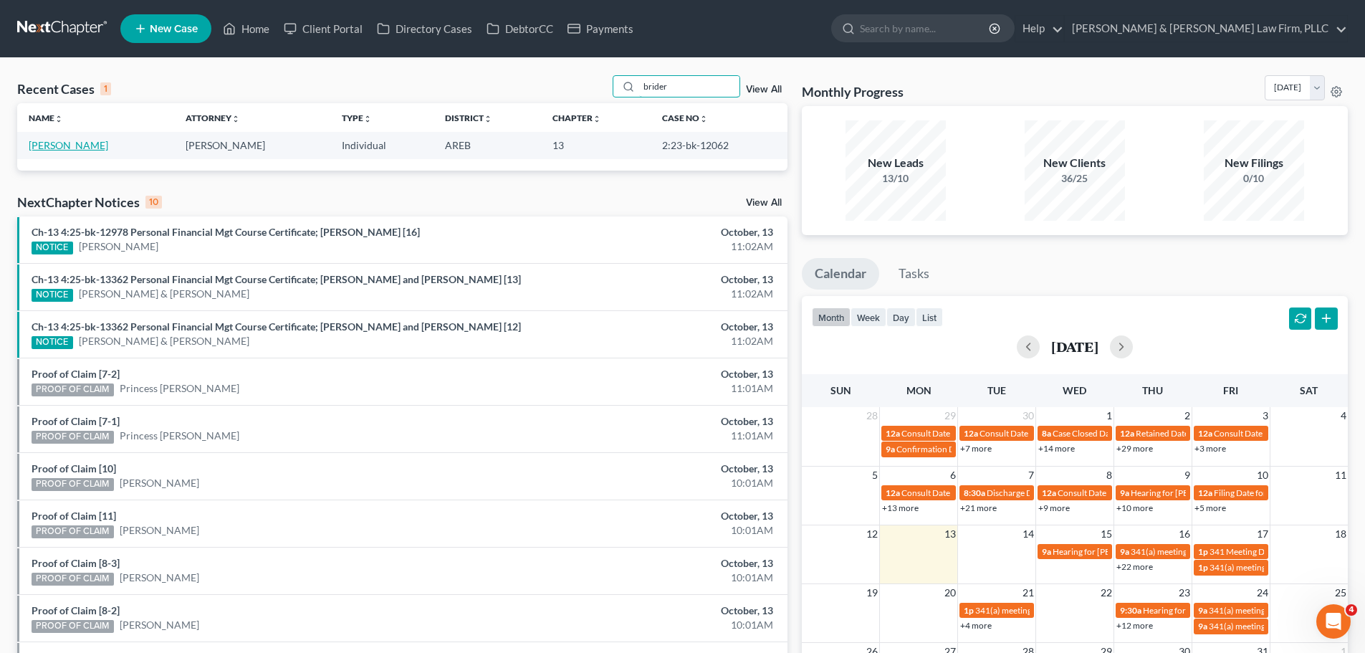
type input "brider"
click at [83, 143] on link "[PERSON_NAME]" at bounding box center [69, 145] width 80 height 12
select select "2"
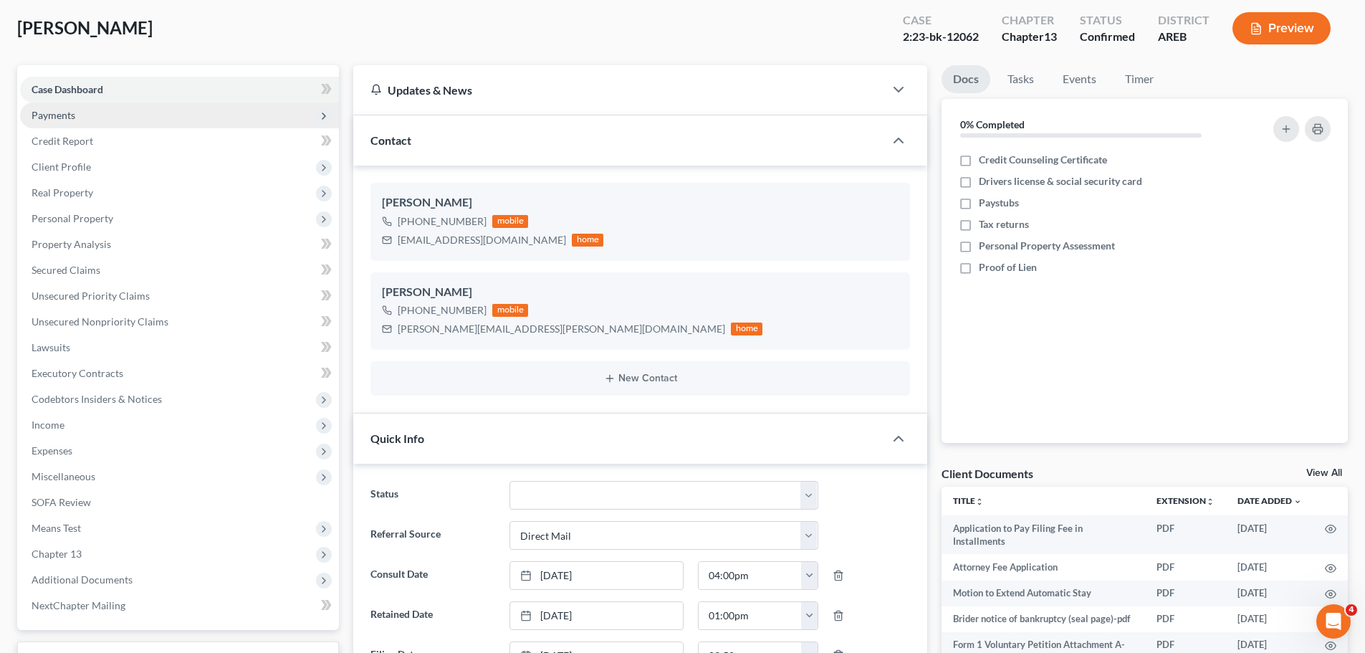
scroll to position [72, 0]
click at [110, 114] on span "Payments" at bounding box center [179, 116] width 319 height 26
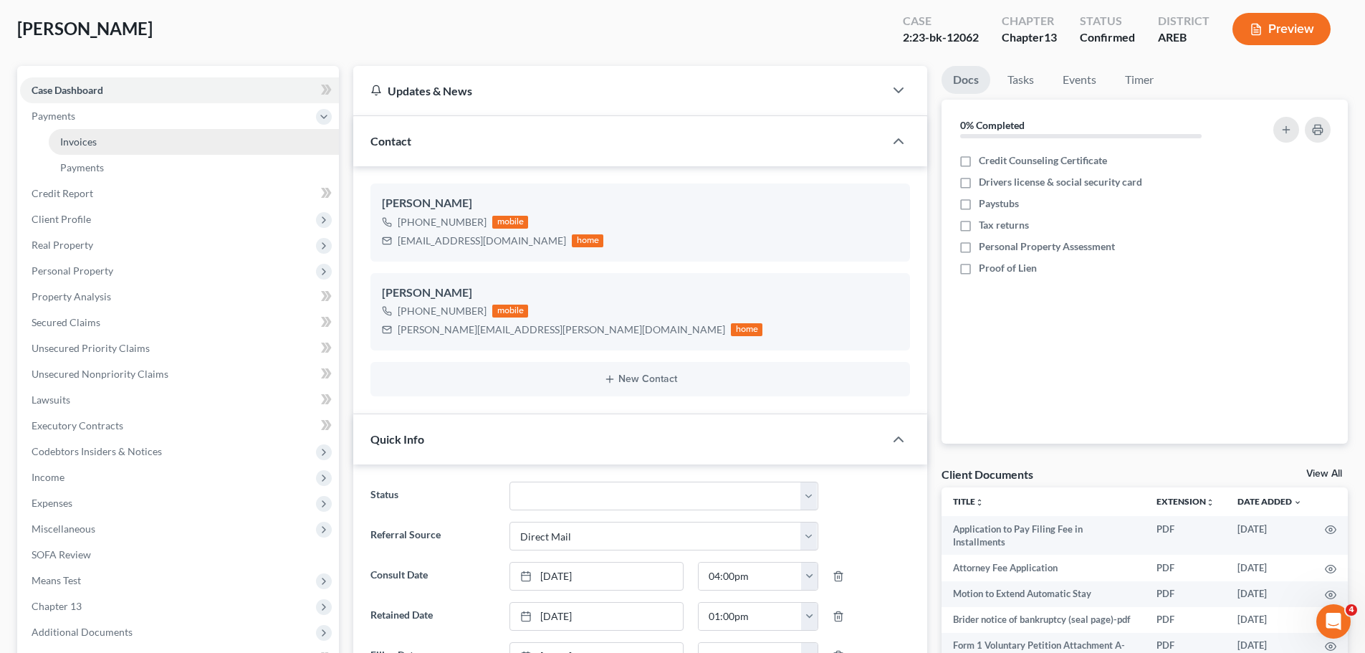
click at [135, 138] on link "Invoices" at bounding box center [194, 142] width 290 height 26
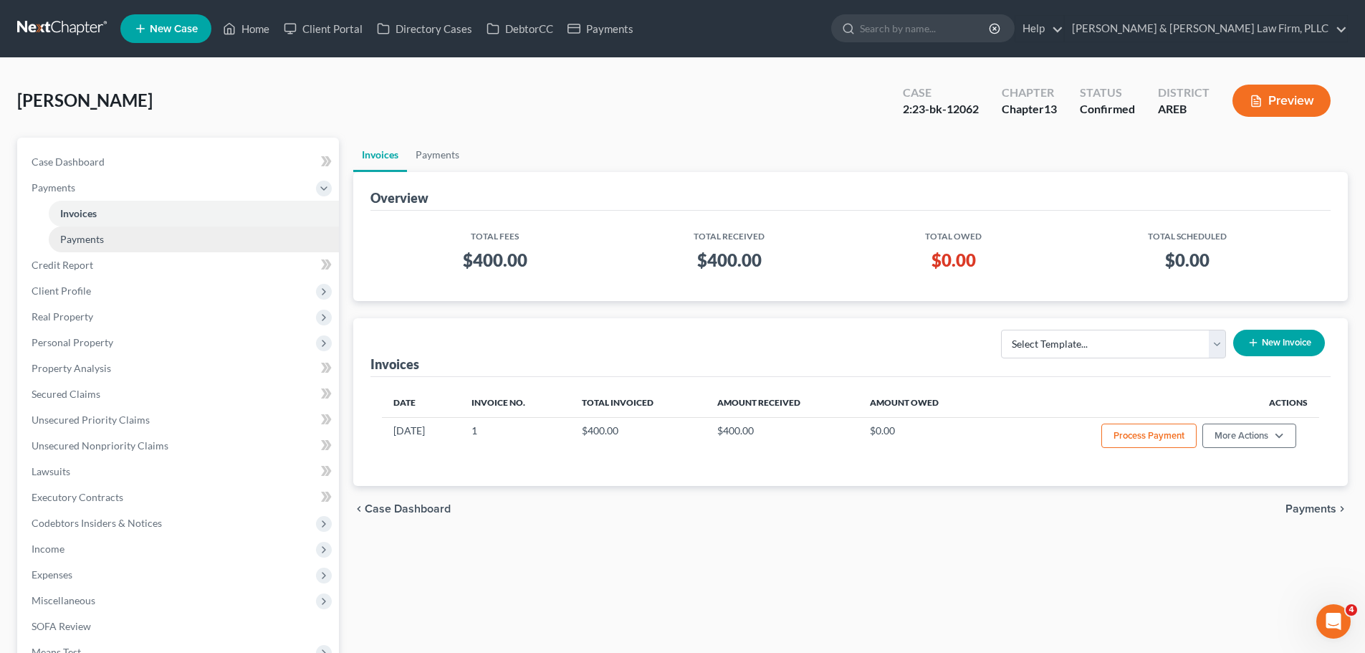
click at [112, 227] on link "Payments" at bounding box center [194, 239] width 290 height 26
